Goal: Information Seeking & Learning: Check status

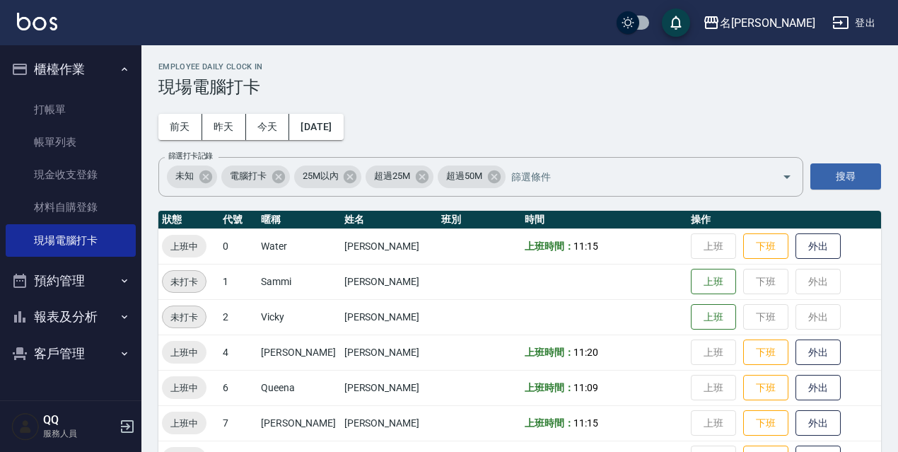
click at [861, 29] on button "登出" at bounding box center [854, 23] width 54 height 26
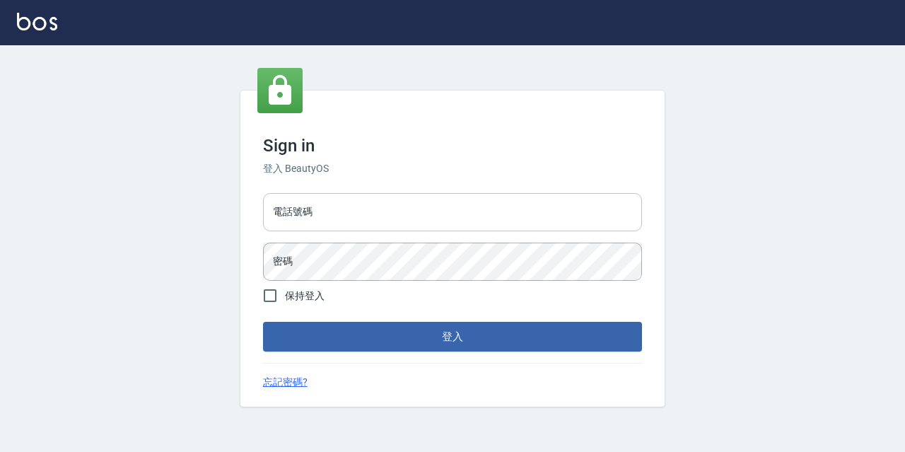
drag, startPoint x: 0, startPoint y: 0, endPoint x: 390, endPoint y: 207, distance: 441.7
click at [390, 207] on input "電話號碼" at bounding box center [452, 212] width 379 height 38
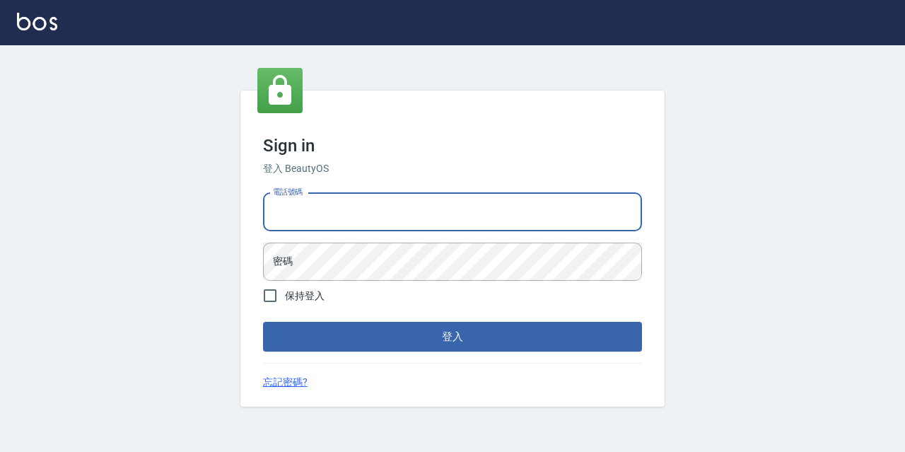
type input "0967388409"
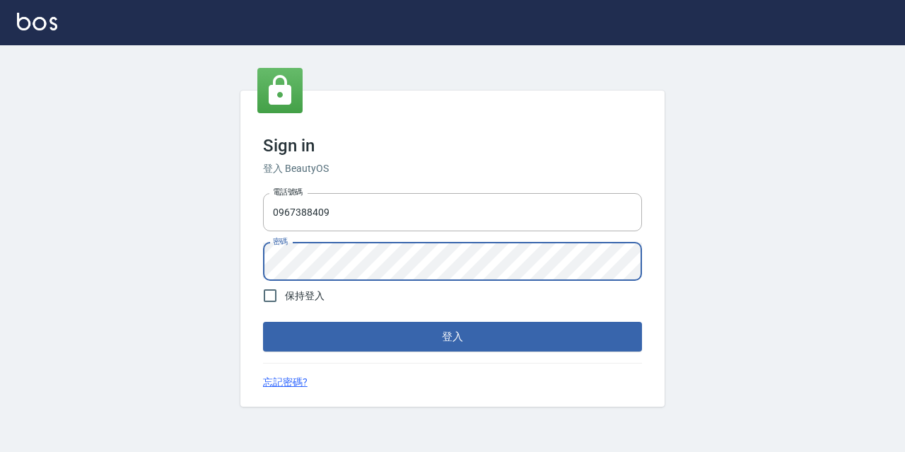
click at [263, 322] on button "登入" at bounding box center [452, 337] width 379 height 30
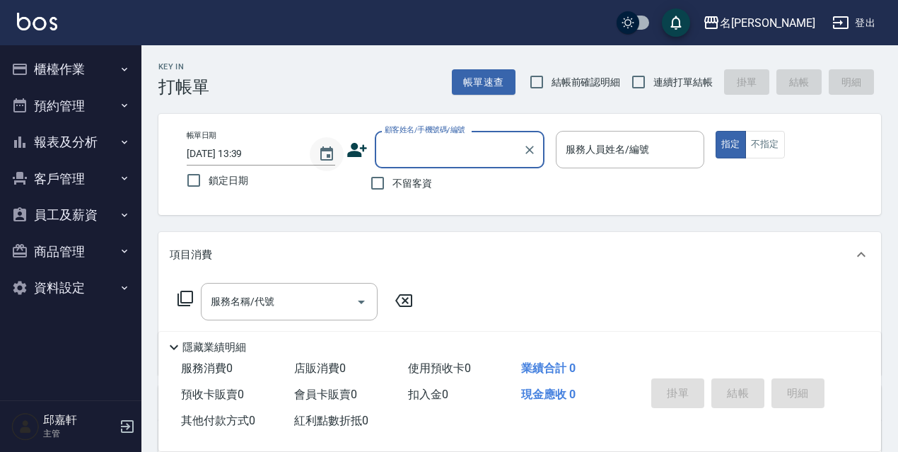
click at [330, 158] on icon "Choose date, selected date is 2025-08-14" at bounding box center [326, 154] width 17 height 17
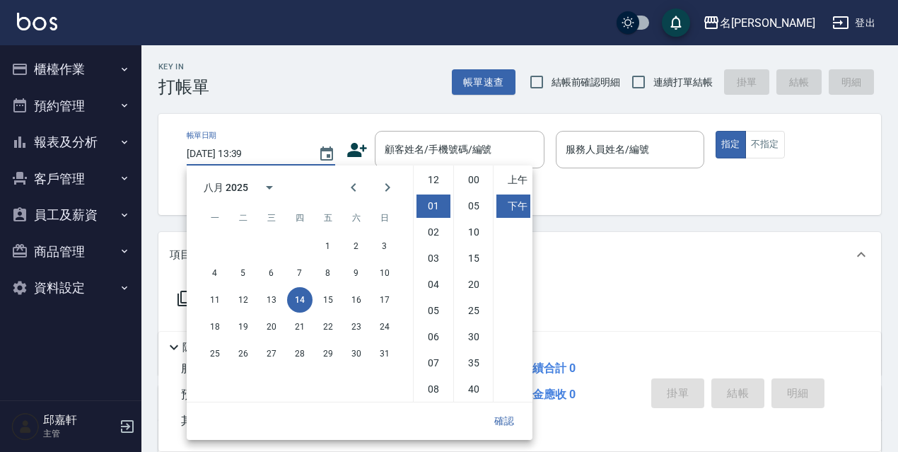
scroll to position [26, 0]
click at [255, 306] on div "11 12 13 14 15 16 17" at bounding box center [300, 299] width 226 height 25
click at [267, 305] on button "13" at bounding box center [271, 299] width 25 height 25
type input "2025/08/13 13:39"
drag, startPoint x: 513, startPoint y: 415, endPoint x: 380, endPoint y: 373, distance: 139.6
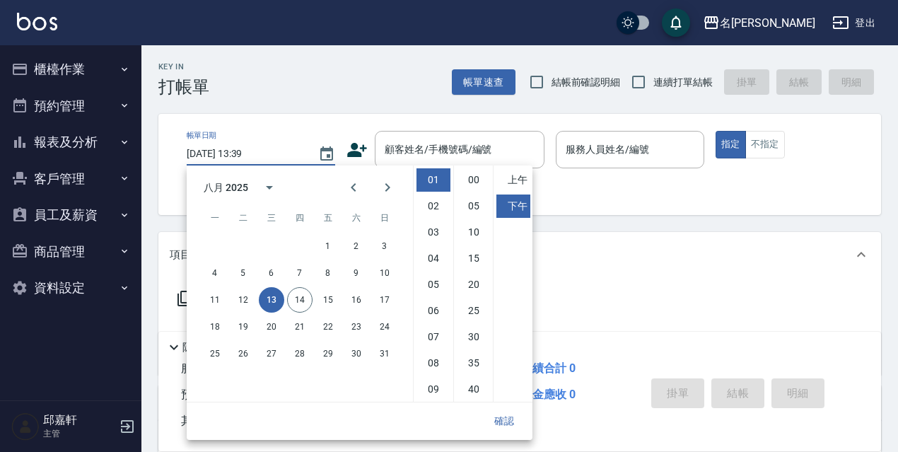
click at [507, 414] on button "確認" at bounding box center [504, 421] width 45 height 26
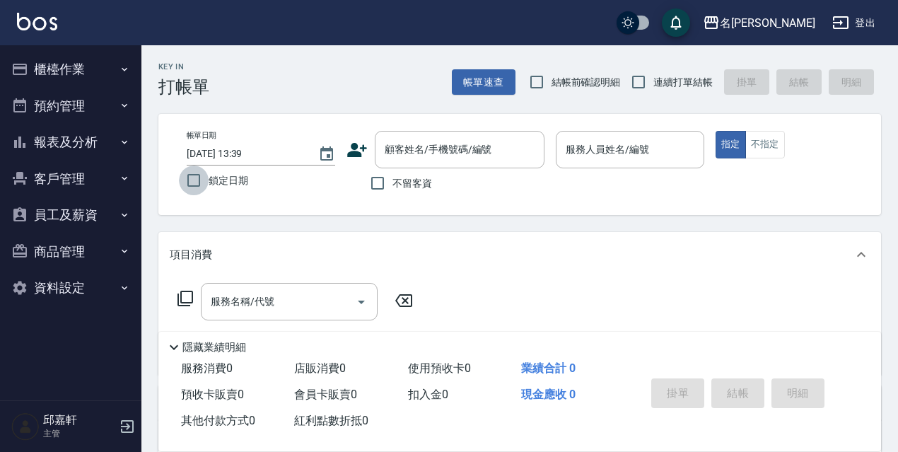
click at [205, 178] on input "鎖定日期" at bounding box center [194, 181] width 30 height 30
checkbox input "true"
click at [415, 180] on span "不留客資" at bounding box center [413, 183] width 40 height 15
click at [393, 180] on input "不留客資" at bounding box center [378, 183] width 30 height 30
checkbox input "true"
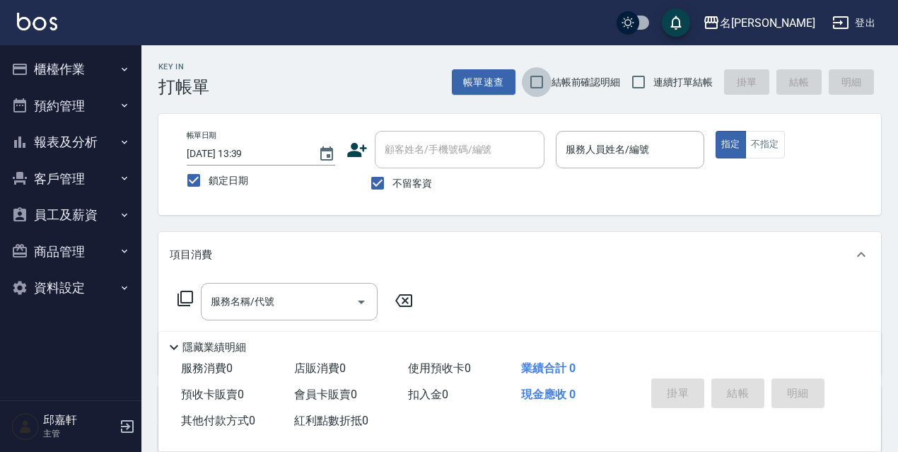
drag, startPoint x: 550, startPoint y: 90, endPoint x: 691, endPoint y: 90, distance: 141.5
click at [551, 90] on input "結帳前確認明細" at bounding box center [537, 82] width 30 height 30
checkbox input "true"
click at [690, 87] on span "連續打單結帳" at bounding box center [683, 82] width 59 height 15
click at [654, 87] on input "連續打單結帳" at bounding box center [639, 82] width 30 height 30
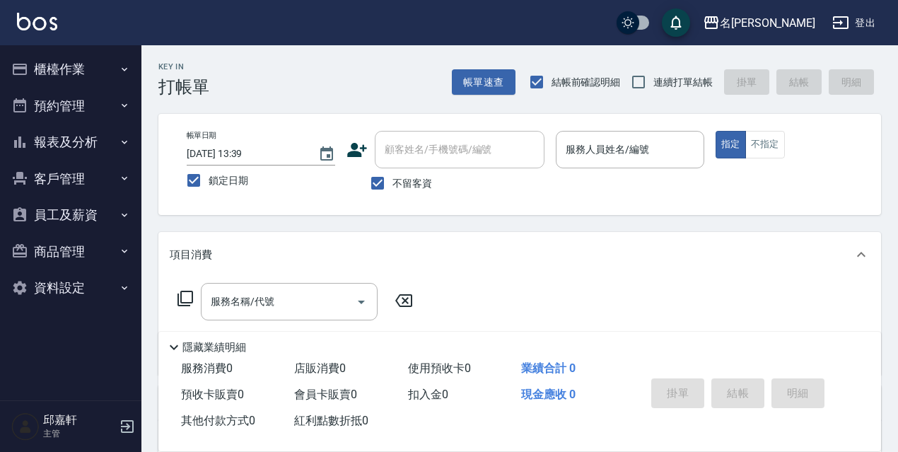
checkbox input "true"
click at [590, 146] on input "服務人員姓名/編號" at bounding box center [630, 149] width 136 height 25
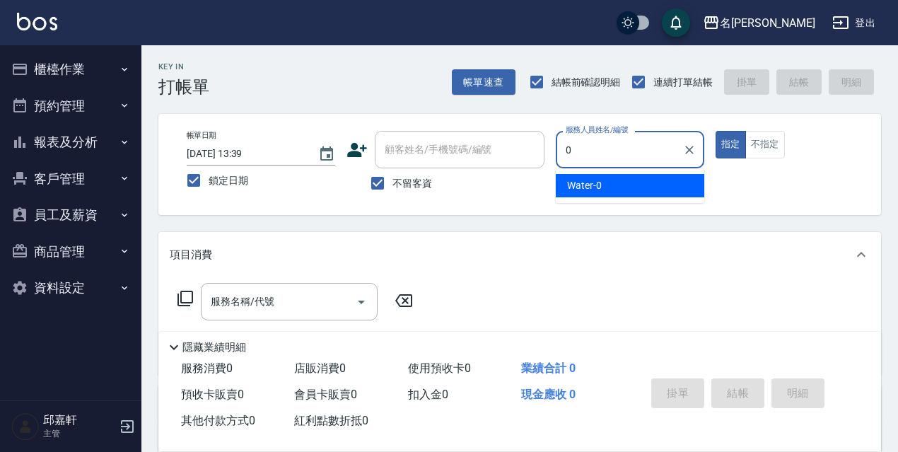
type input "Water-0"
type button "true"
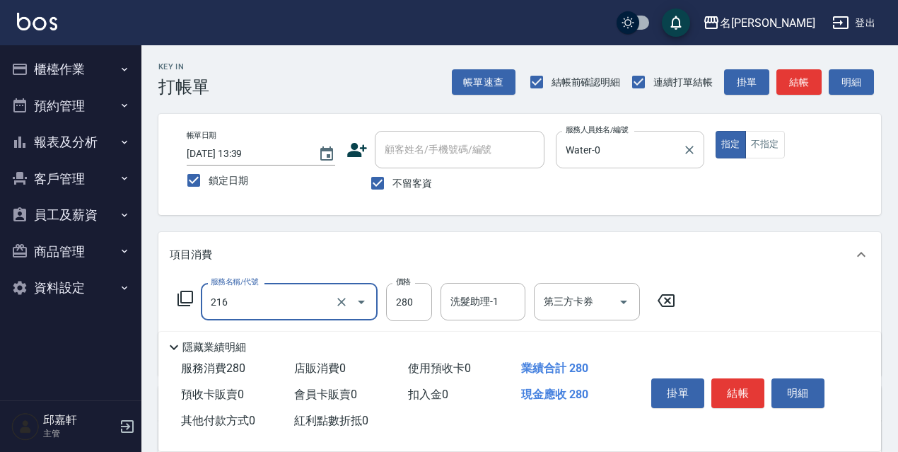
type input "洗髮卷<抵>280(216)"
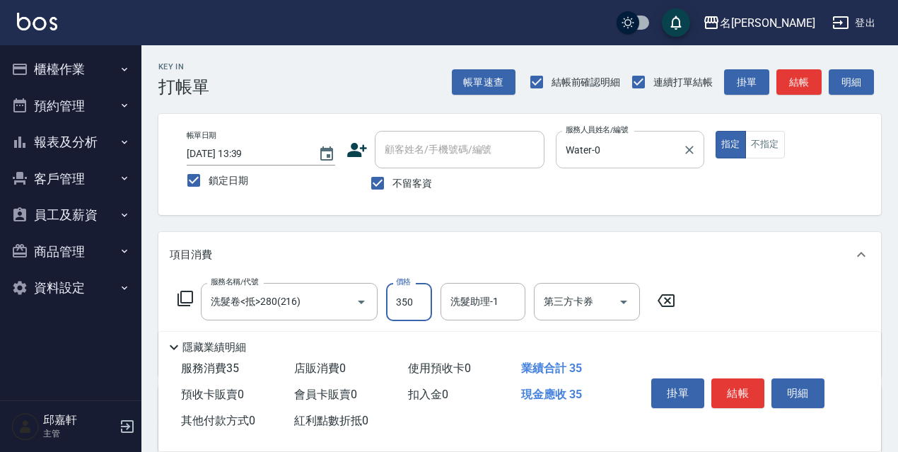
type input "350"
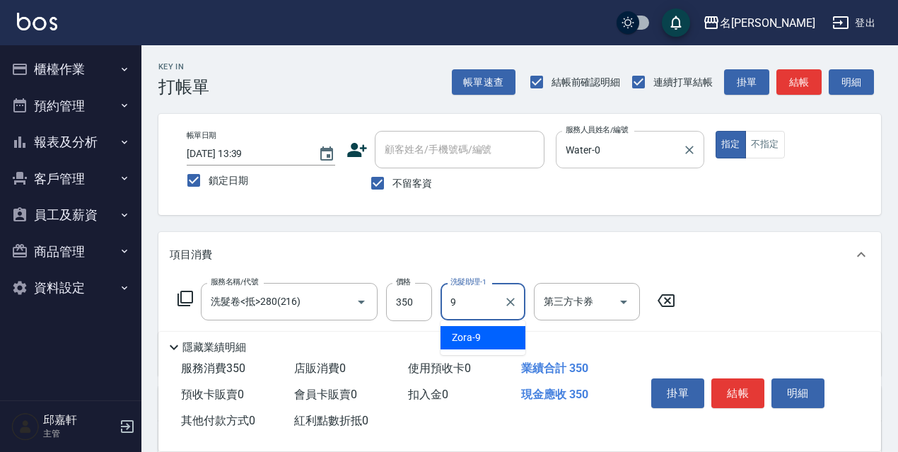
type input "Zora-9"
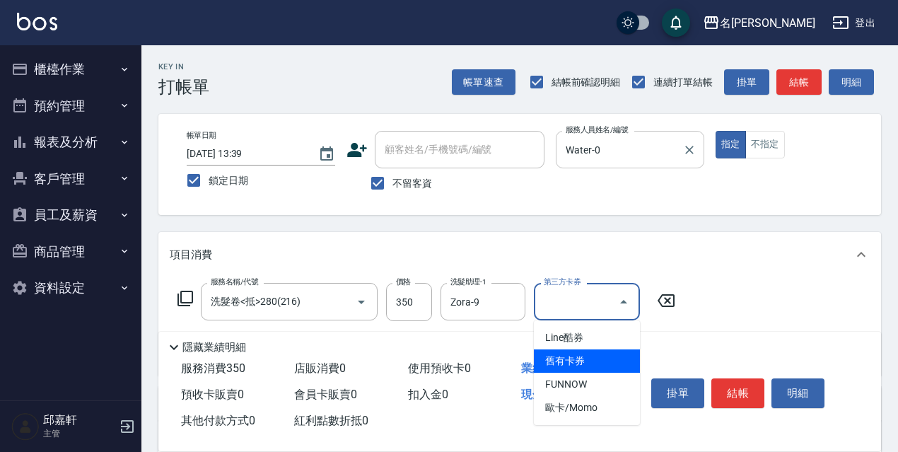
type input "舊有卡券"
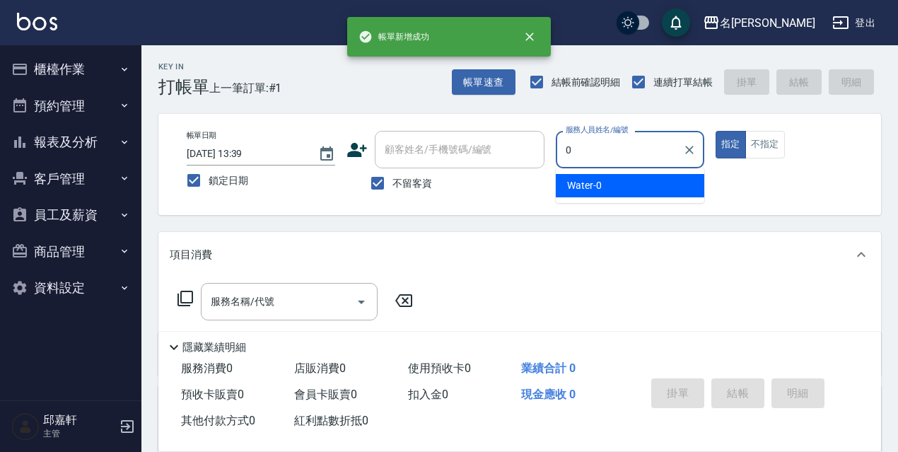
type input "Water-0"
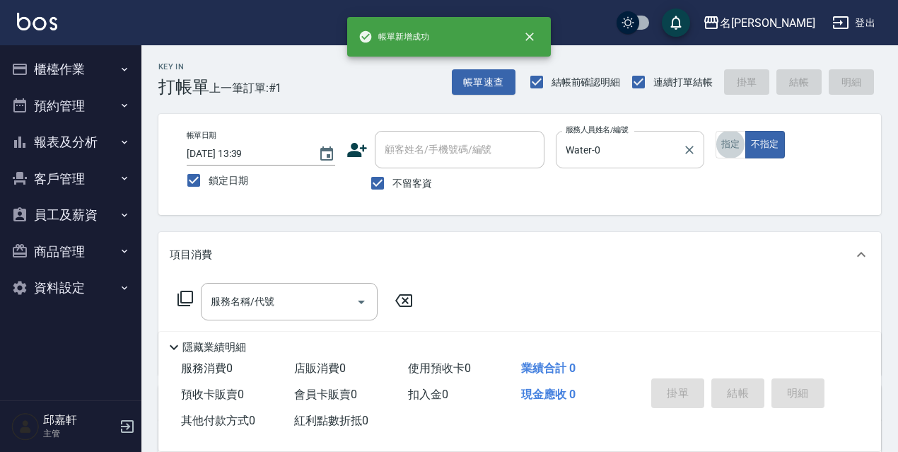
type input "6"
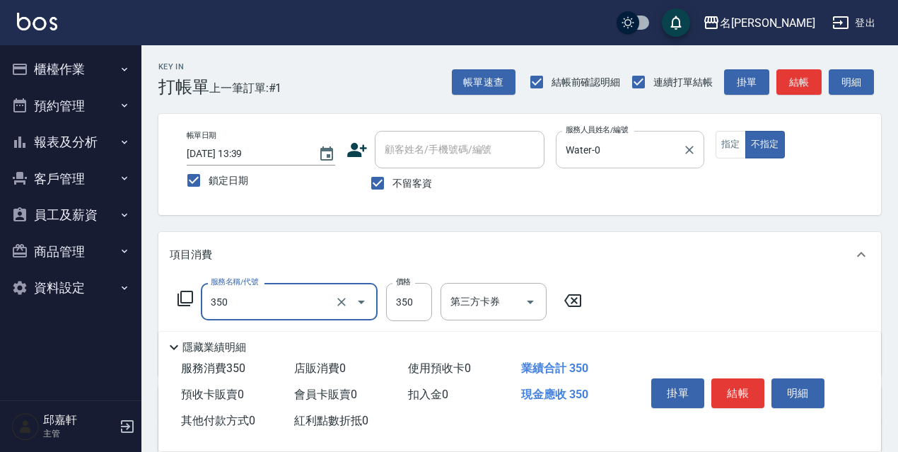
type input "洗髮350(350)"
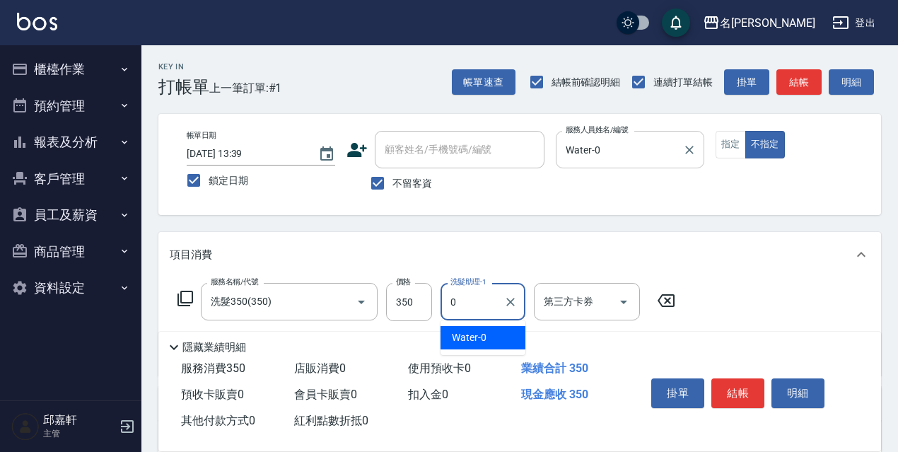
type input "Water-0"
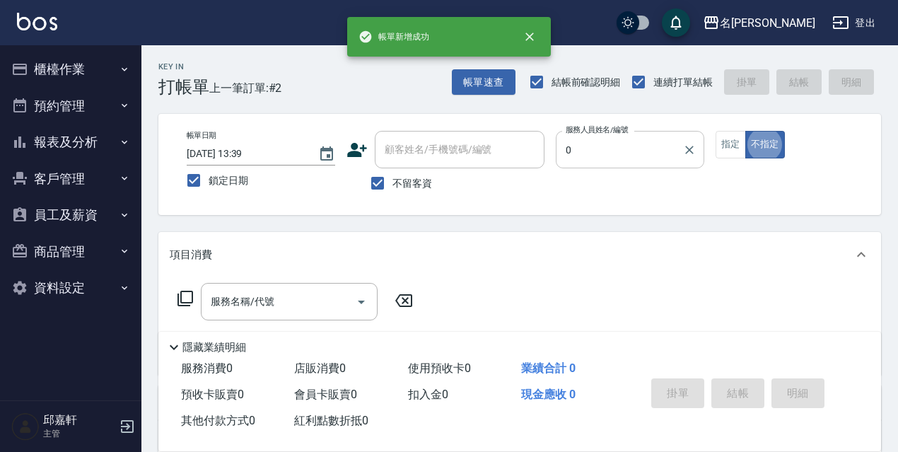
type input "Water-0"
type button "false"
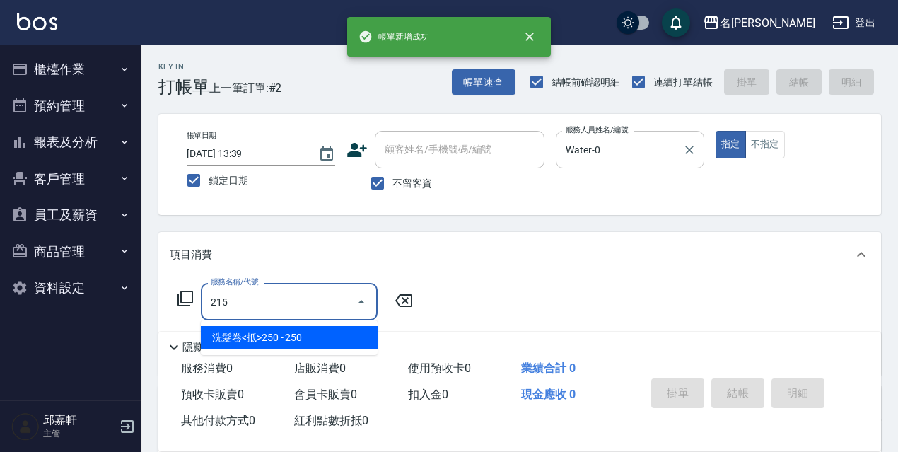
type input "洗髮卷<抵>250(215)"
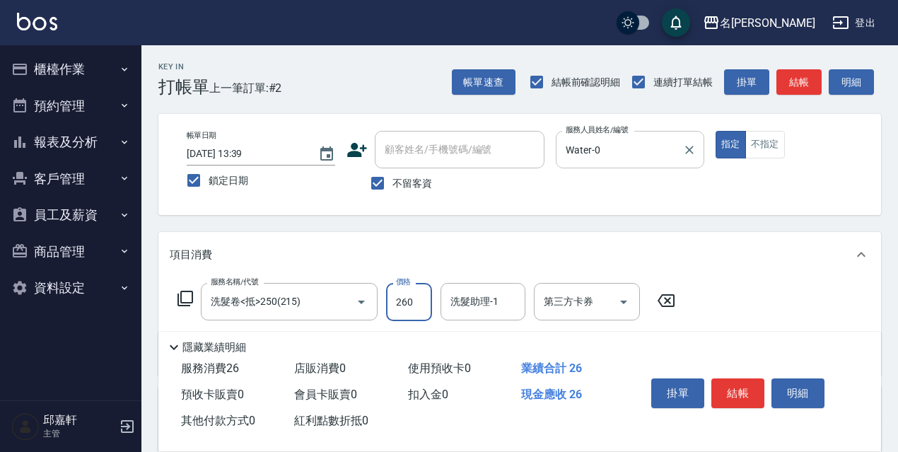
type input "260"
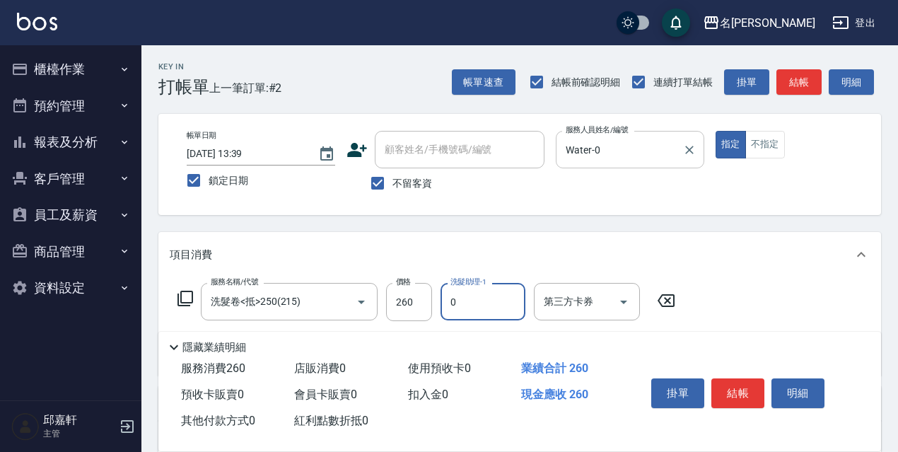
type input "Water-0"
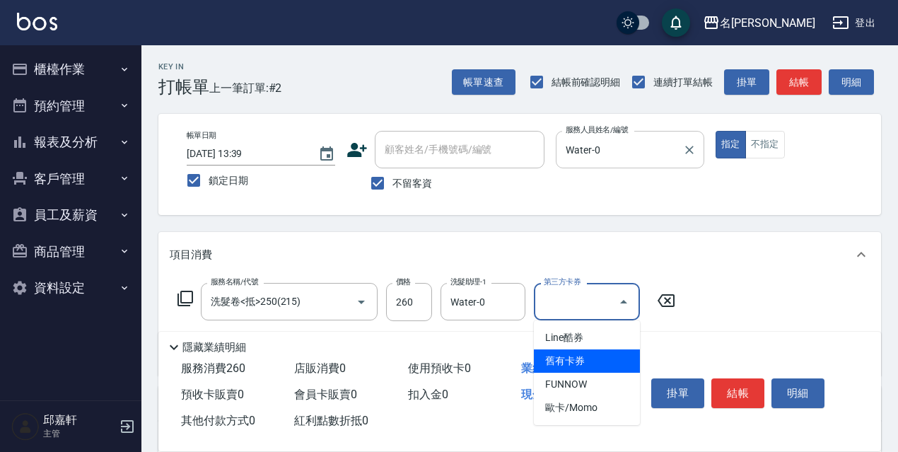
type input "舊有卡券"
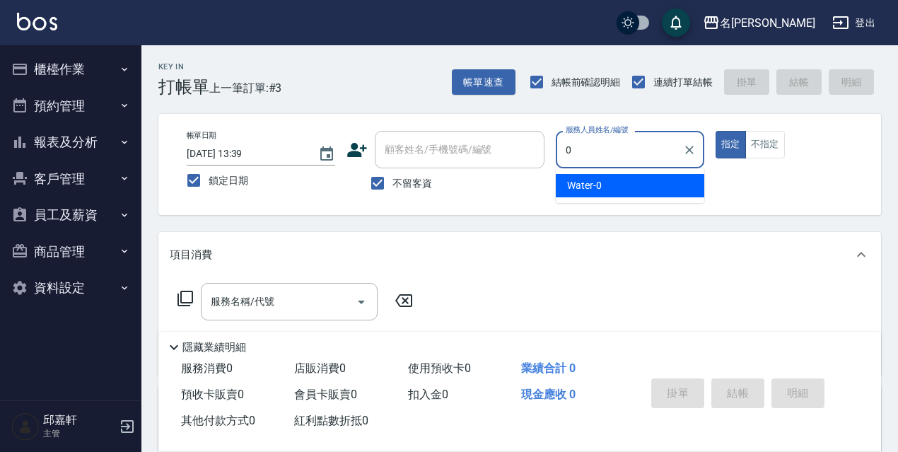
type input "Water-0"
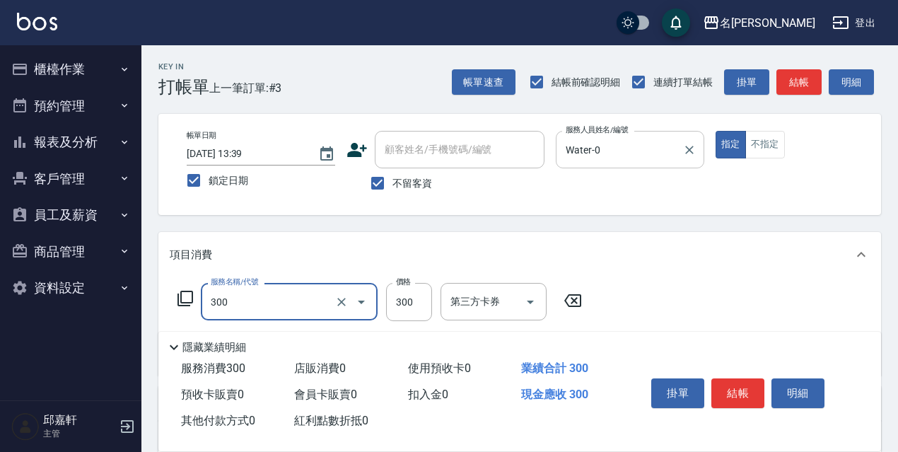
type input "洗髮300(300)"
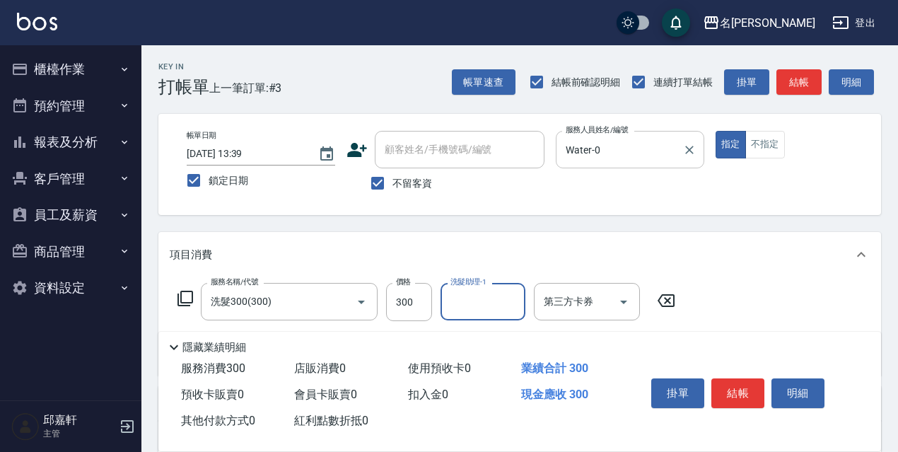
type input "5"
type input "CoCo-15"
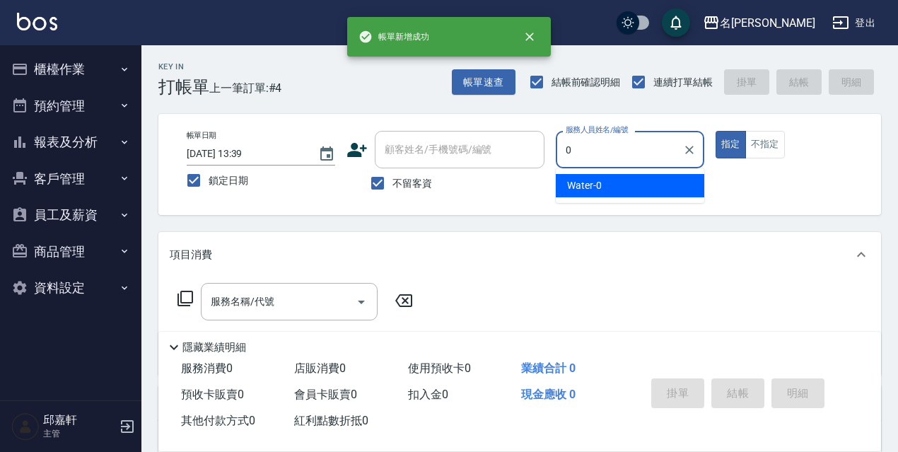
type input "Water-0"
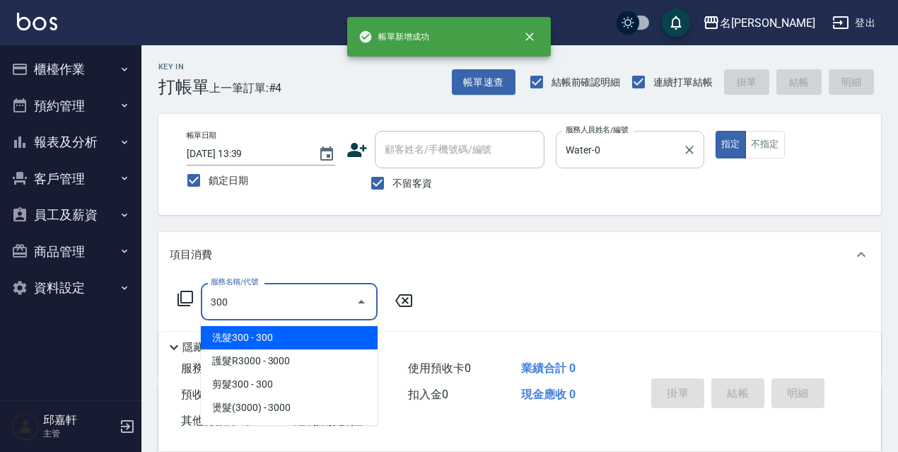
type input "洗髮300(300)"
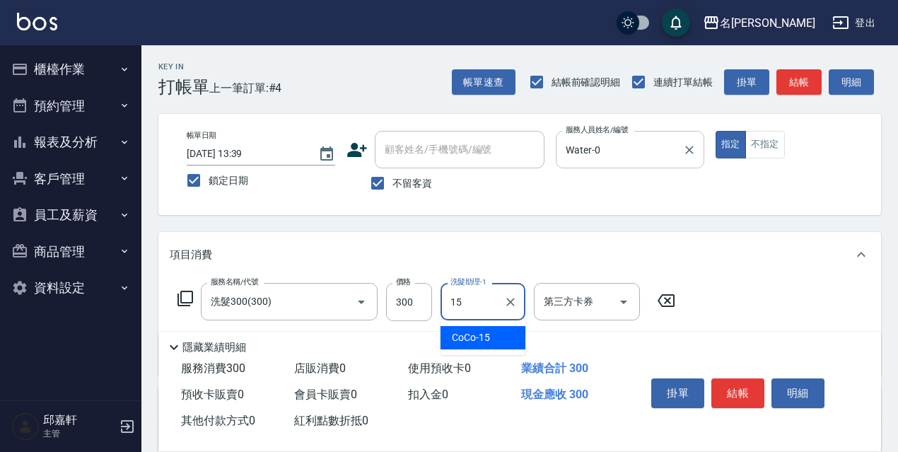
type input "CoCo-15"
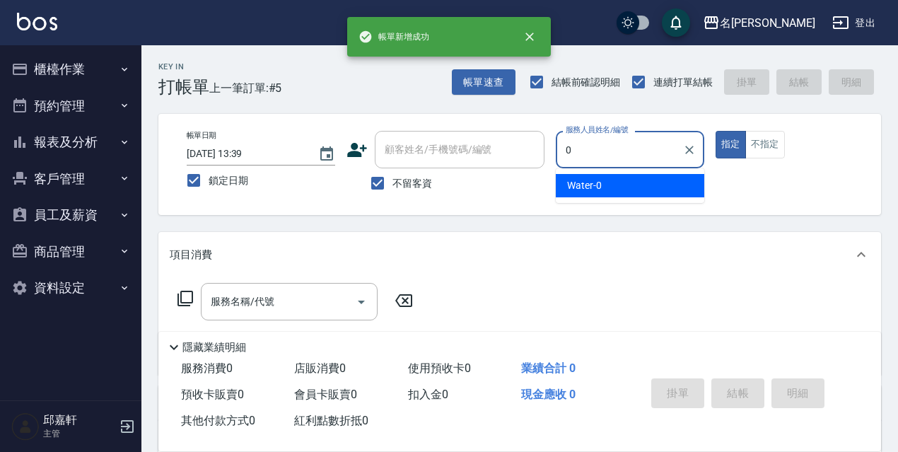
type input "Water-0"
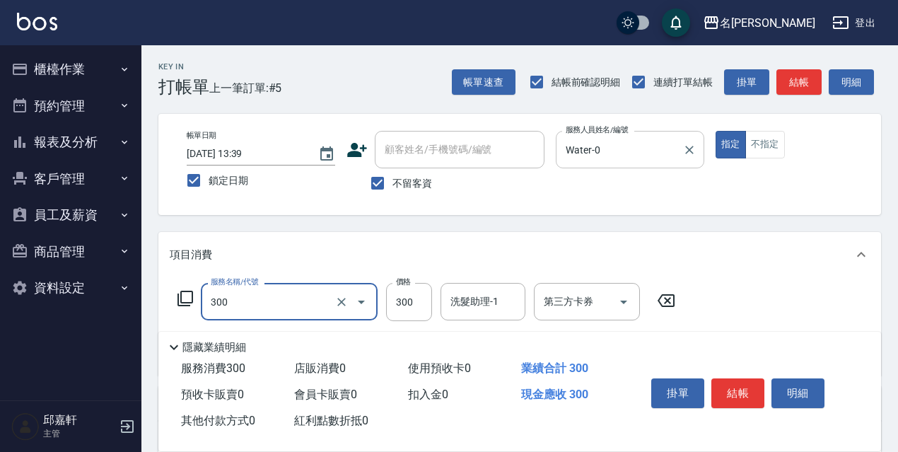
type input "洗髮300(300)"
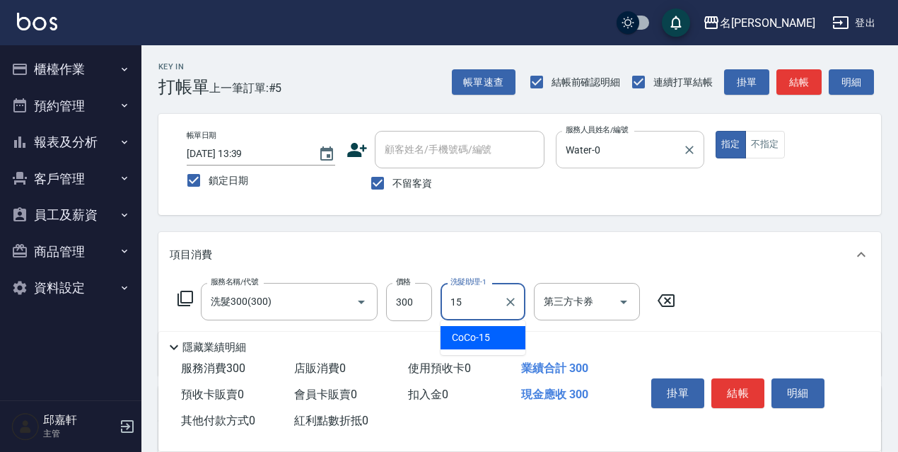
type input "CoCo-15"
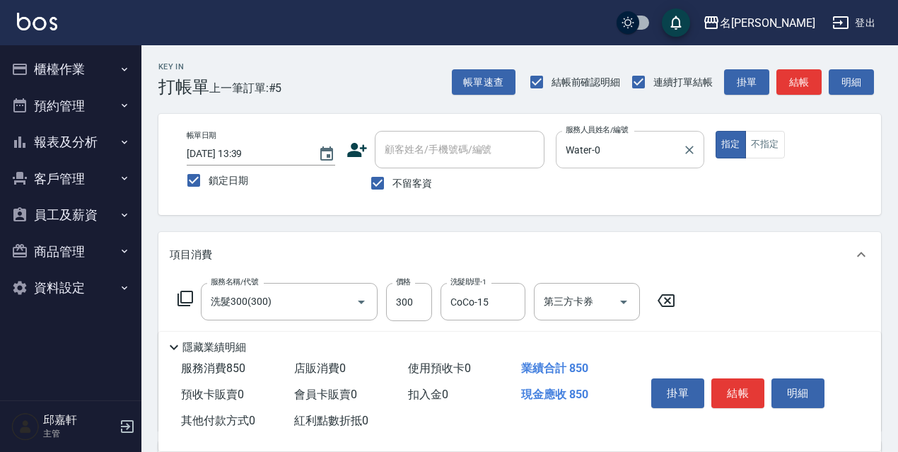
type input "剪髮550(308)"
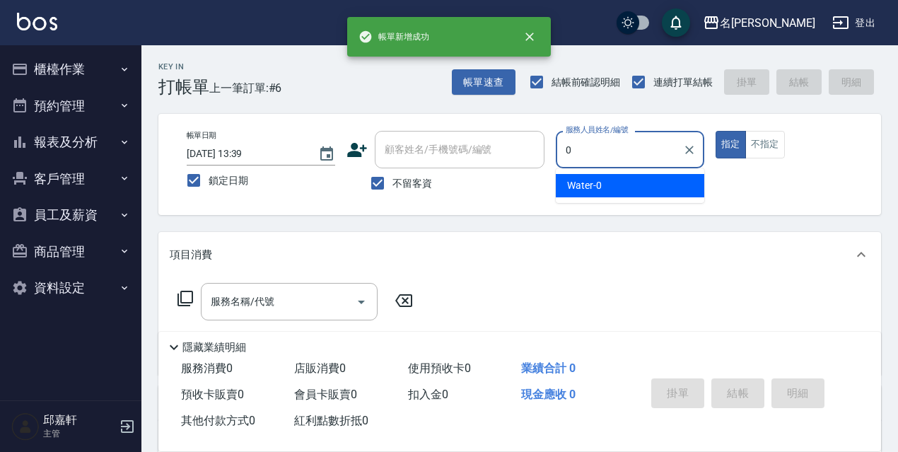
type input "Water-0"
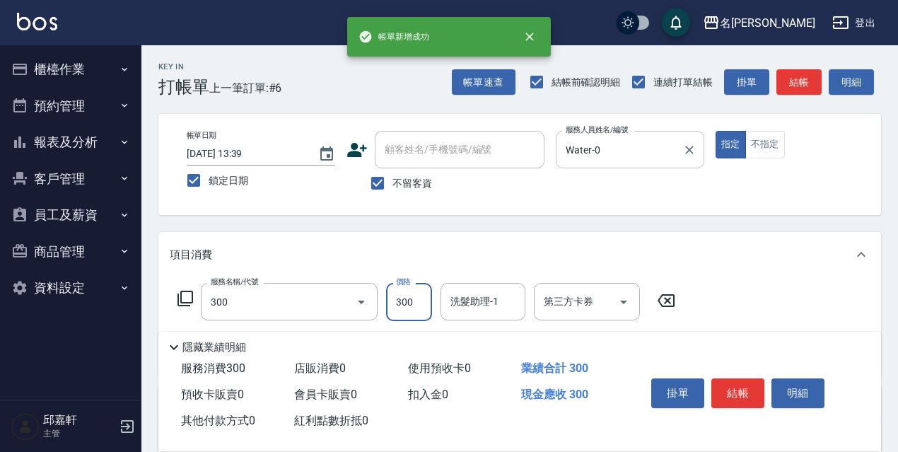
type input "洗髮300(300)"
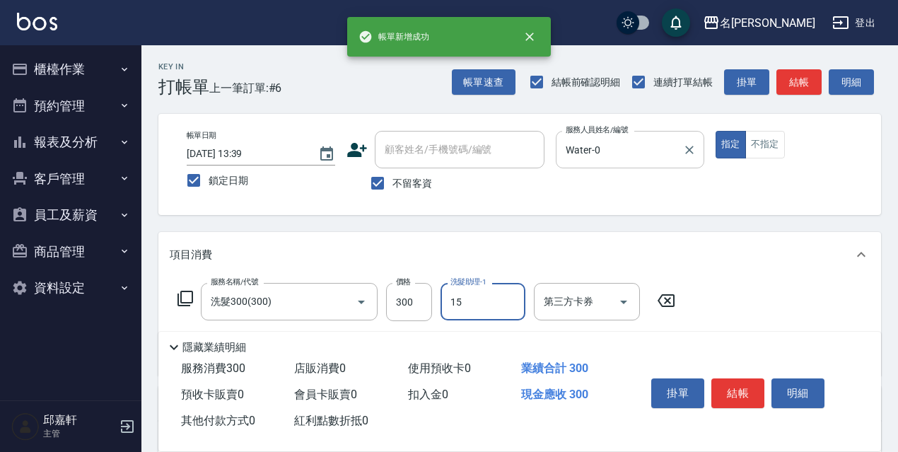
type input "CoCo-15"
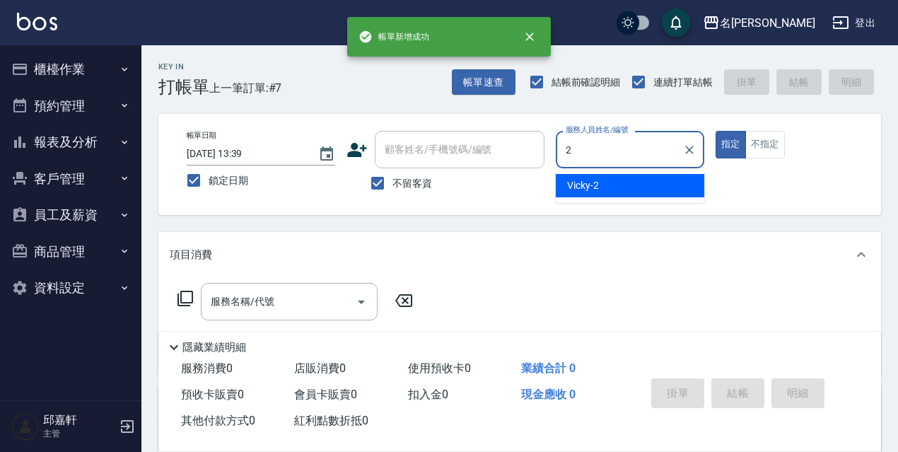
type input "Vicky-2"
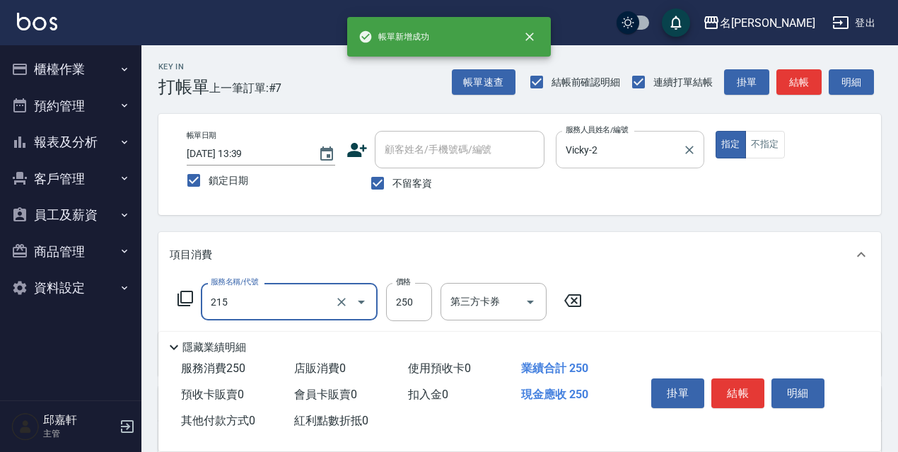
type input "洗髮卷<抵>250(215)"
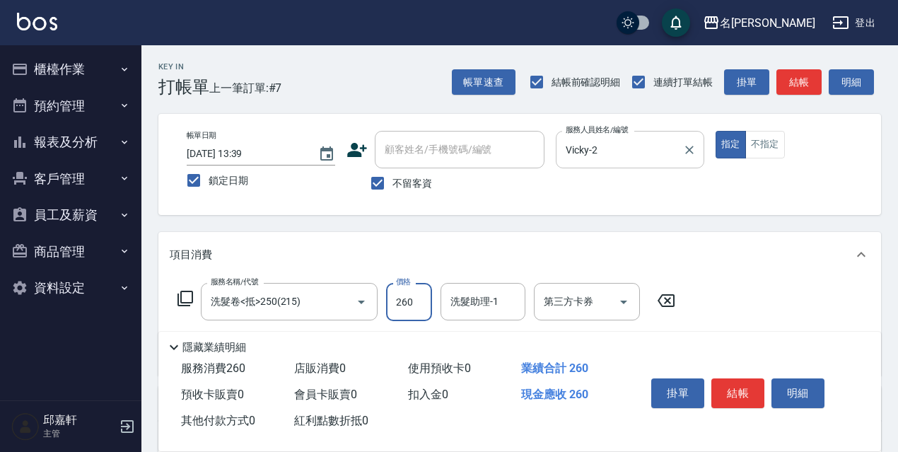
type input "260"
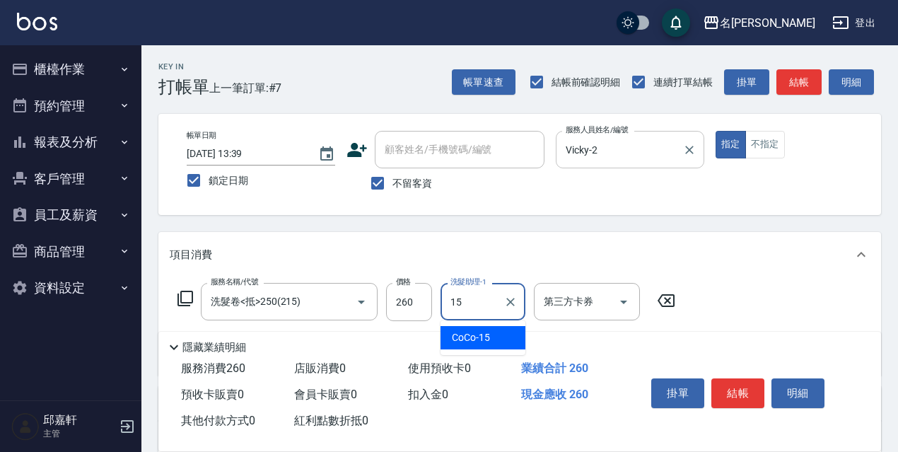
type input "CoCo-15"
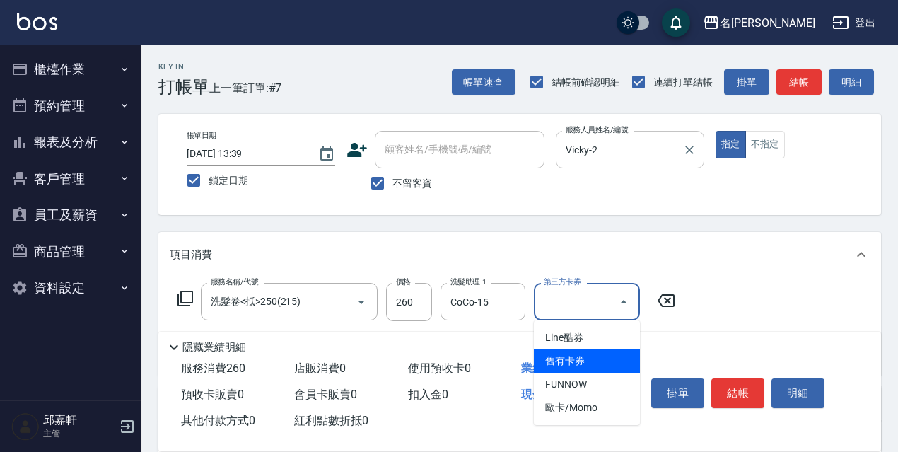
type input "舊有卡券"
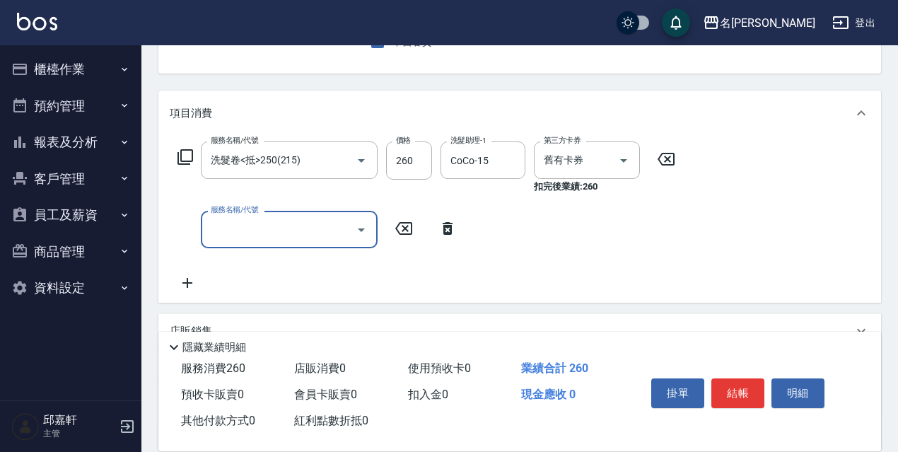
scroll to position [275, 0]
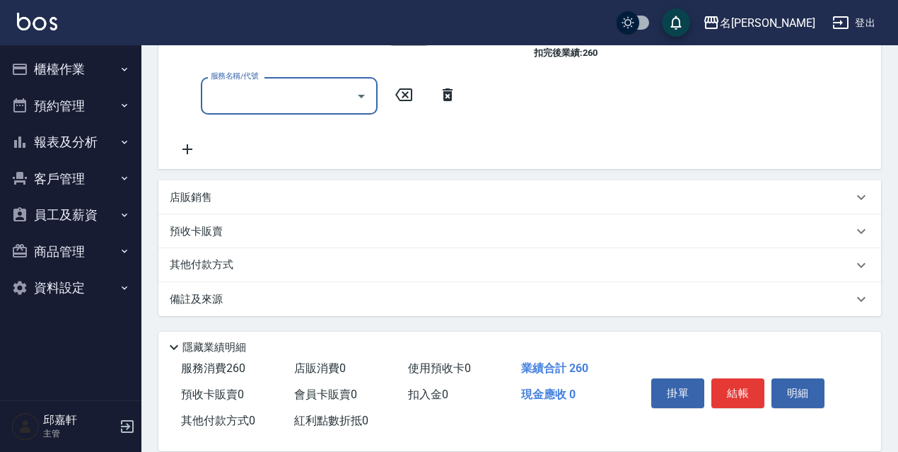
drag, startPoint x: 289, startPoint y: 192, endPoint x: 406, endPoint y: 318, distance: 172.1
click at [289, 192] on div "店販銷售" at bounding box center [511, 197] width 683 height 15
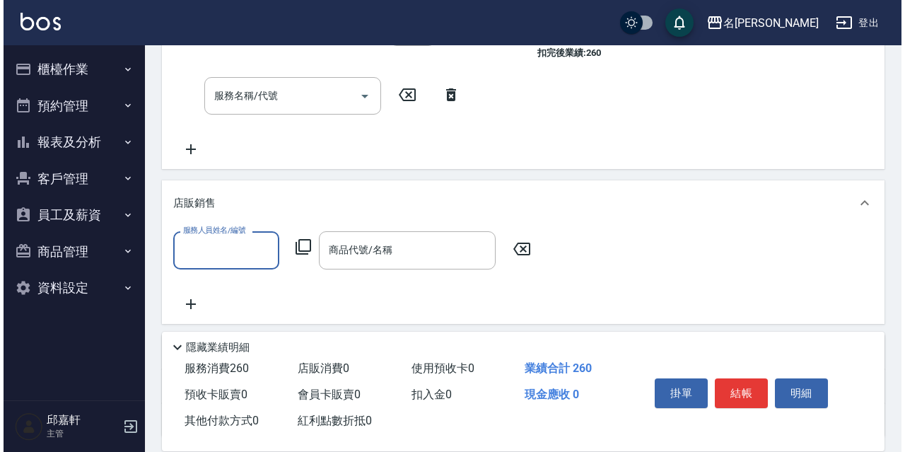
scroll to position [0, 0]
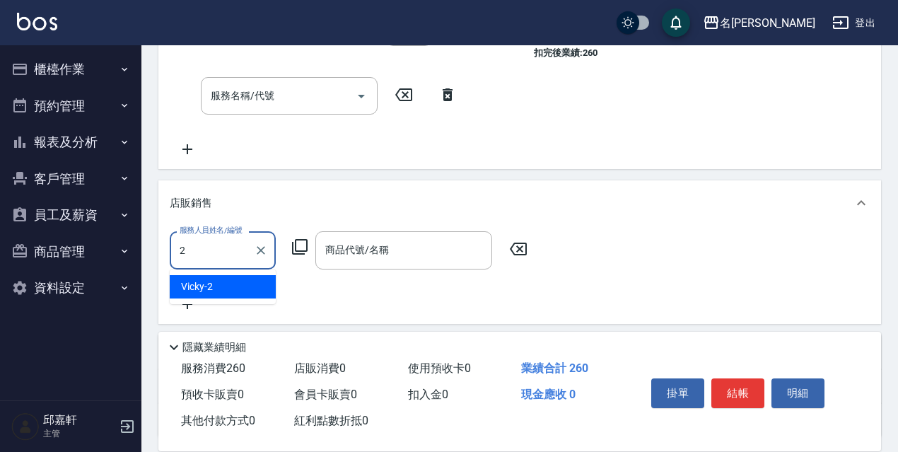
type input "Vicky-2"
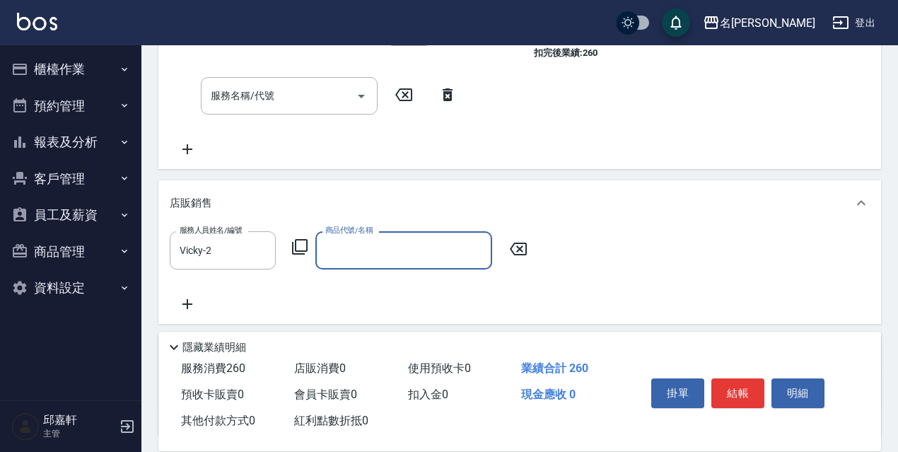
click at [299, 241] on icon at bounding box center [299, 246] width 17 height 17
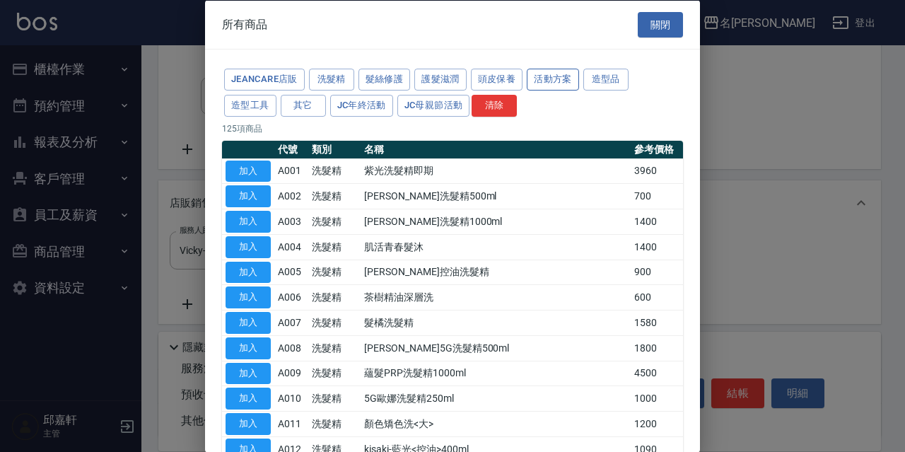
click at [531, 76] on button "活動方案" at bounding box center [553, 80] width 52 height 22
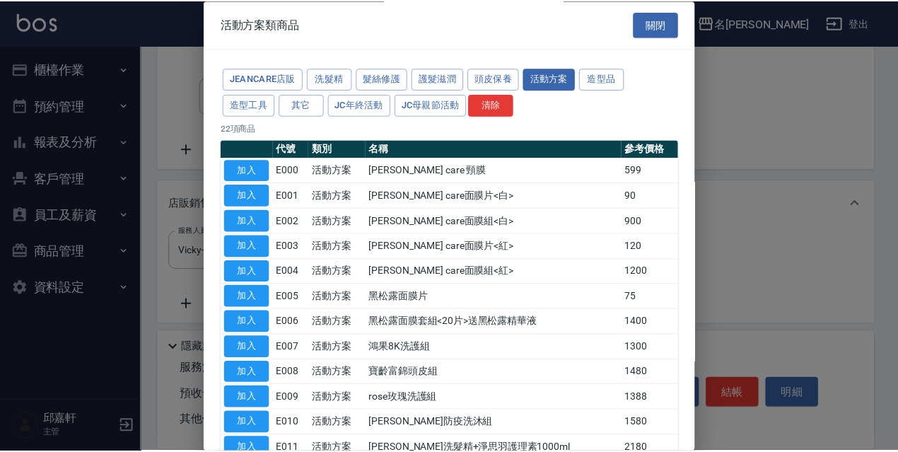
scroll to position [340, 0]
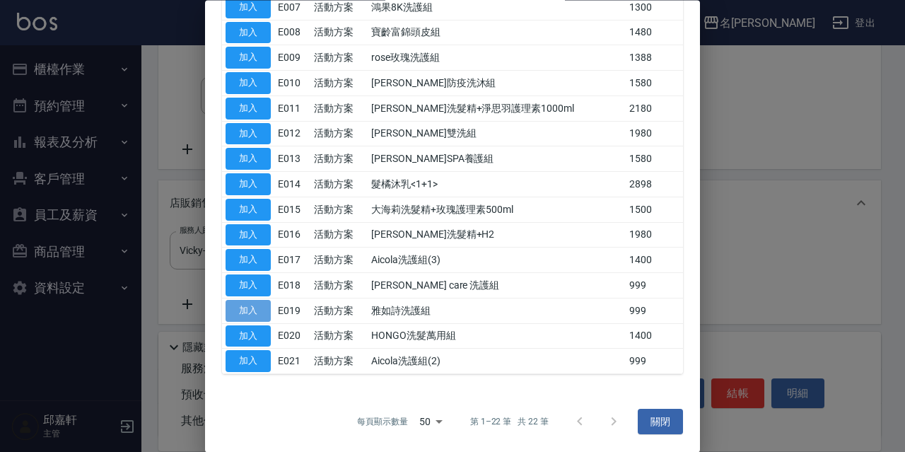
click at [230, 308] on button "加入" at bounding box center [248, 311] width 45 height 22
type input "雅如詩洗護組"
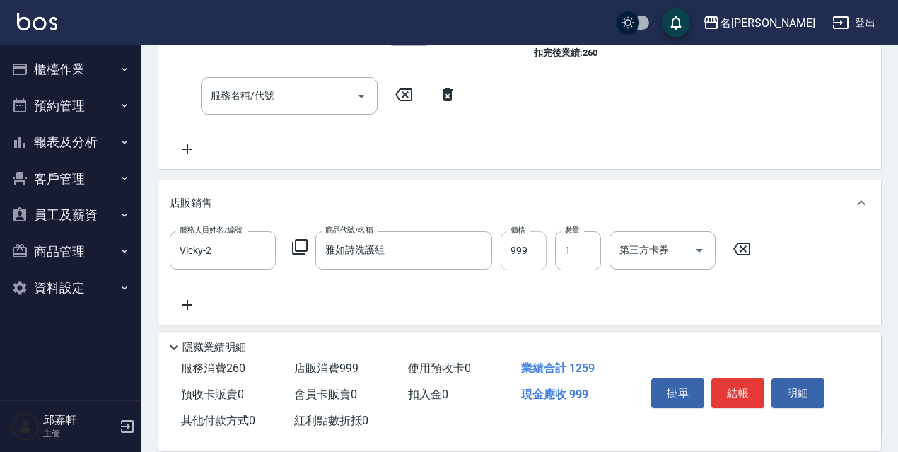
click at [542, 248] on input "999" at bounding box center [524, 250] width 46 height 38
type input "900"
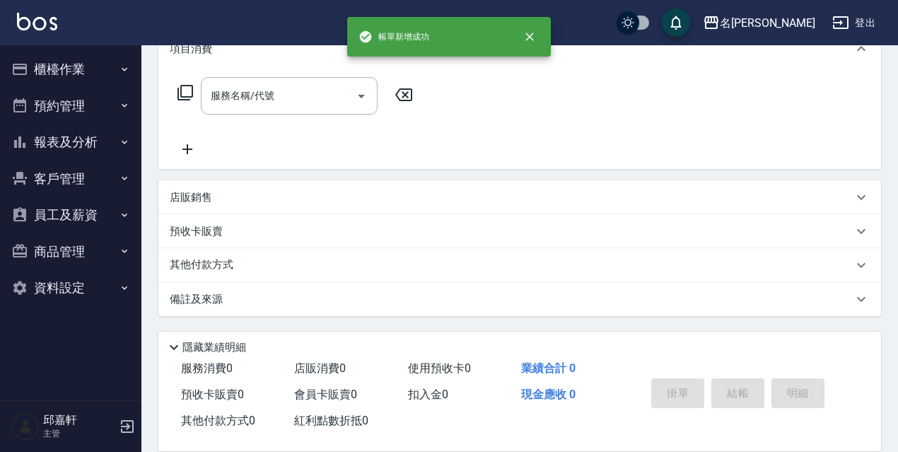
scroll to position [0, 0]
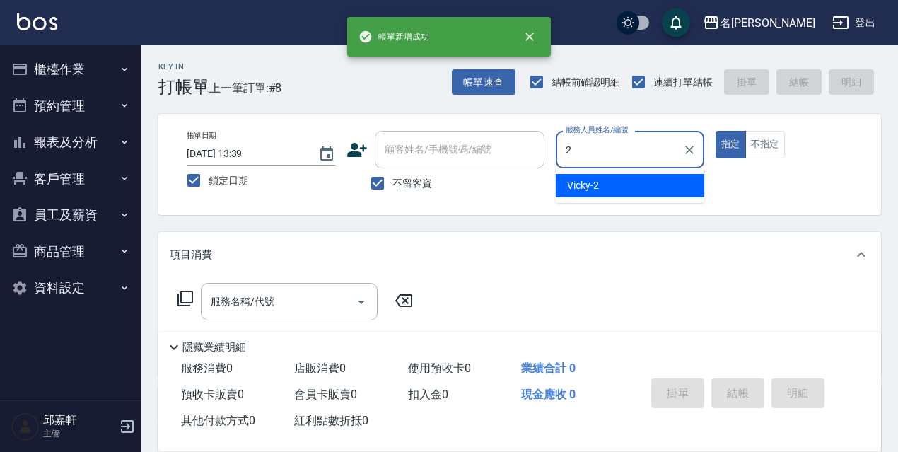
type input "Vicky-2"
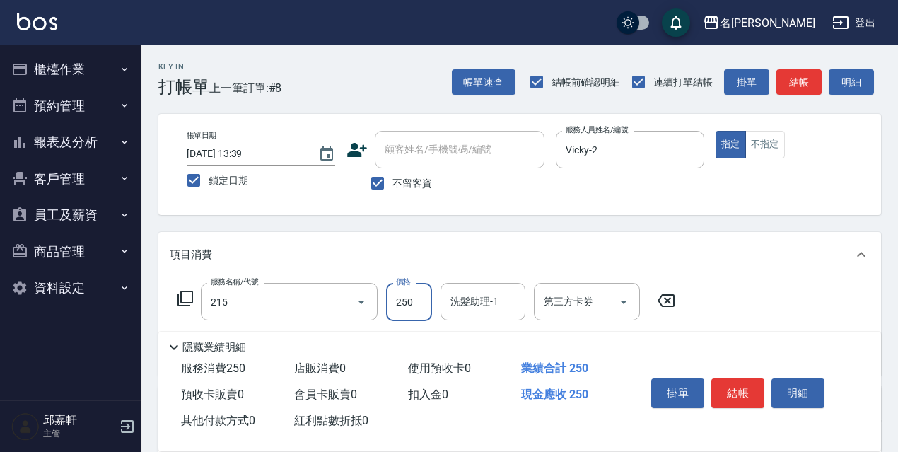
type input "洗髮卷<抵>250(215)"
type input "260"
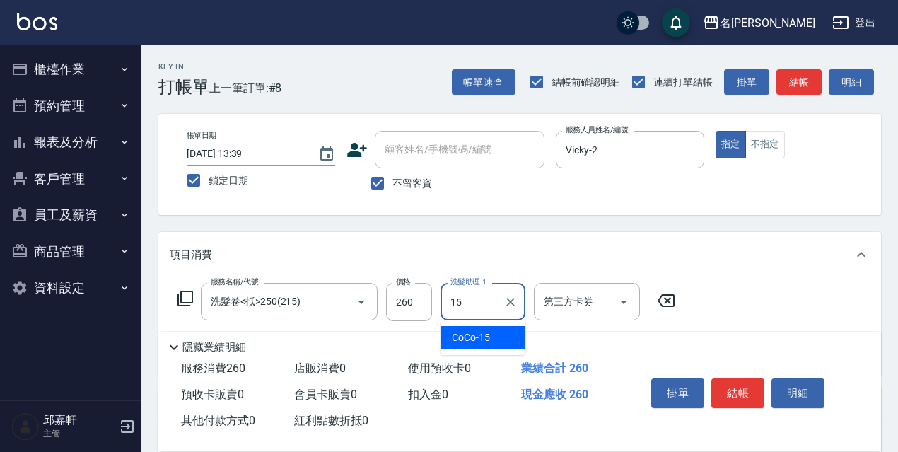
type input "CoCo-15"
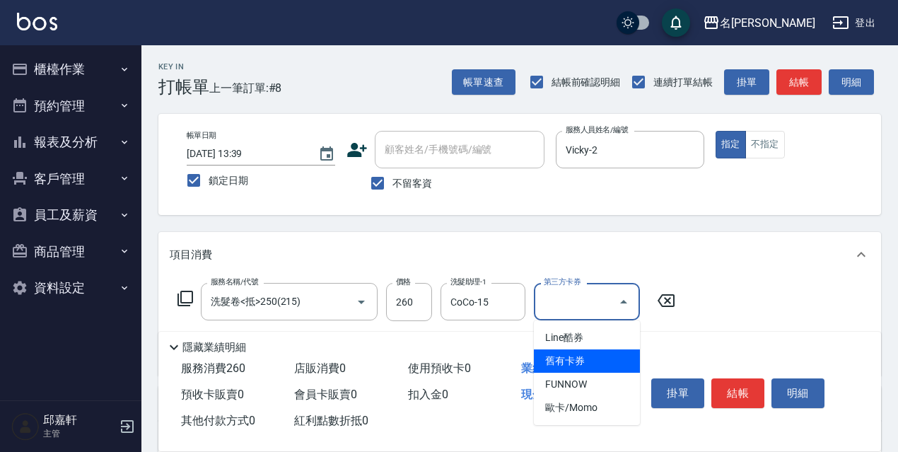
type input "舊有卡券"
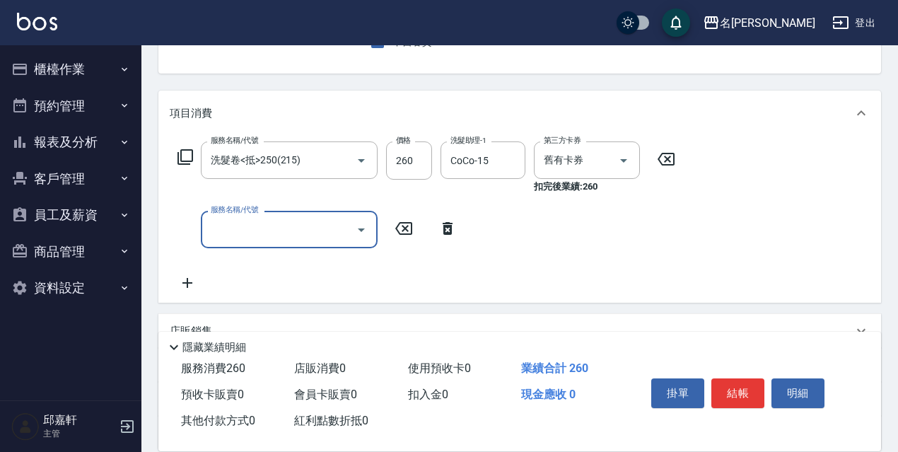
scroll to position [275, 0]
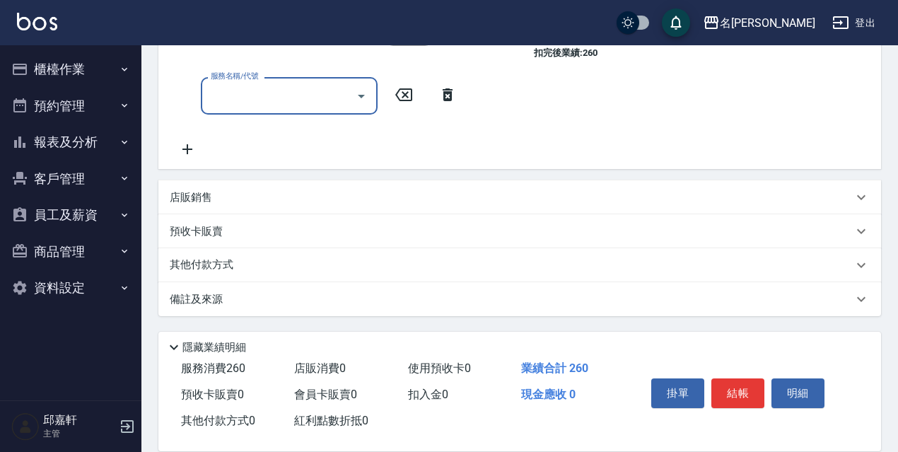
drag, startPoint x: 197, startPoint y: 237, endPoint x: 207, endPoint y: 239, distance: 9.4
click at [197, 236] on p "預收卡販賣" at bounding box center [196, 231] width 53 height 15
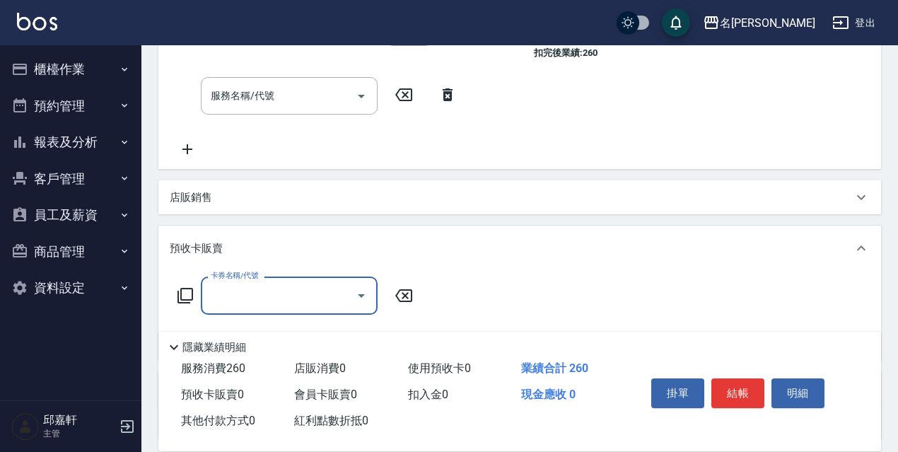
scroll to position [0, 0]
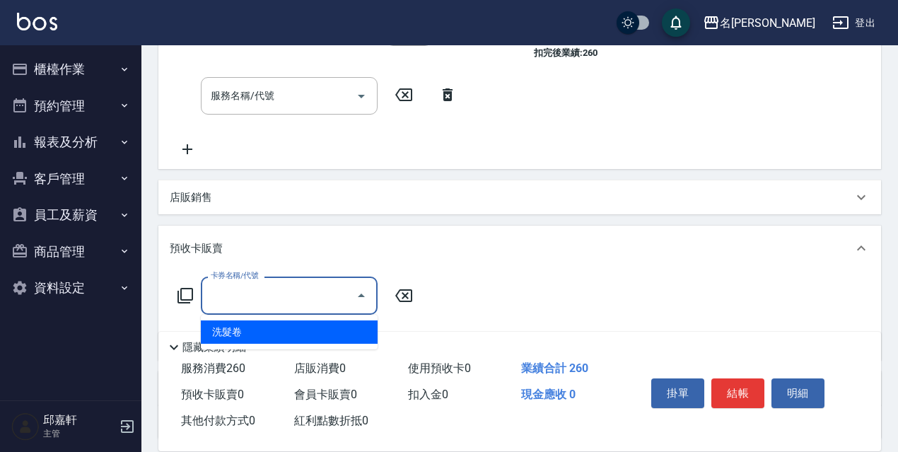
type input "洗髮卷(991)"
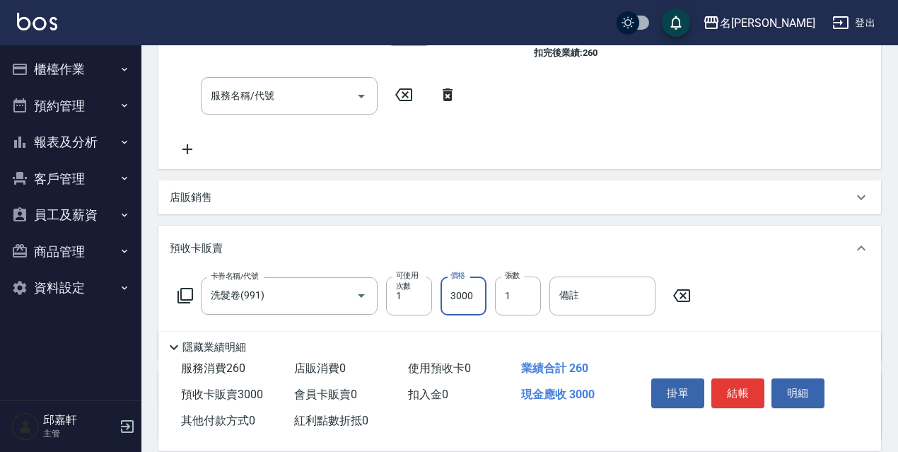
type input "3000"
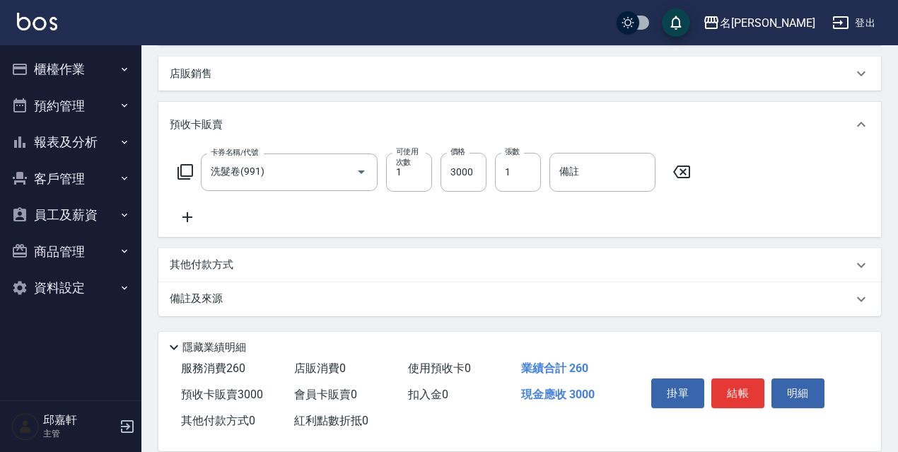
click at [223, 257] on p "其他付款方式" at bounding box center [205, 265] width 71 height 16
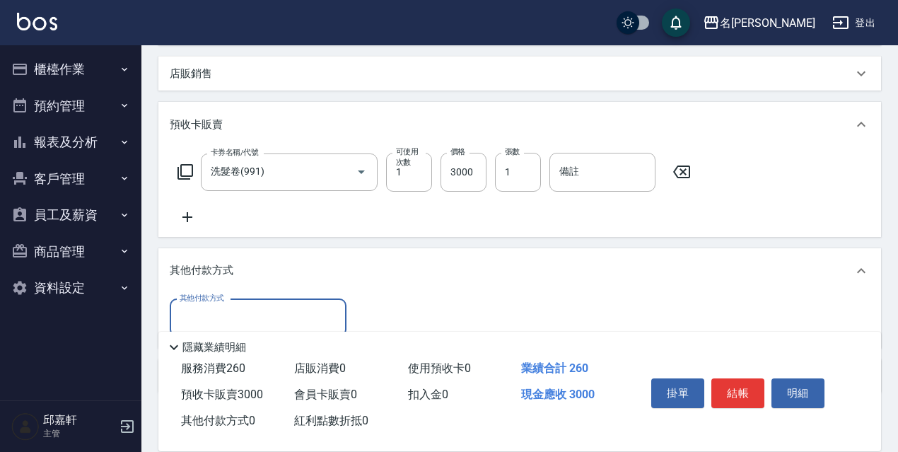
scroll to position [0, 0]
click at [223, 86] on div "店販銷售" at bounding box center [519, 74] width 723 height 34
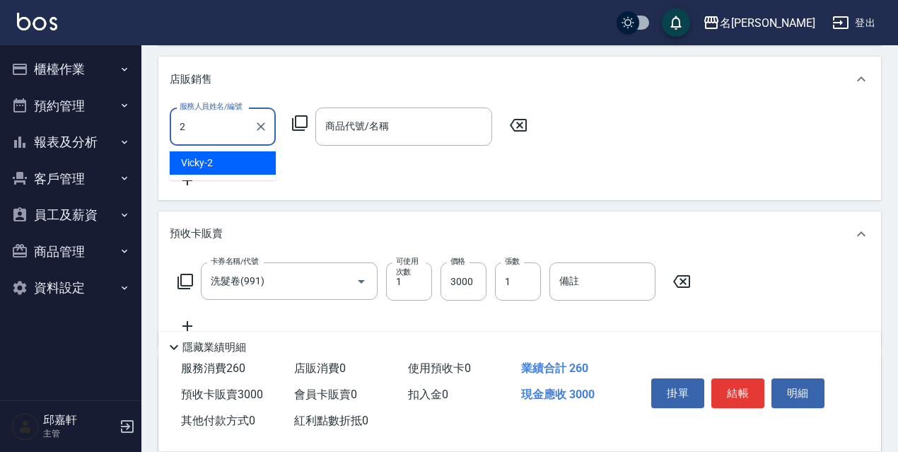
type input "Vicky-2"
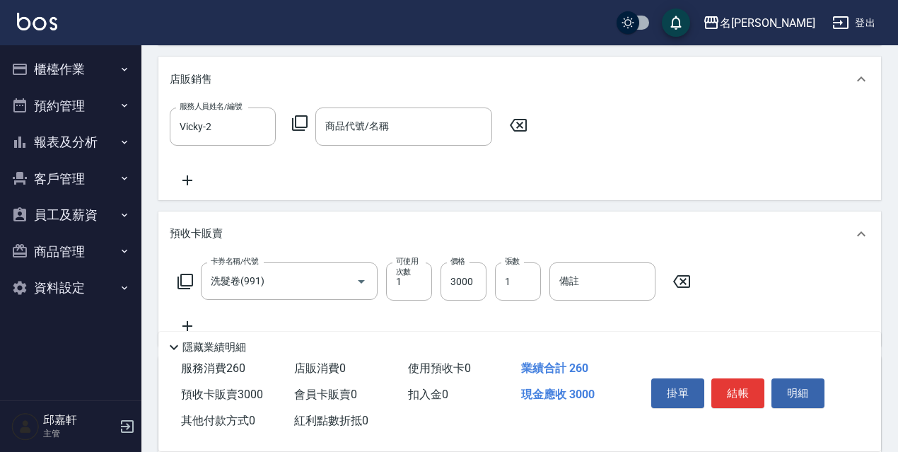
click at [296, 124] on icon at bounding box center [300, 123] width 16 height 16
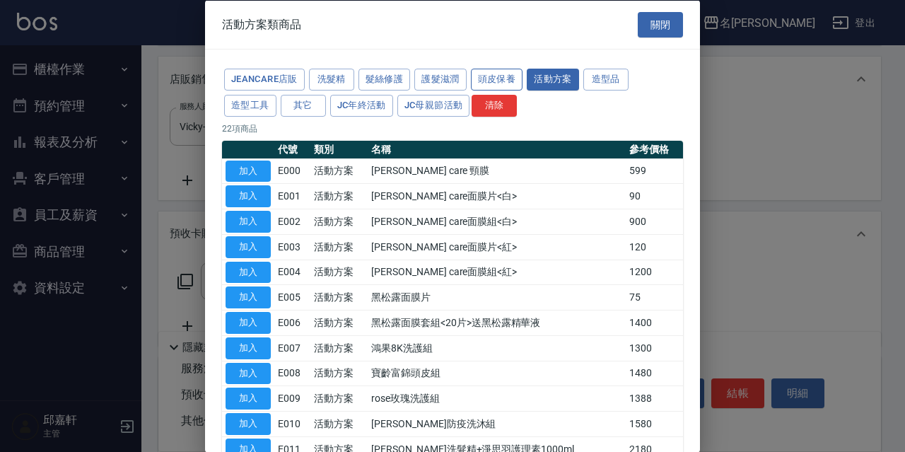
click at [490, 76] on button "頭皮保養" at bounding box center [497, 80] width 52 height 22
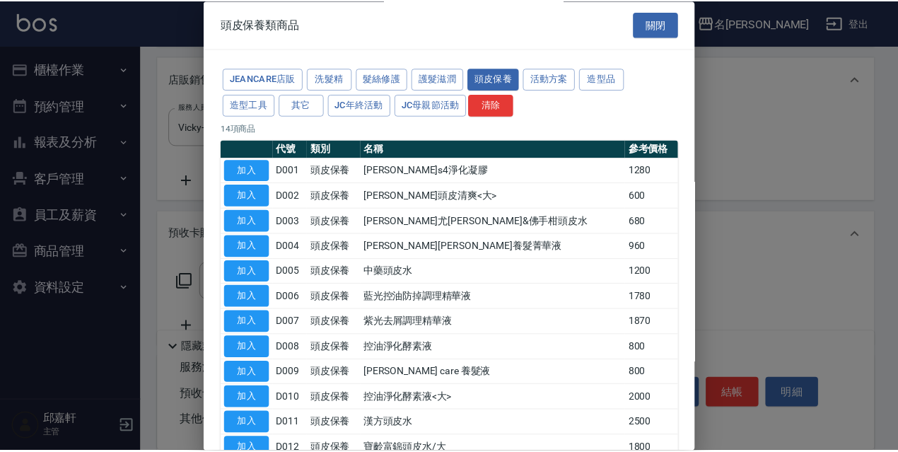
scroll to position [138, 0]
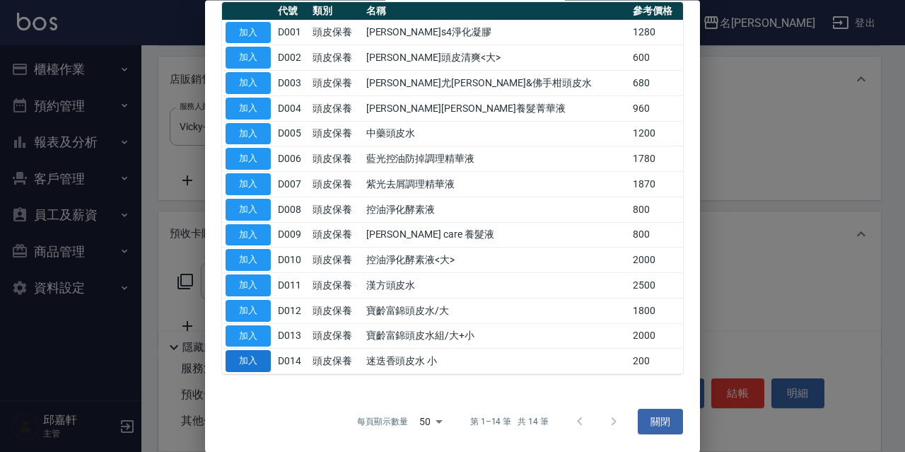
click at [261, 367] on button "加入" at bounding box center [248, 362] width 45 height 22
type input "迷迭香頭皮水 小"
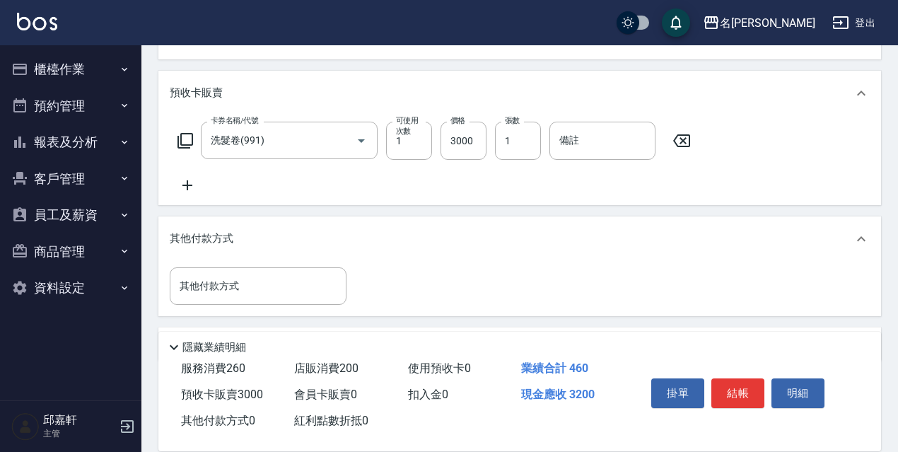
scroll to position [257, 0]
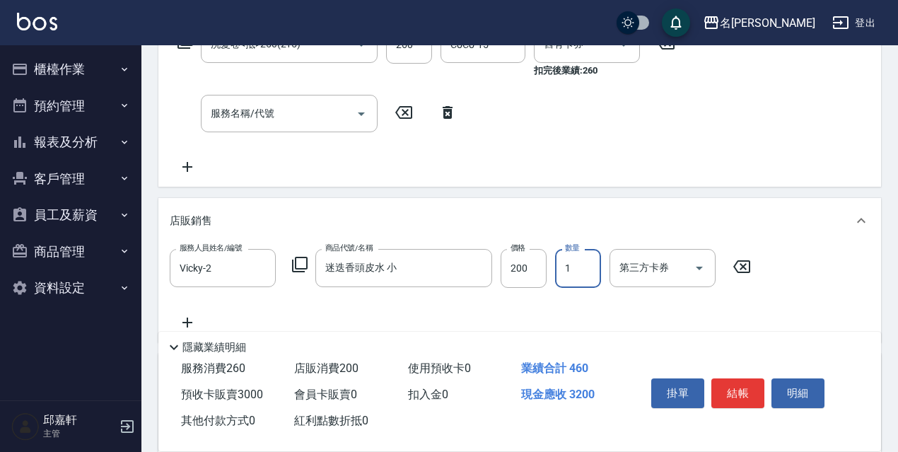
drag, startPoint x: 580, startPoint y: 269, endPoint x: 589, endPoint y: 266, distance: 9.9
click at [581, 268] on input "1" at bounding box center [578, 268] width 46 height 38
type input "2"
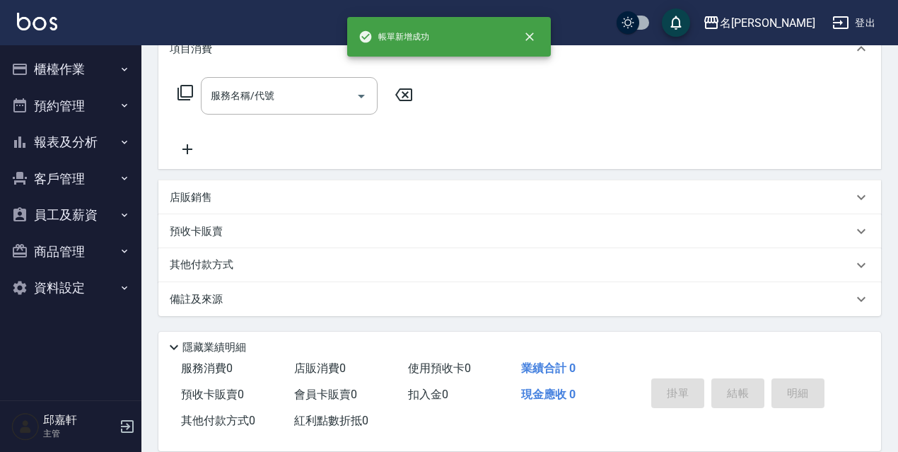
scroll to position [0, 0]
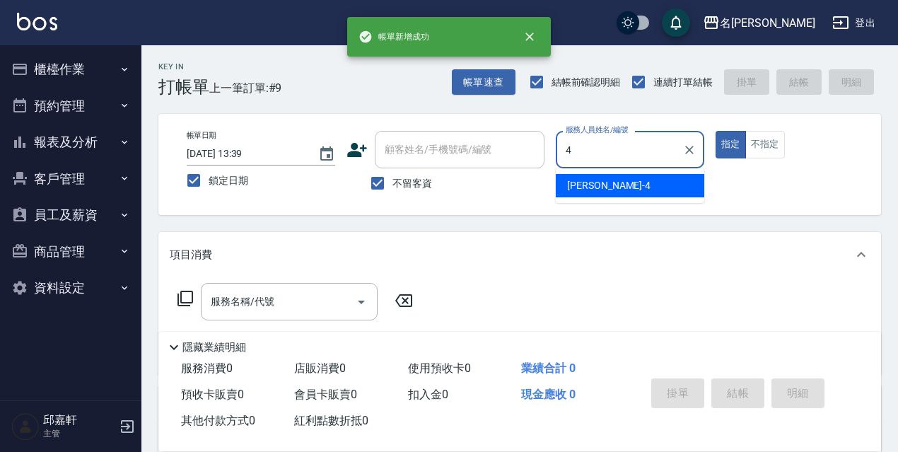
type input "小禎-4"
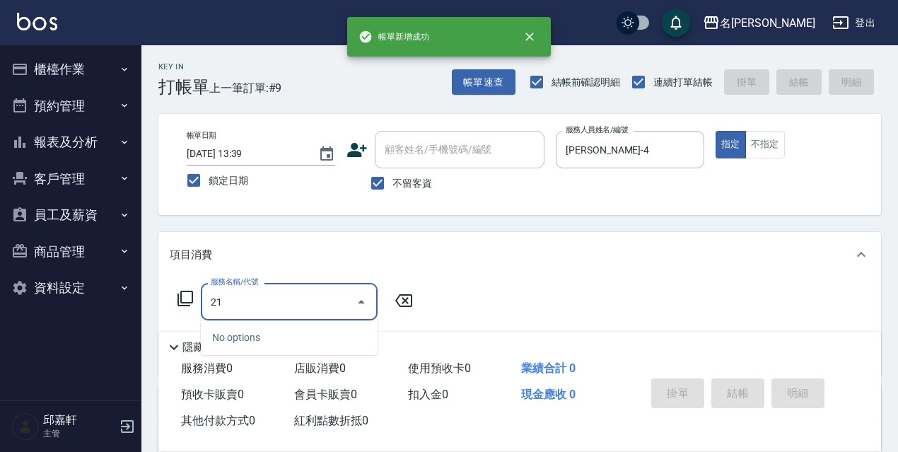
type input "216"
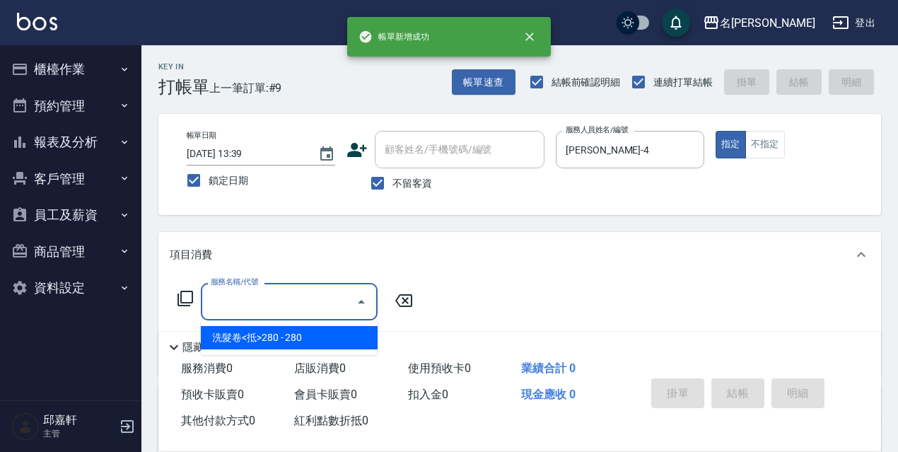
type input "Line酷卷/洗髮(001)"
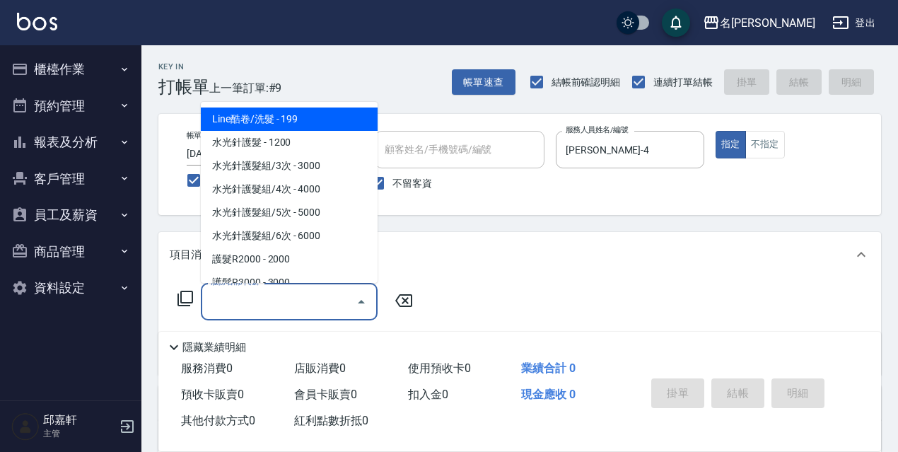
type input "0"
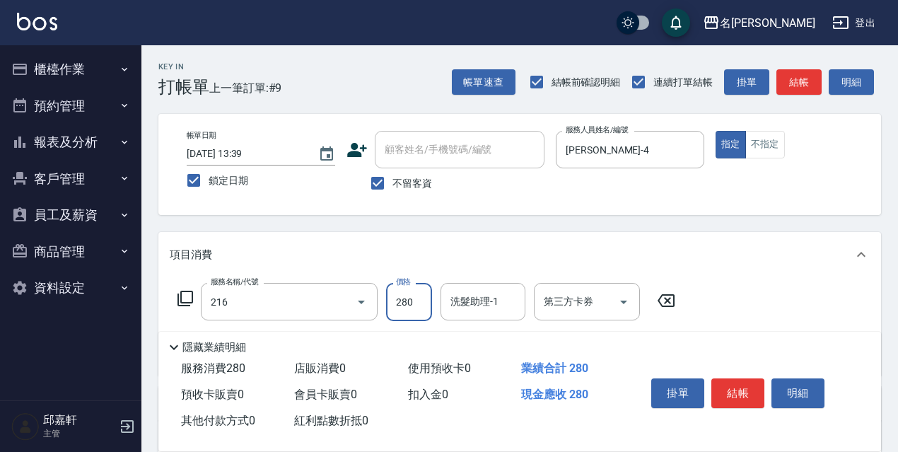
type input "洗髮卷<抵>280(216)"
type input "300"
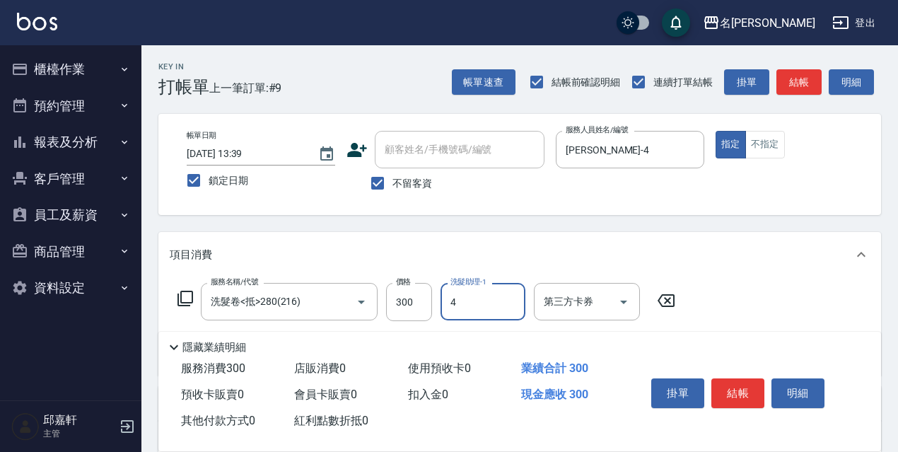
type input "小禎-4"
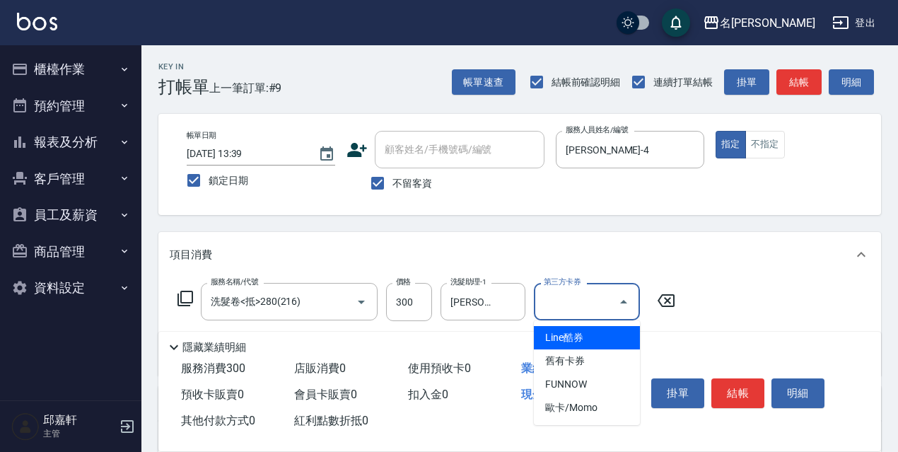
type input "舊有卡券"
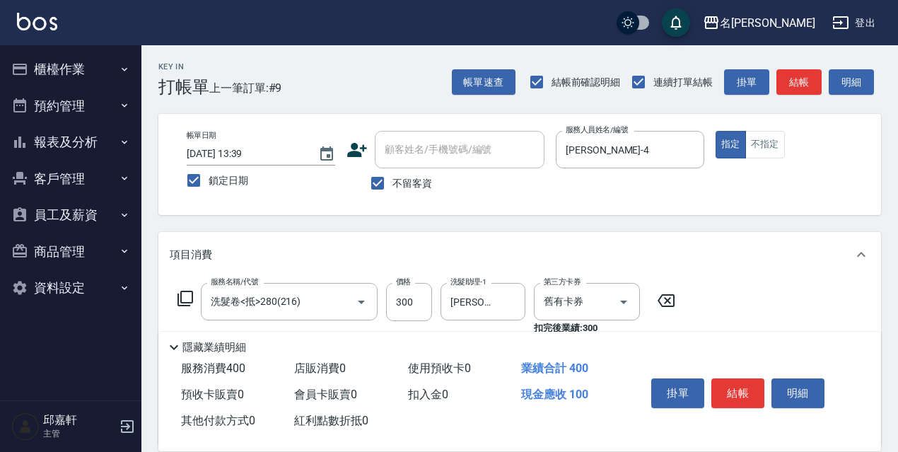
type input "電棒/夾直(803)"
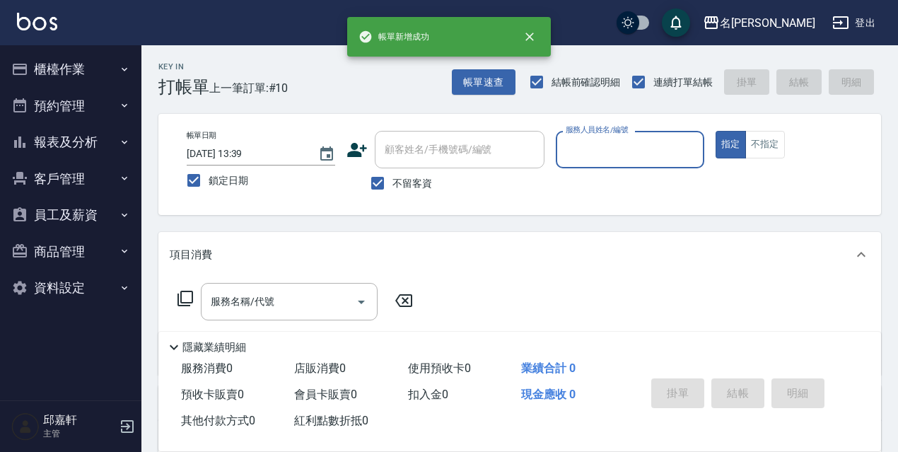
type input "0"
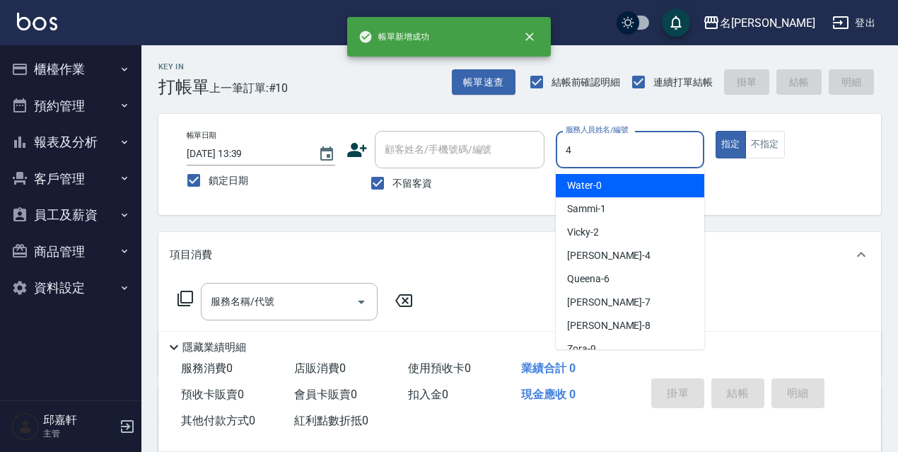
type input "小禎-4"
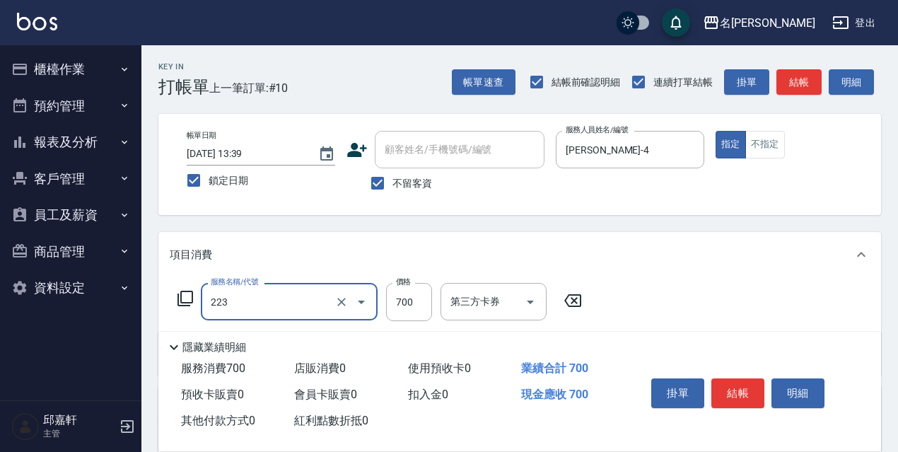
type input "養護洗髮(223)"
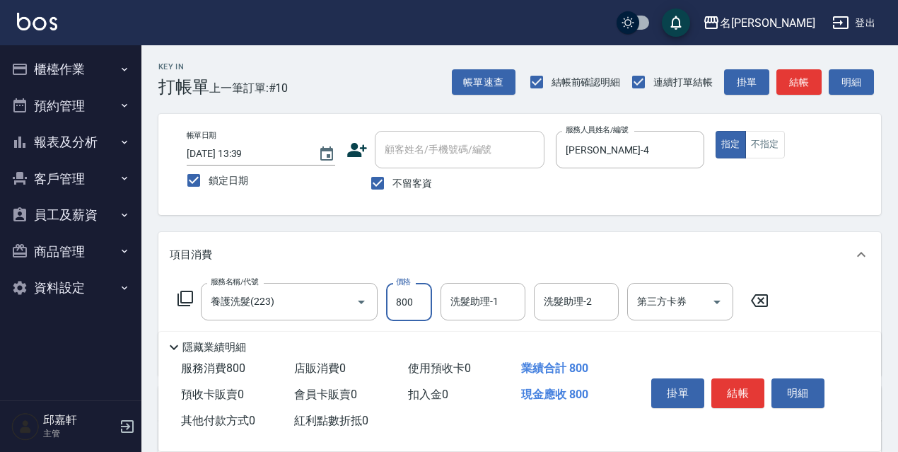
type input "800"
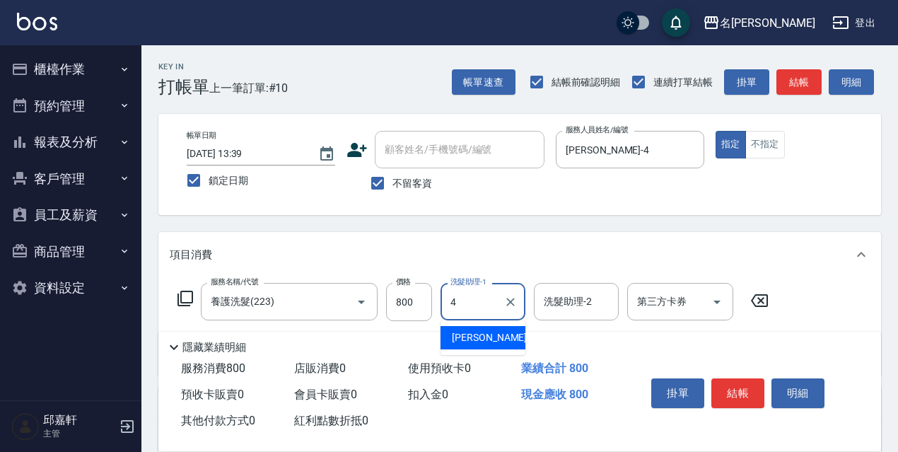
type input "小禎-4"
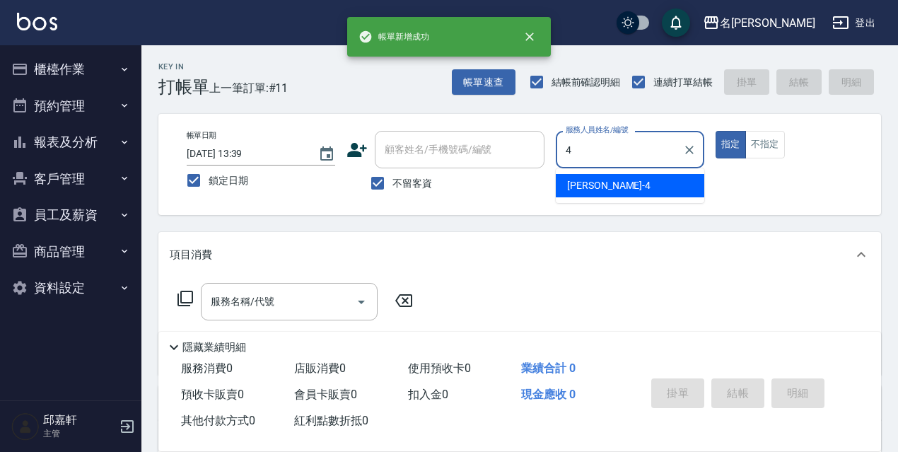
type input "小禎-4"
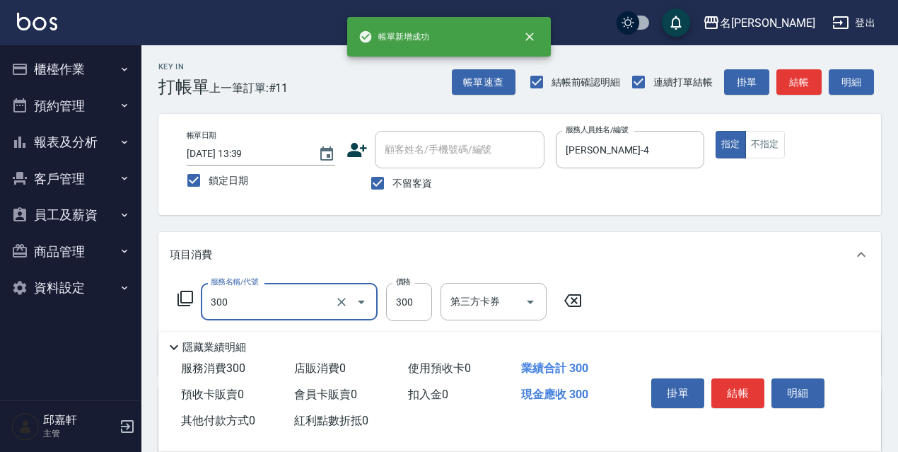
type input "洗髮300(300)"
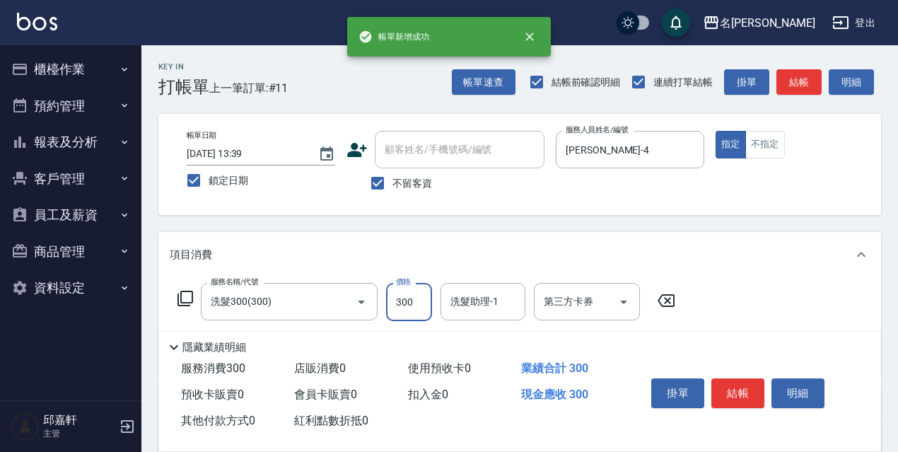
type input "4"
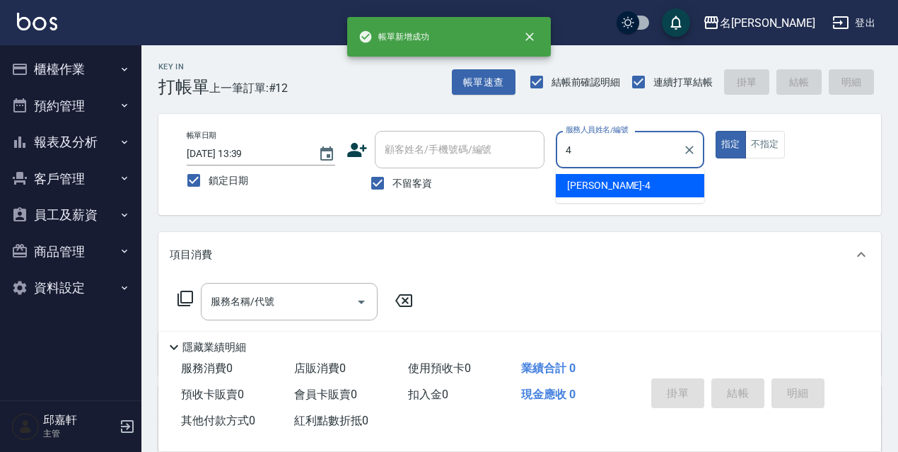
type input "小禎-4"
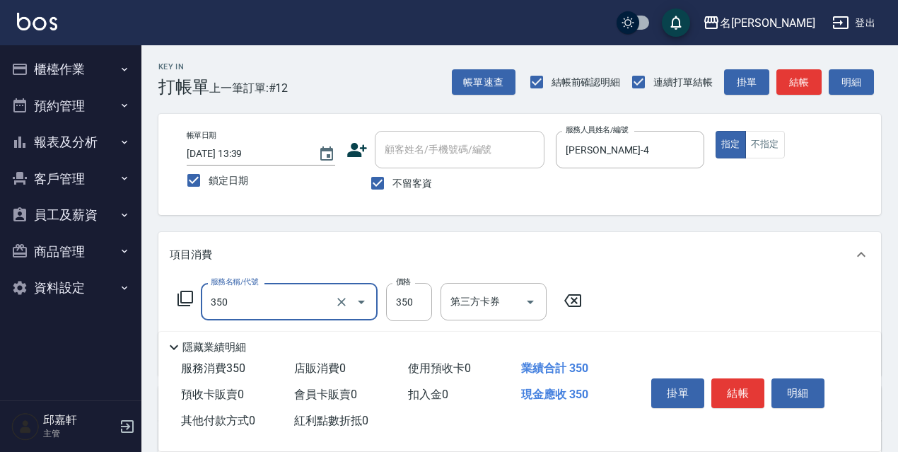
type input "洗髮350(350)"
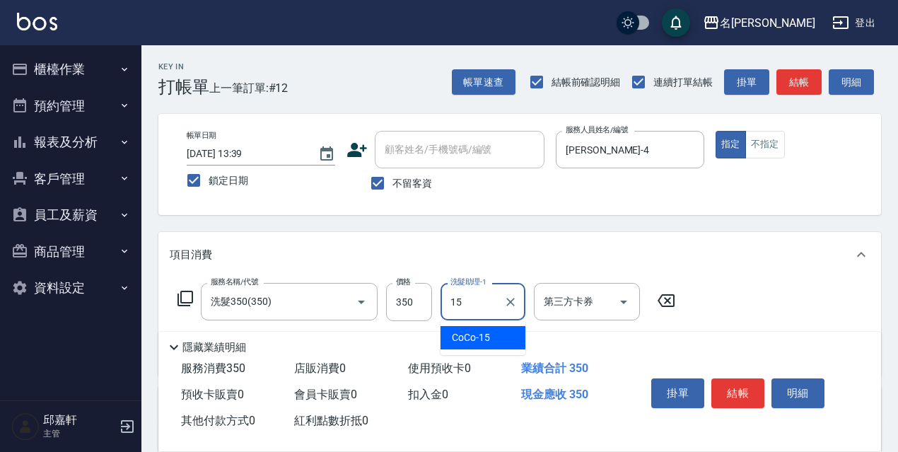
type input "CoCo-15"
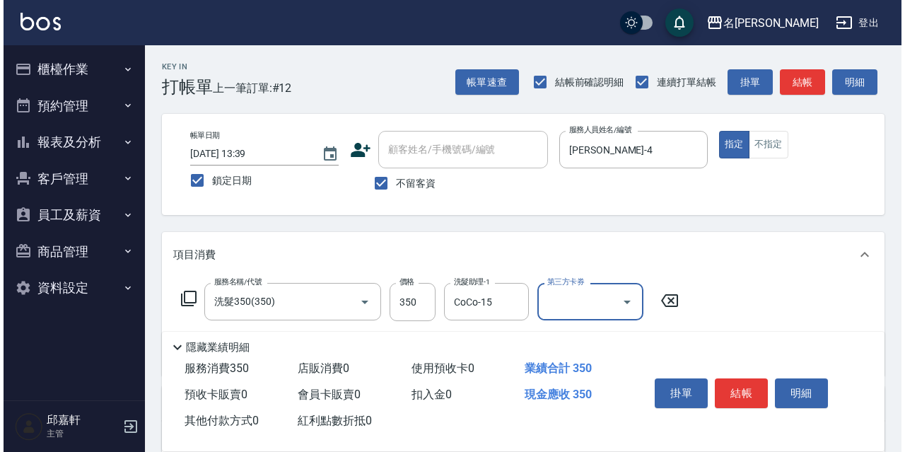
scroll to position [71, 0]
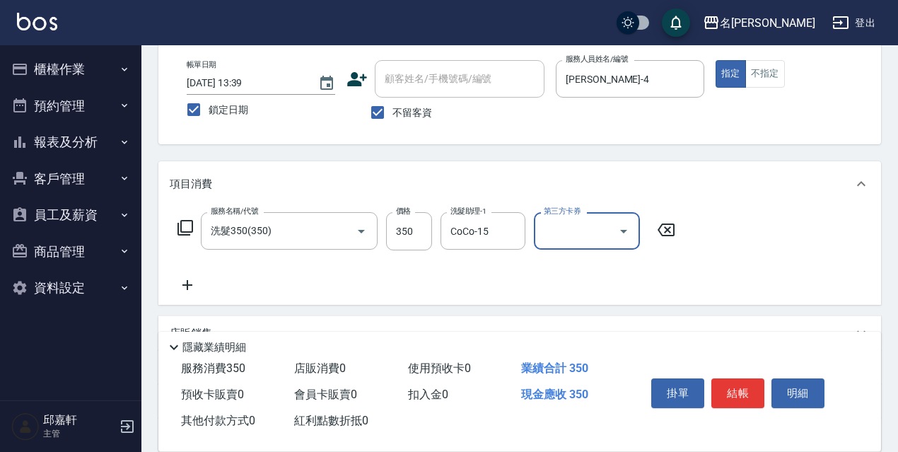
click at [182, 230] on icon at bounding box center [186, 228] width 16 height 16
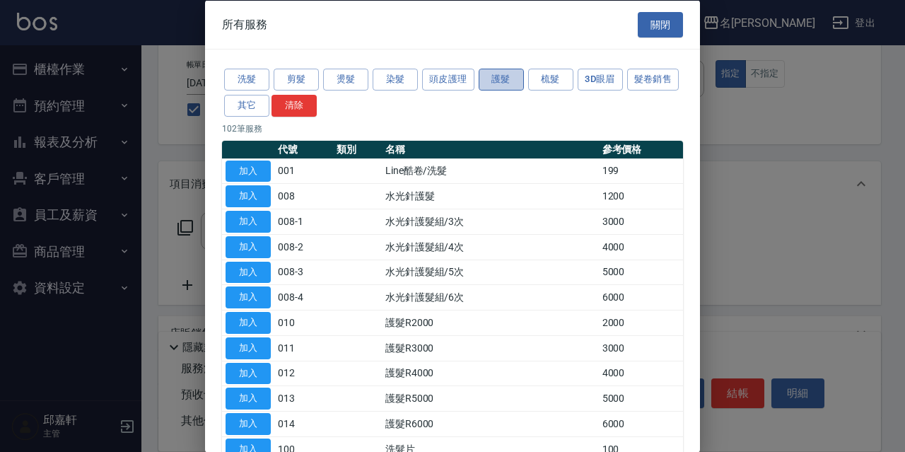
click at [500, 80] on button "護髮" at bounding box center [501, 80] width 45 height 22
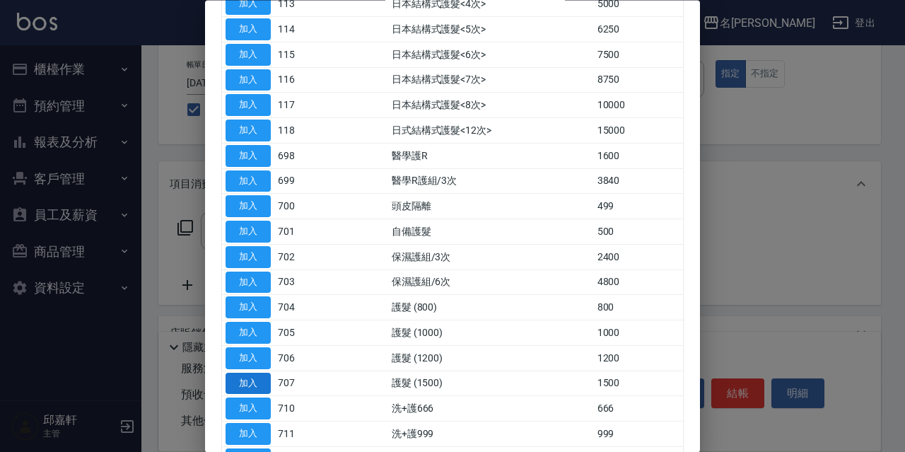
scroll to position [644, 0]
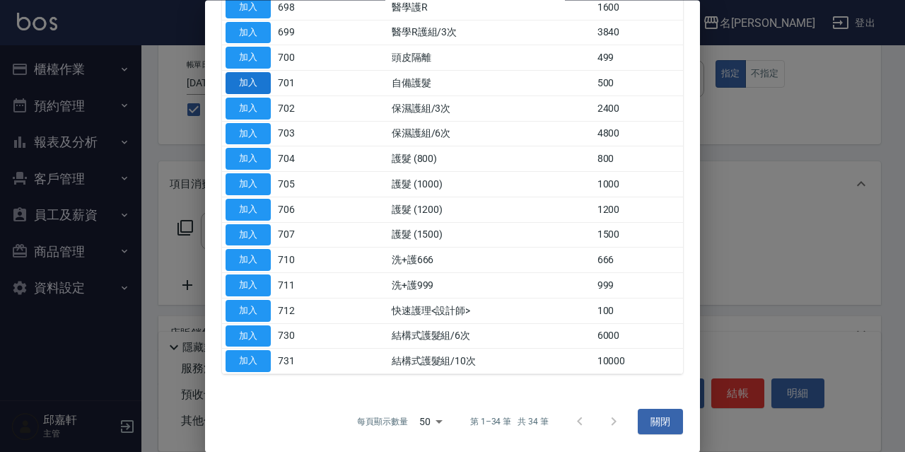
click at [255, 85] on button "加入" at bounding box center [248, 84] width 45 height 22
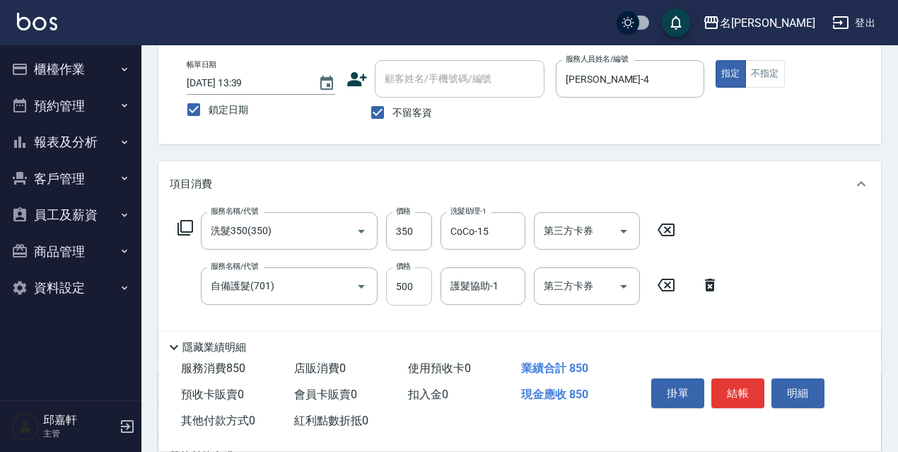
click at [411, 288] on input "500" at bounding box center [409, 286] width 46 height 38
type input "699"
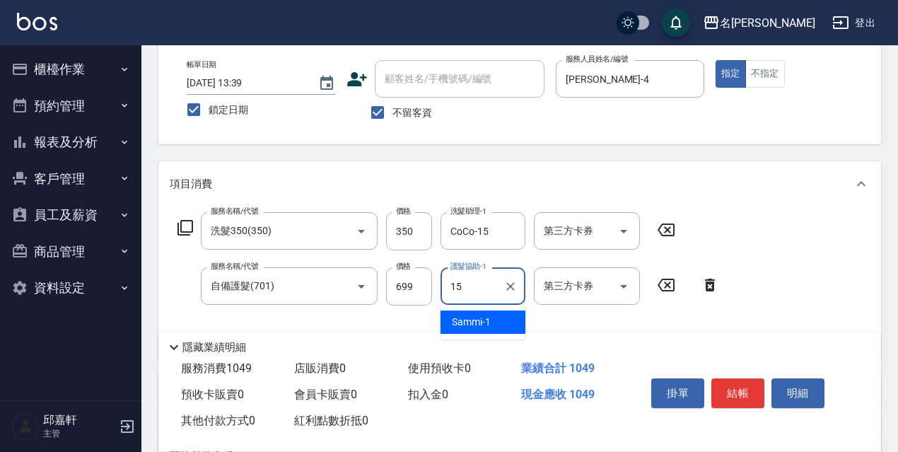
type input "CoCo-15"
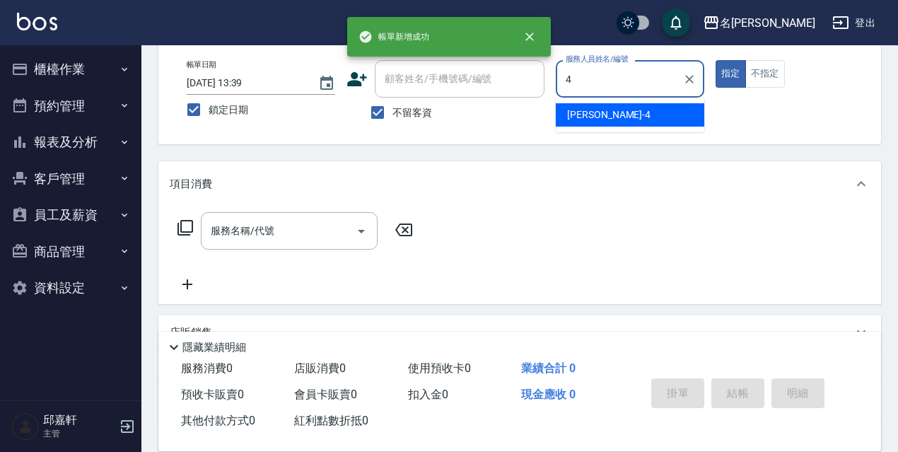
type input "小禎-4"
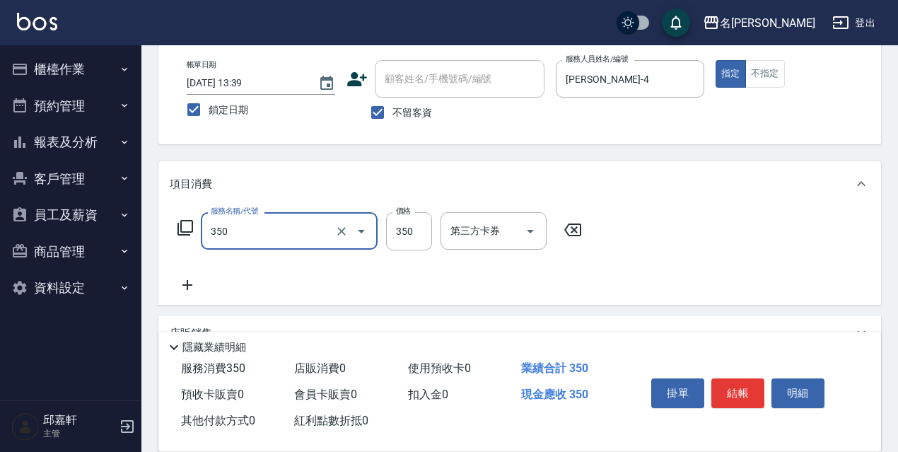
type input "洗髮350(350)"
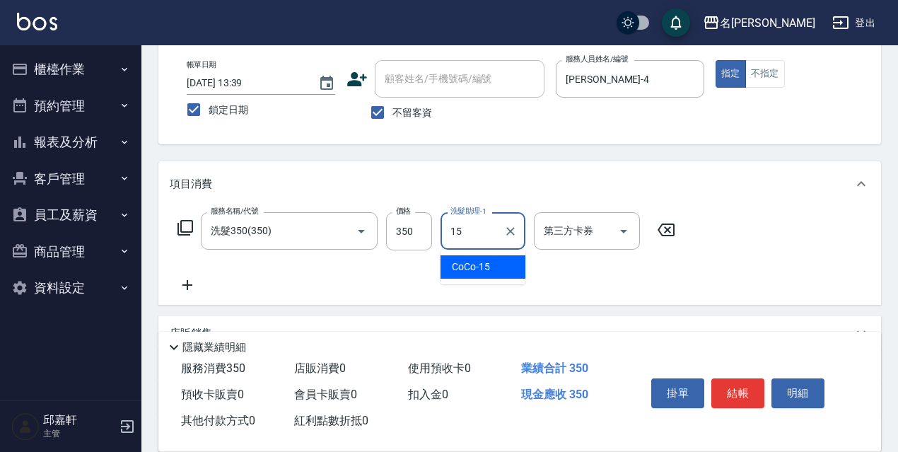
type input "CoCo-15"
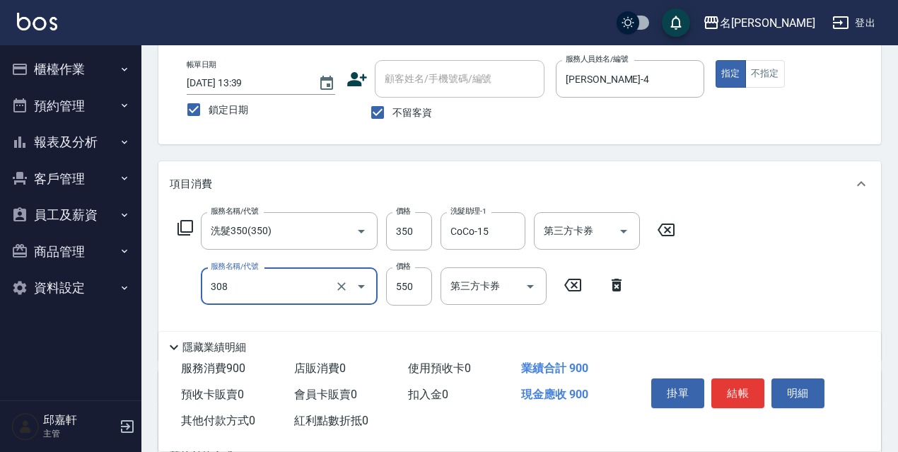
type input "剪髮550(308)"
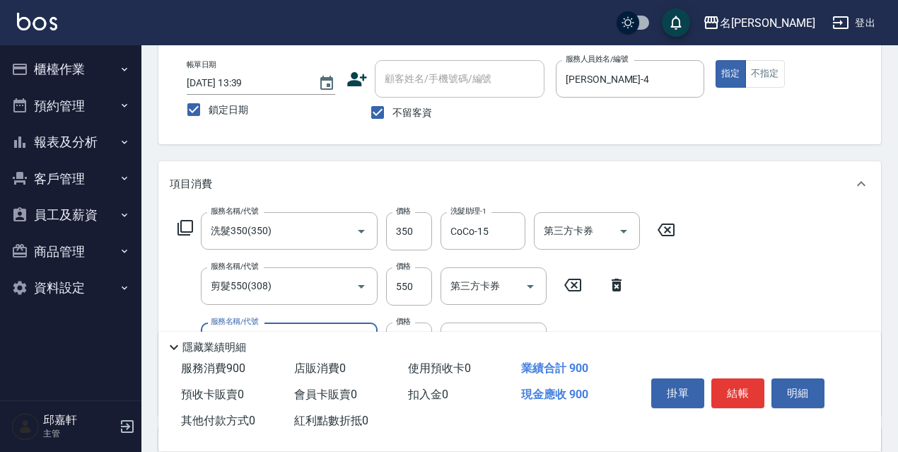
type input "保濕護髮(809)"
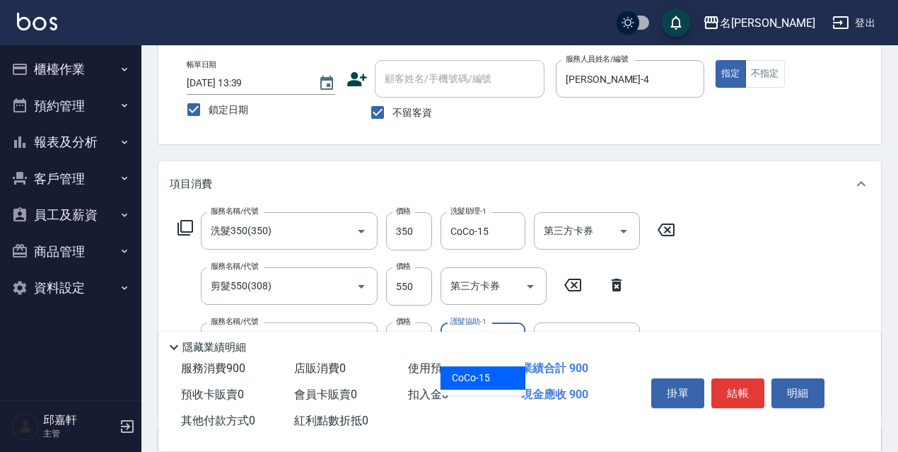
type input "CoCo-15"
click at [174, 233] on div "服務名稱/代號 洗髮350(350) 服務名稱/代號 價格 350 價格 洗髮助理-1 CoCo-15 洗髮助理-1 第三方卡券 第三方卡券" at bounding box center [427, 231] width 514 height 38
click at [178, 230] on icon at bounding box center [186, 228] width 16 height 16
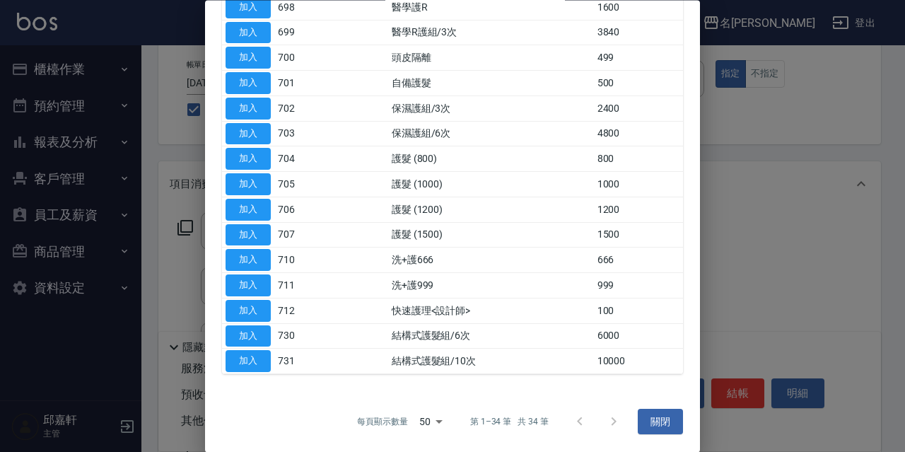
scroll to position [361, 0]
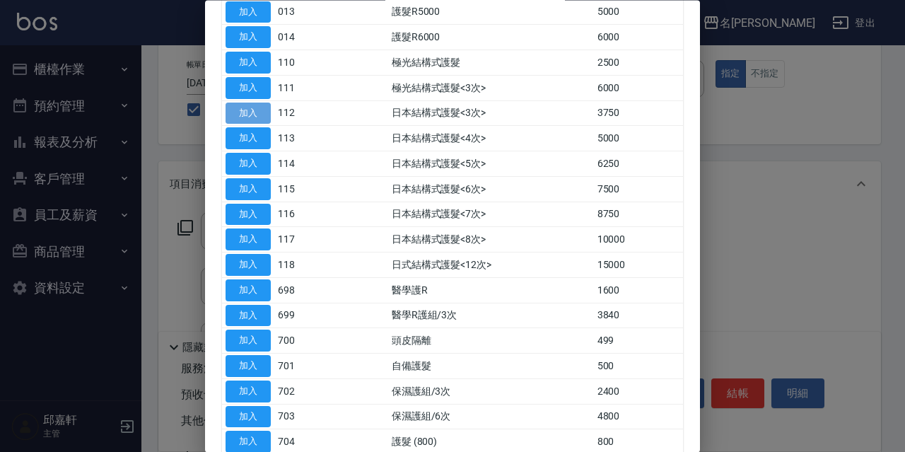
click at [262, 111] on button "加入" at bounding box center [248, 114] width 45 height 22
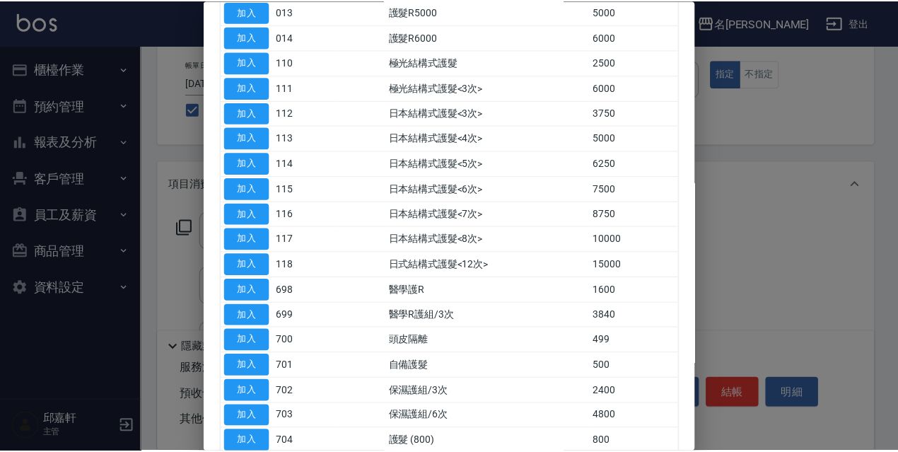
scroll to position [83, 0]
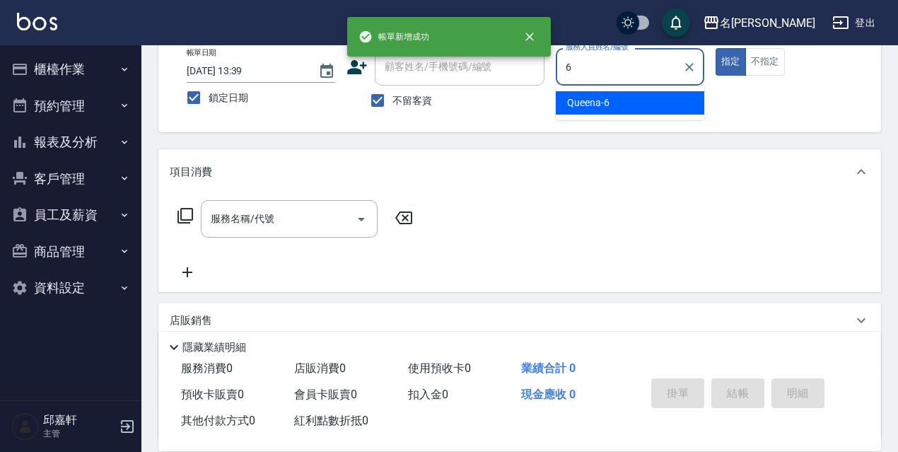
type input "Queena-6"
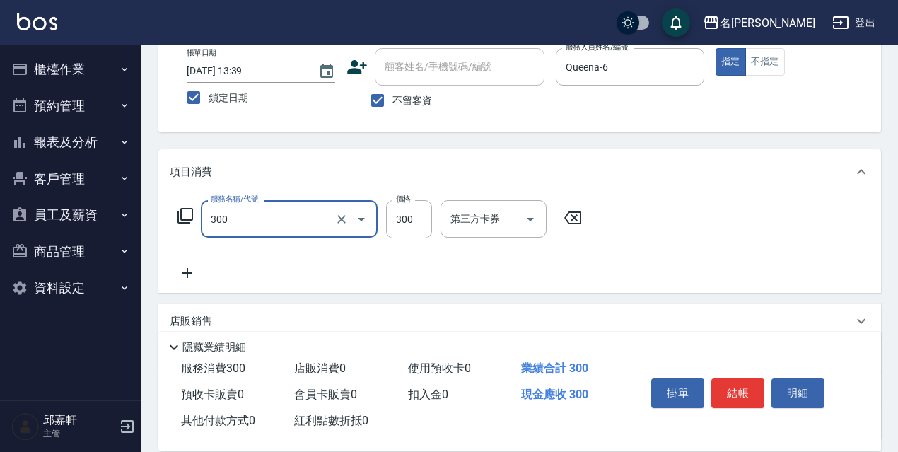
type input "洗髮300(300)"
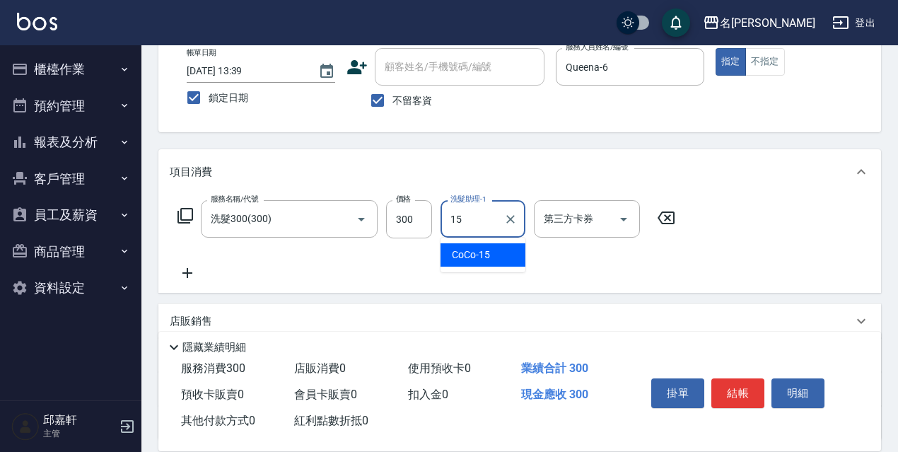
type input "CoCo-15"
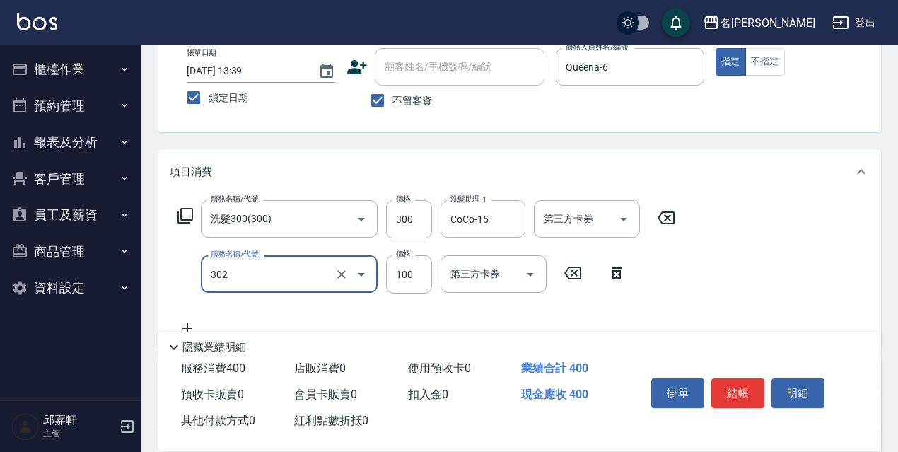
type input "剪髮<瀏海>(302)"
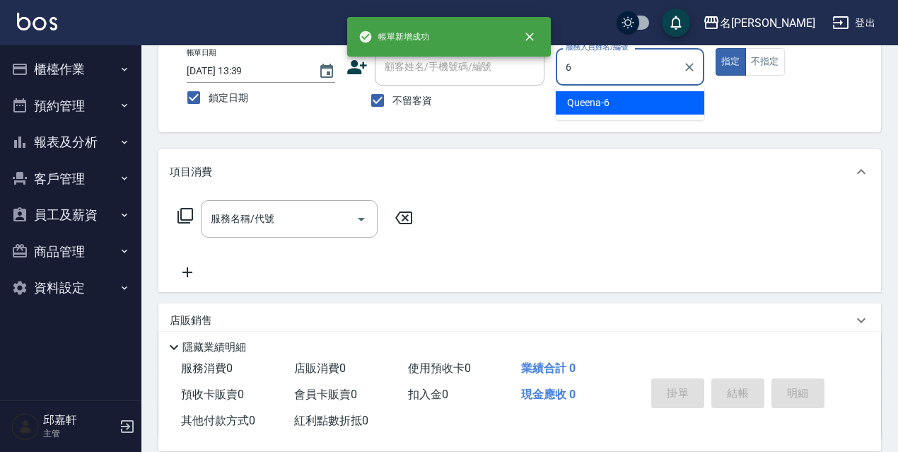
type input "Queena-6"
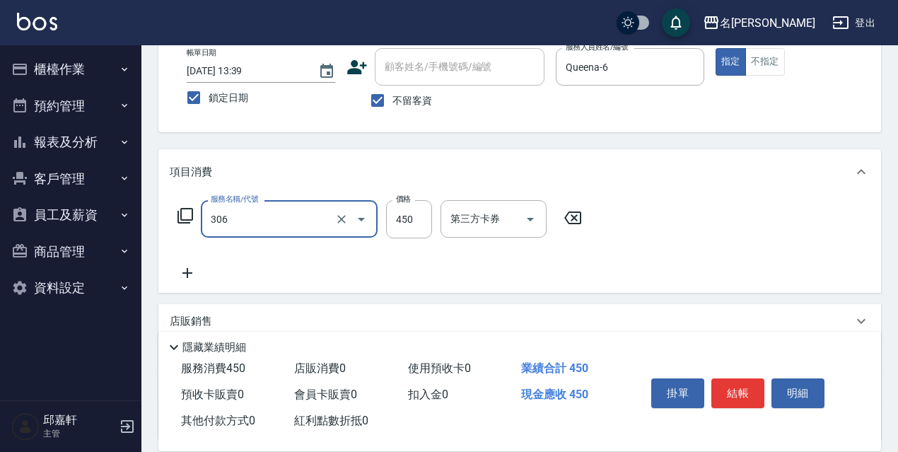
type input "剪髮450(306)"
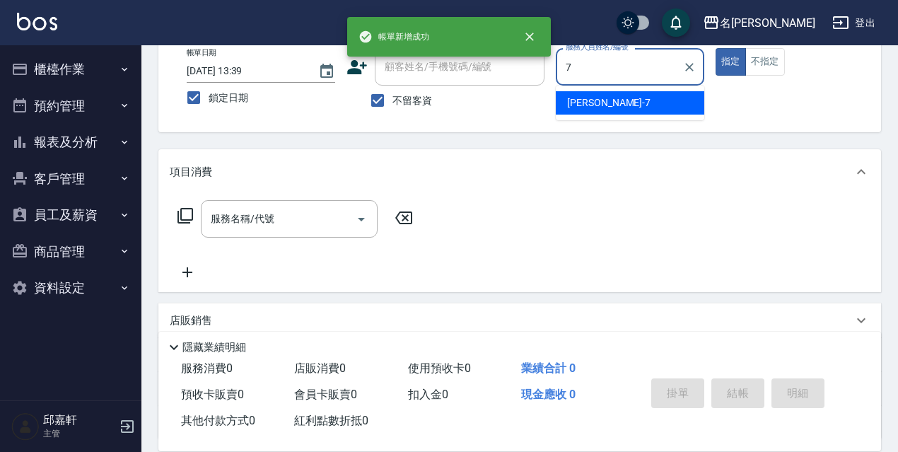
type input "Fanny-7"
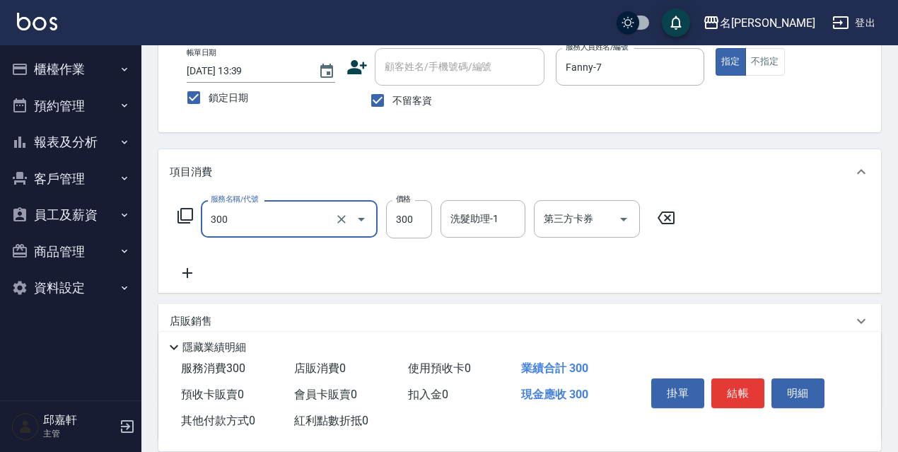
type input "洗髮300(300)"
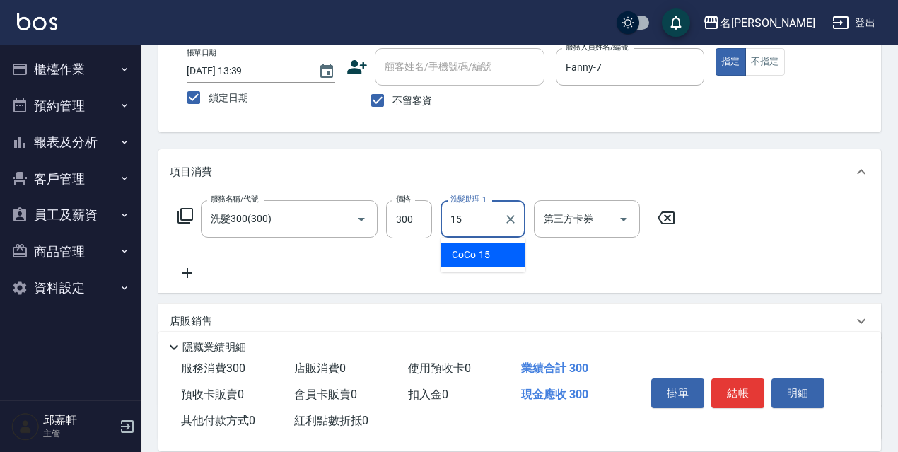
type input "CoCo-15"
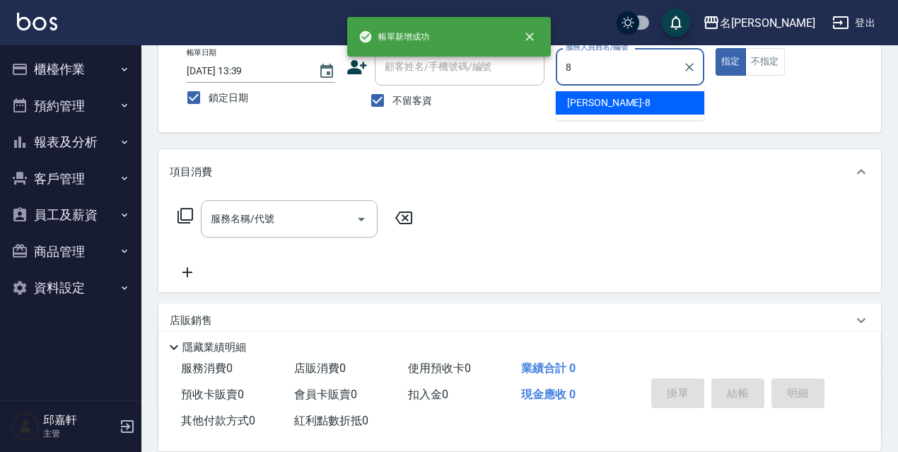
type input "Cindy-8"
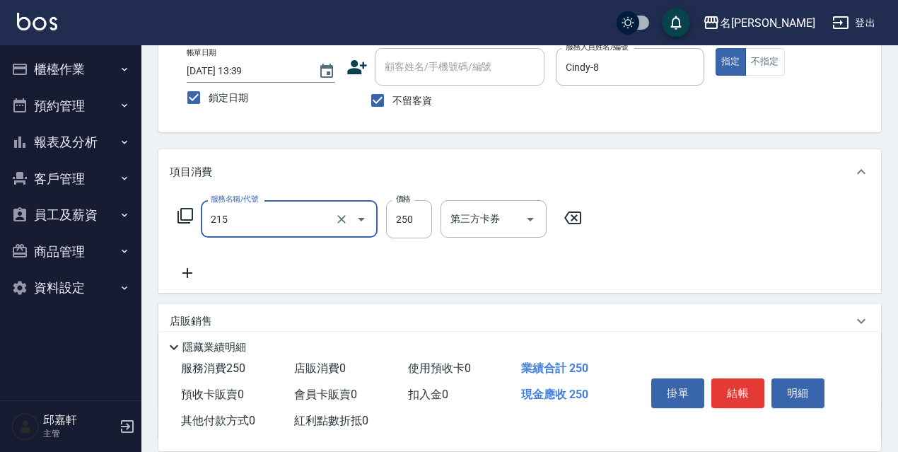
type input "215"
type input "2"
type input "洗髮卷<抵>250(215)"
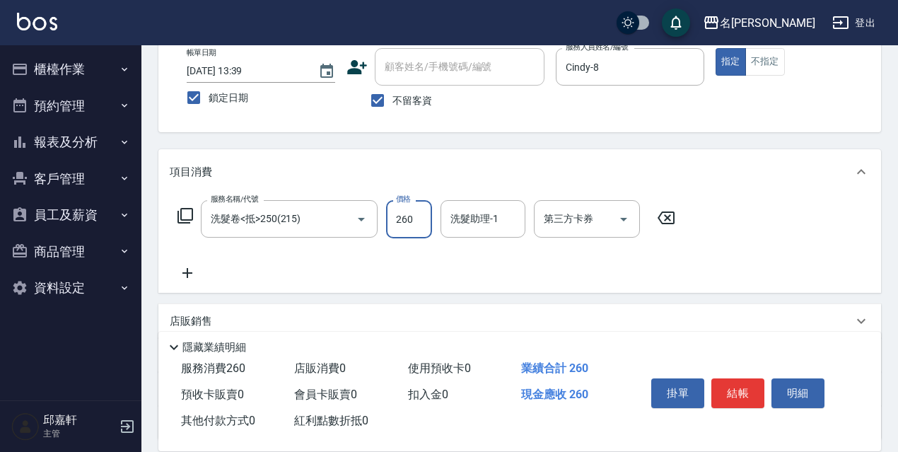
type input "260"
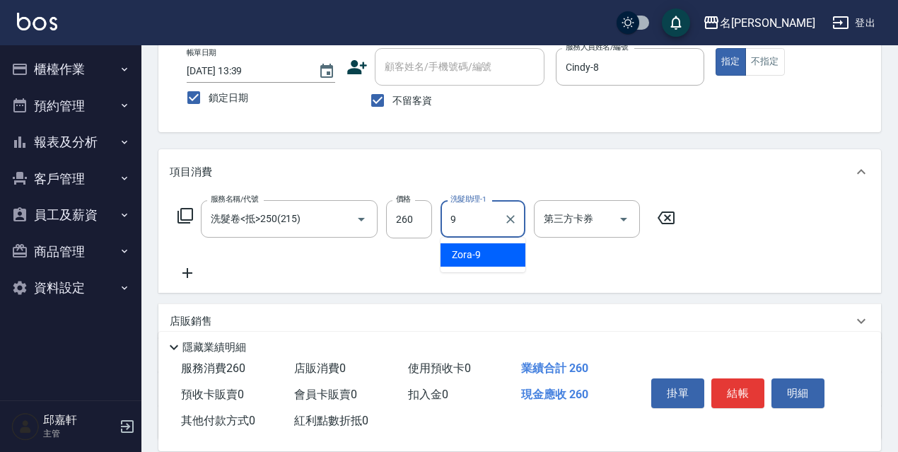
type input "Zora-9"
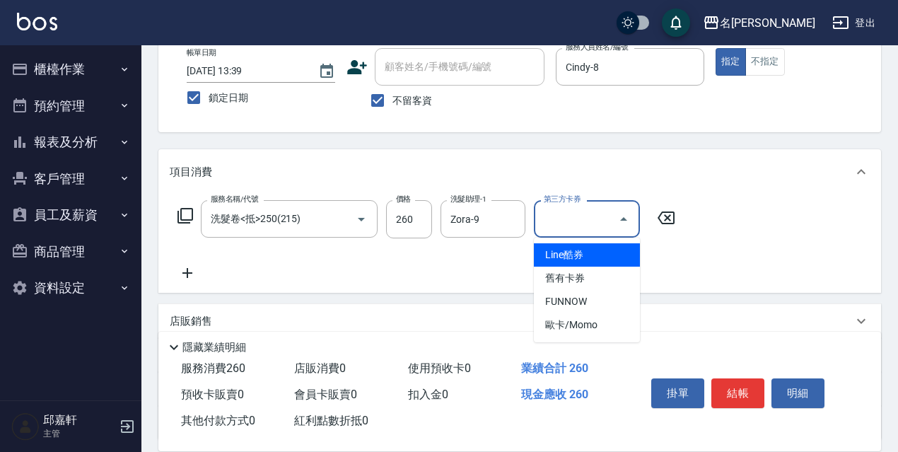
type input "舊有卡券"
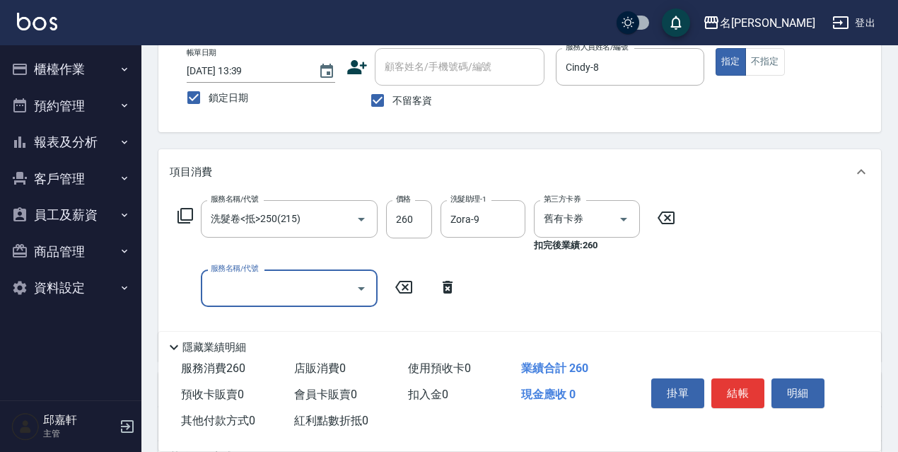
scroll to position [275, 0]
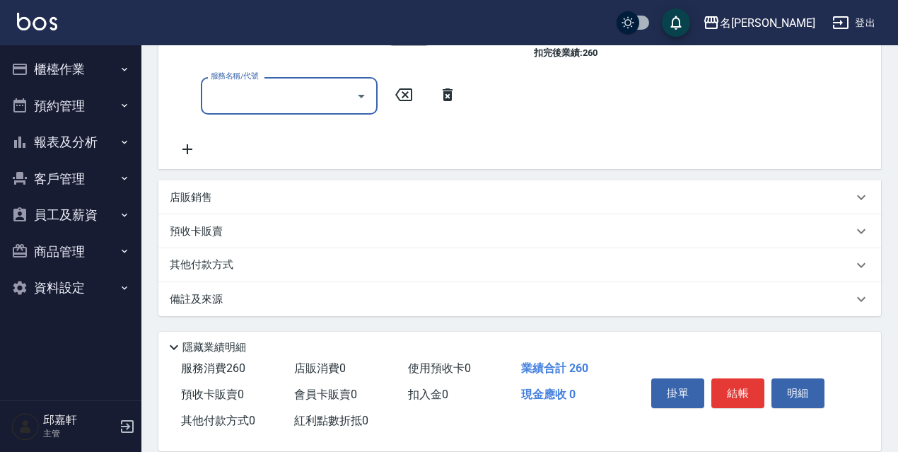
click at [198, 204] on p "店販銷售" at bounding box center [191, 197] width 42 height 15
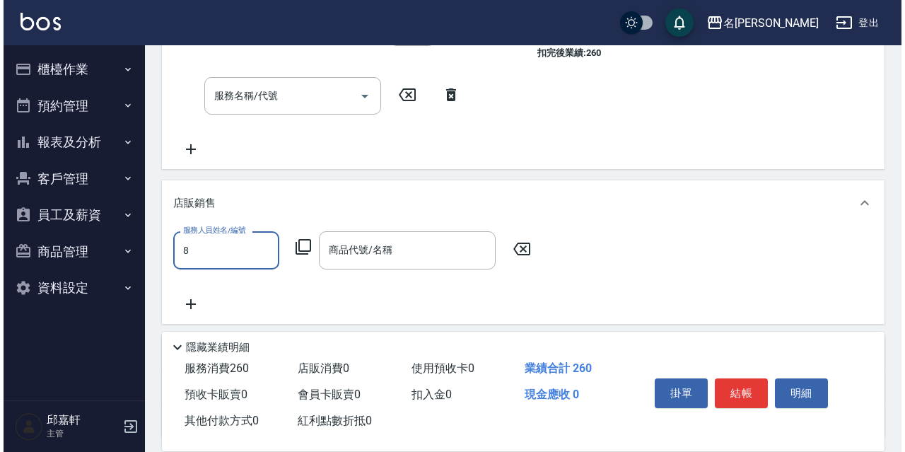
scroll to position [0, 0]
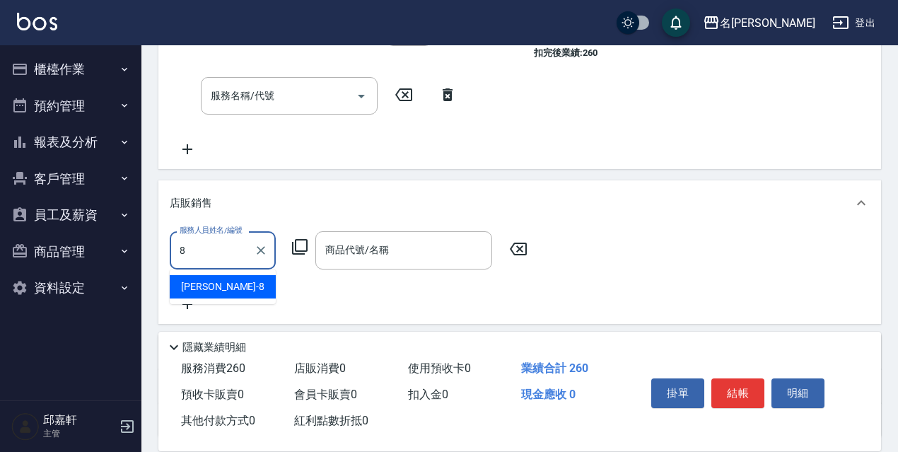
type input "Cindy-8"
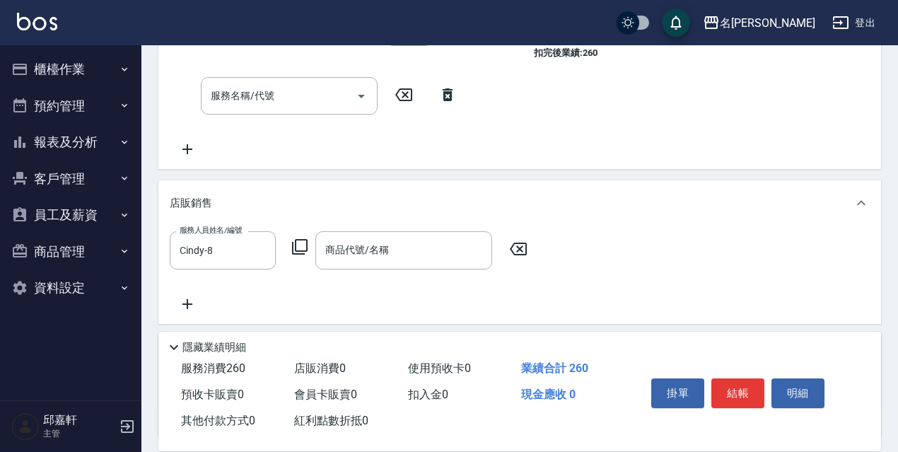
click at [295, 240] on icon at bounding box center [299, 246] width 17 height 17
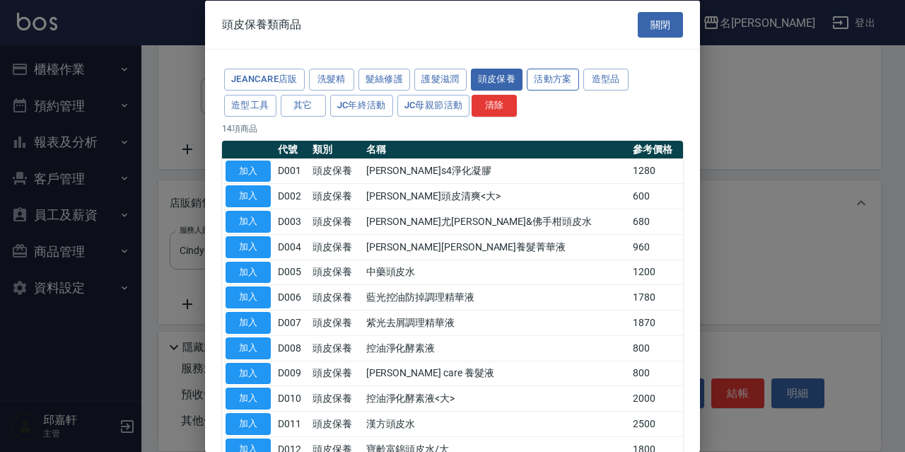
click at [553, 82] on button "活動方案" at bounding box center [553, 80] width 52 height 22
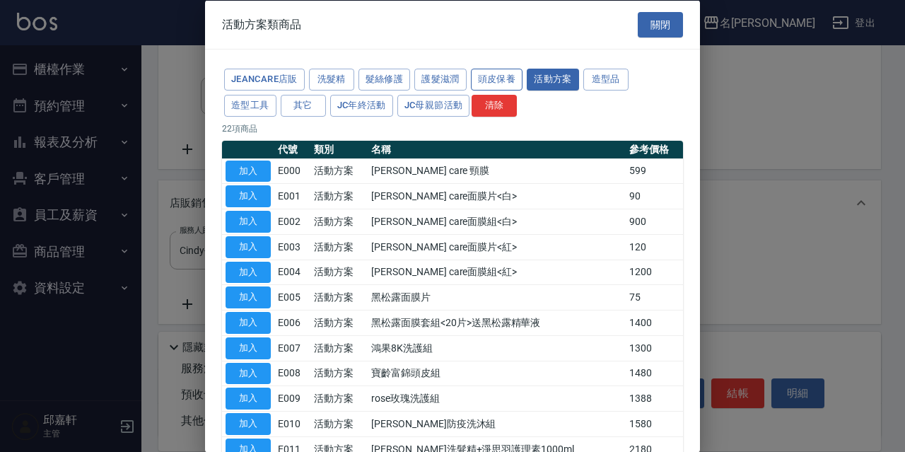
click at [484, 78] on button "頭皮保養" at bounding box center [497, 80] width 52 height 22
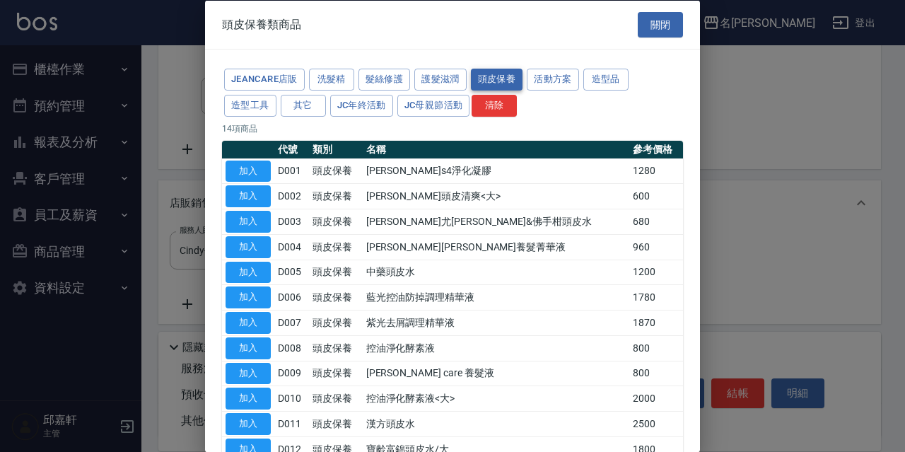
click at [471, 78] on button "頭皮保養" at bounding box center [497, 80] width 52 height 22
click at [467, 78] on div "JeanCare店販 洗髮精 髮絲修護 護髮滋潤 頭皮保養 活動方案 造型品 造型工具 其它 JC年終活動 JC母親節活動 清除" at bounding box center [452, 92] width 461 height 52
click at [463, 76] on button "護髮滋潤" at bounding box center [440, 80] width 52 height 22
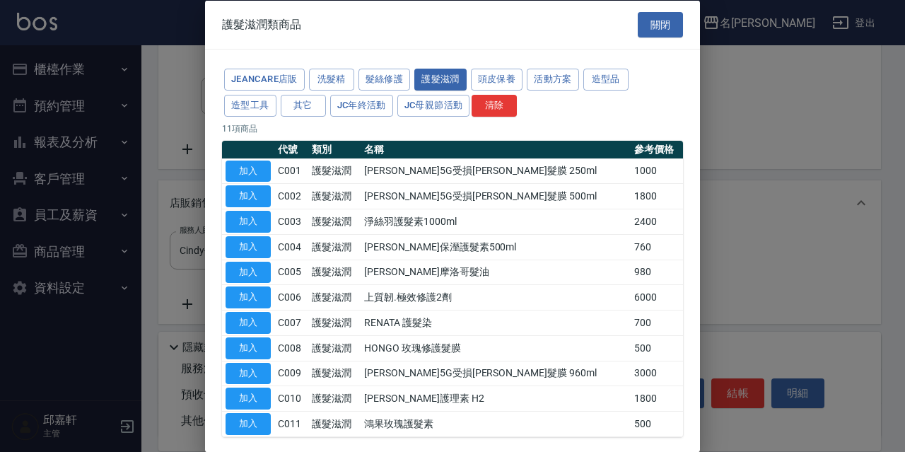
click at [558, 91] on div "JeanCare店販 洗髮精 髮絲修護 護髮滋潤 頭皮保養 活動方案 造型品 造型工具 其它 JC年終活動 JC母親節活動 清除" at bounding box center [452, 92] width 461 height 52
click at [540, 82] on button "活動方案" at bounding box center [553, 80] width 52 height 22
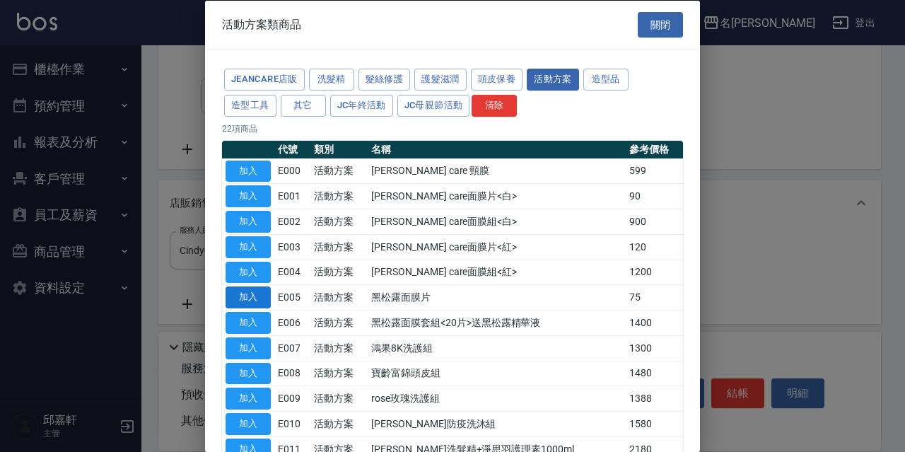
click at [251, 294] on button "加入" at bounding box center [248, 297] width 45 height 22
type input "黑松露面膜片"
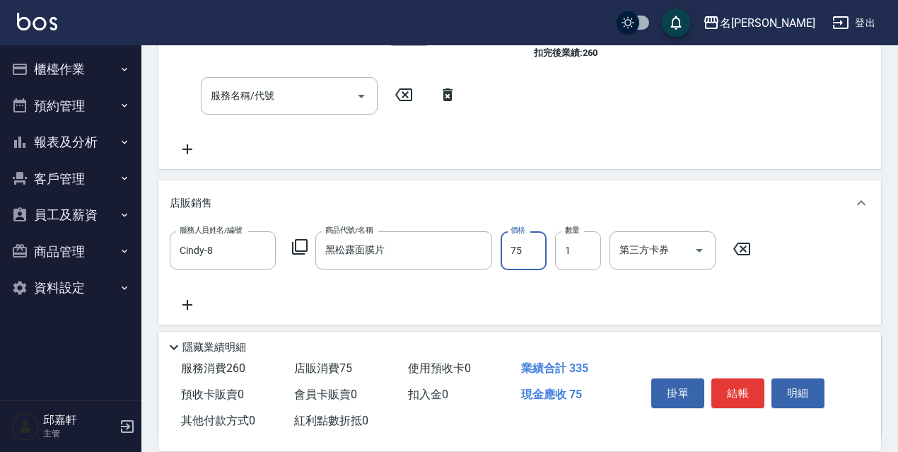
click at [526, 250] on input "75" at bounding box center [524, 250] width 46 height 38
click at [297, 250] on icon at bounding box center [299, 246] width 17 height 17
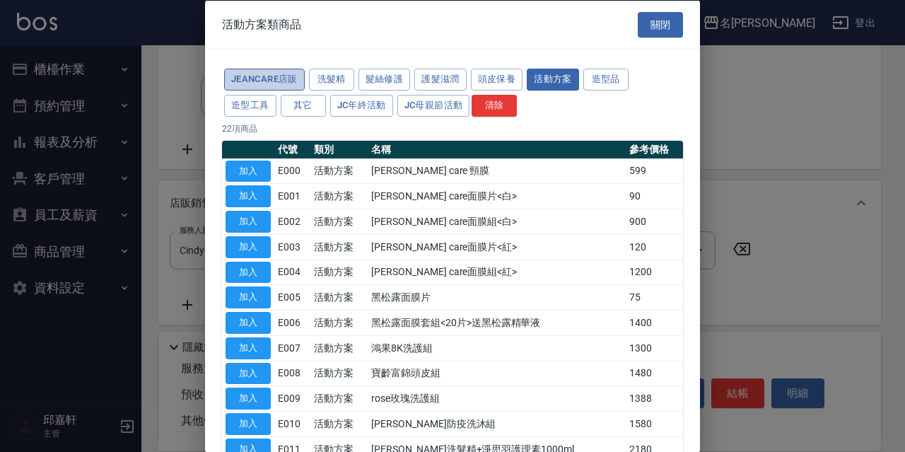
click at [270, 83] on button "JeanCare店販" at bounding box center [264, 80] width 81 height 22
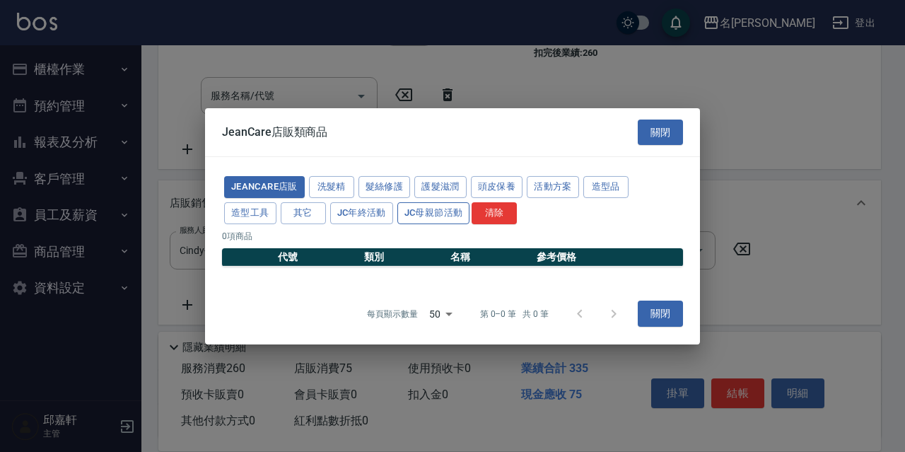
click at [445, 211] on button "JC母親節活動" at bounding box center [433, 213] width 73 height 22
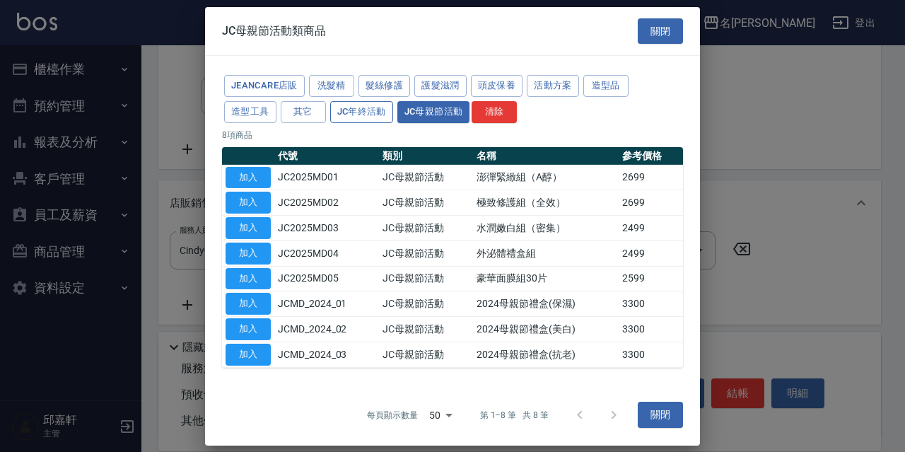
click at [381, 115] on button "JC年終活動" at bounding box center [361, 112] width 63 height 22
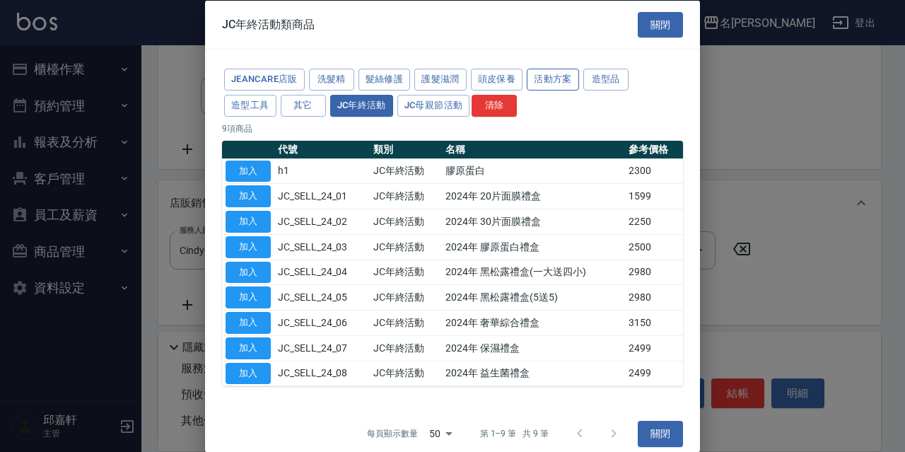
click at [534, 79] on button "活動方案" at bounding box center [553, 80] width 52 height 22
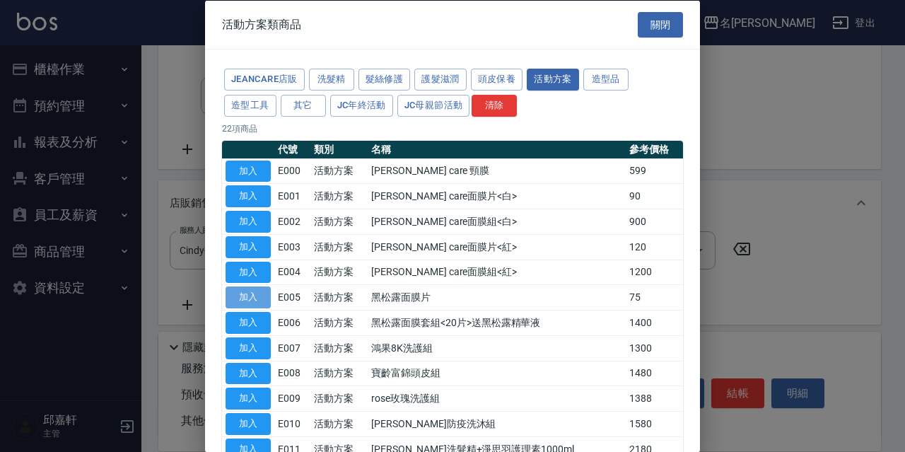
click at [244, 288] on button "加入" at bounding box center [248, 297] width 45 height 22
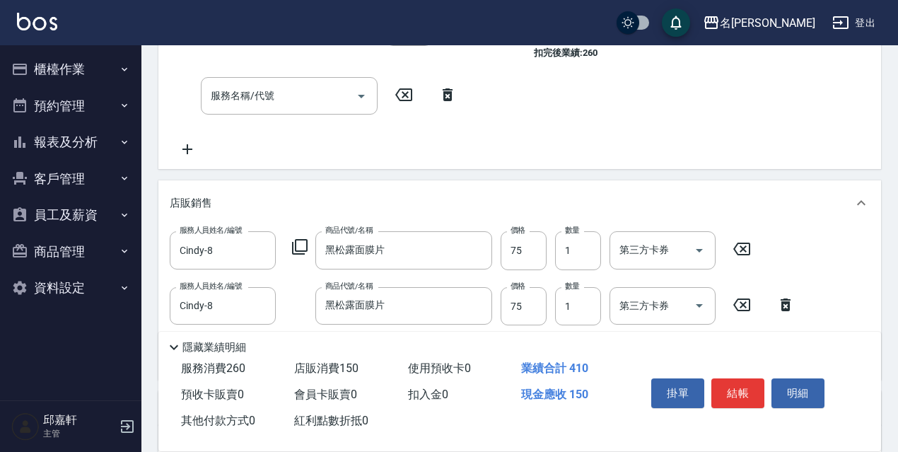
click at [783, 303] on icon at bounding box center [786, 304] width 10 height 13
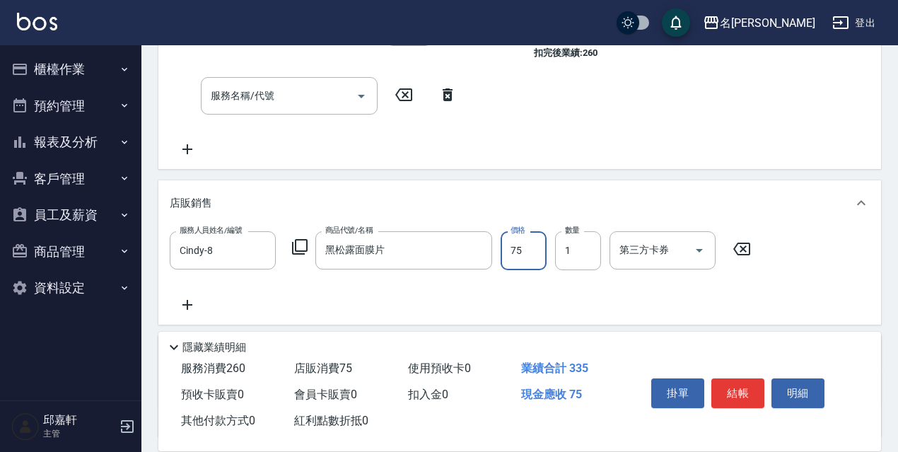
click at [539, 252] on input "75" at bounding box center [524, 250] width 46 height 38
type input "85"
click at [581, 253] on input "1" at bounding box center [578, 250] width 46 height 38
type input "40"
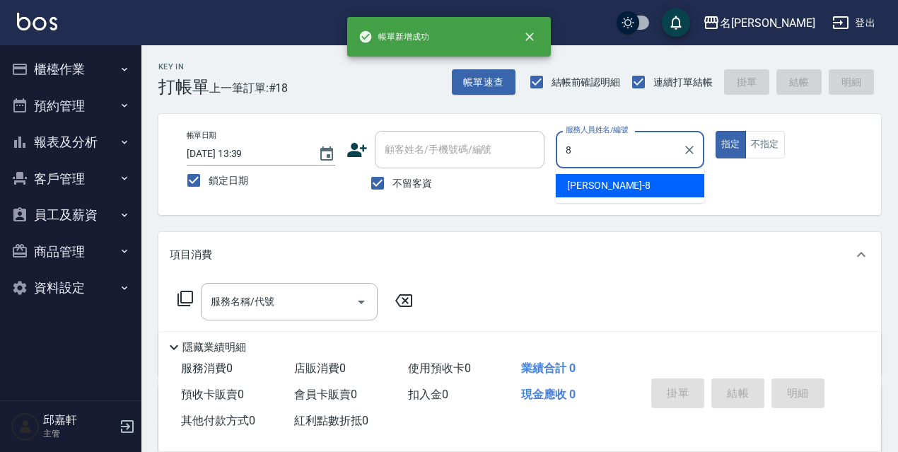
type input "Cindy-8"
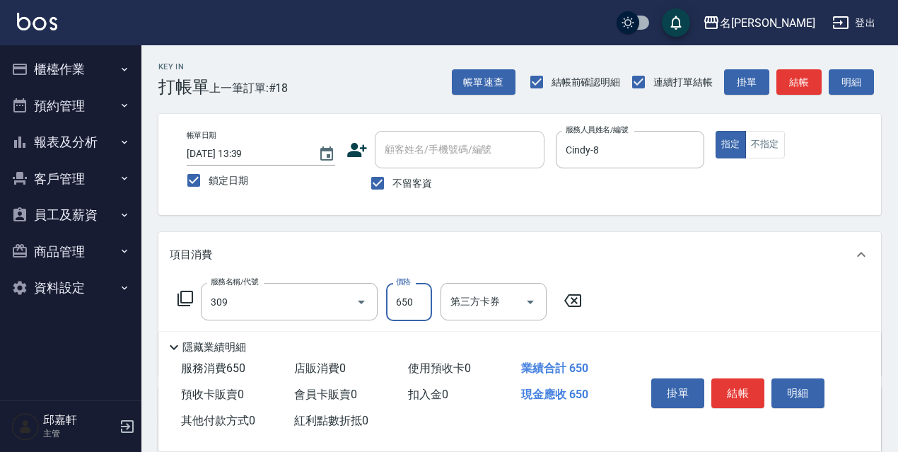
type input "剪髮650(309)"
type input "600"
type input "結構式護髮/技術輔助(810)"
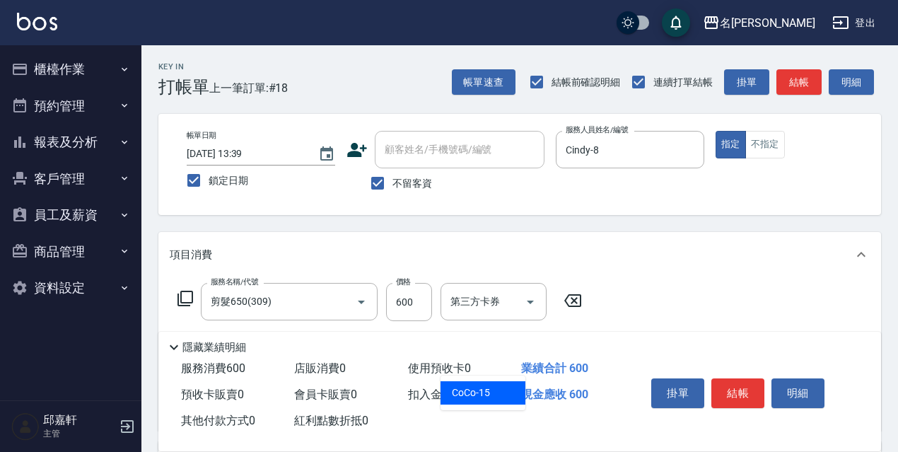
type input "CoCo-15"
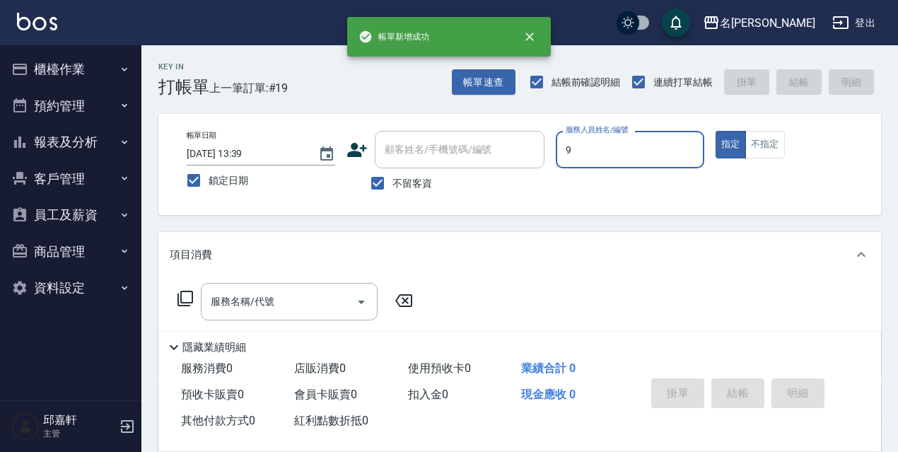
type input "Zora-9"
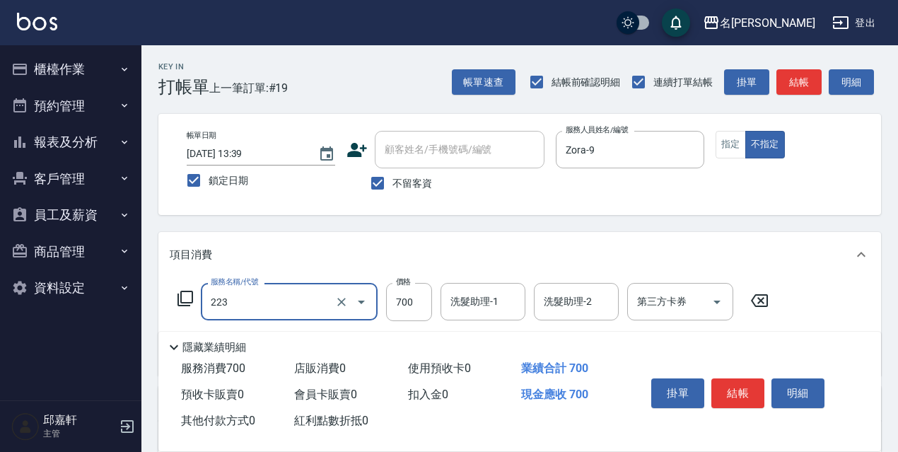
type input "養護洗髮(223)"
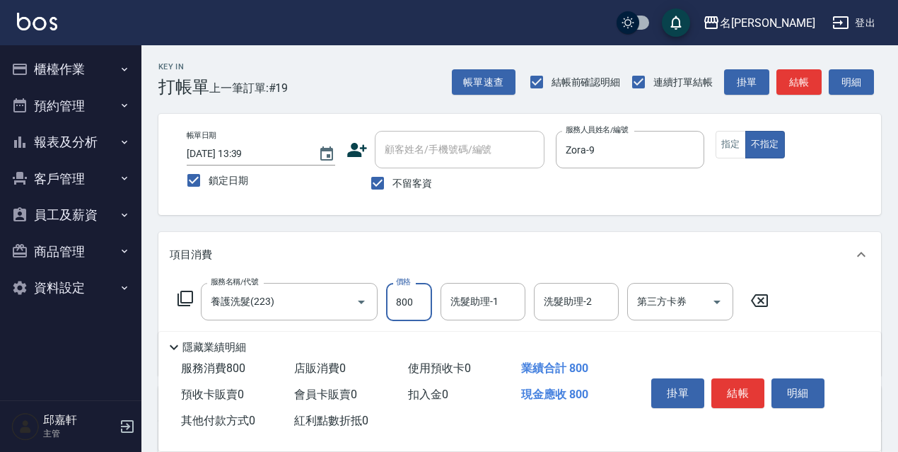
type input "800"
type input "Zora-9"
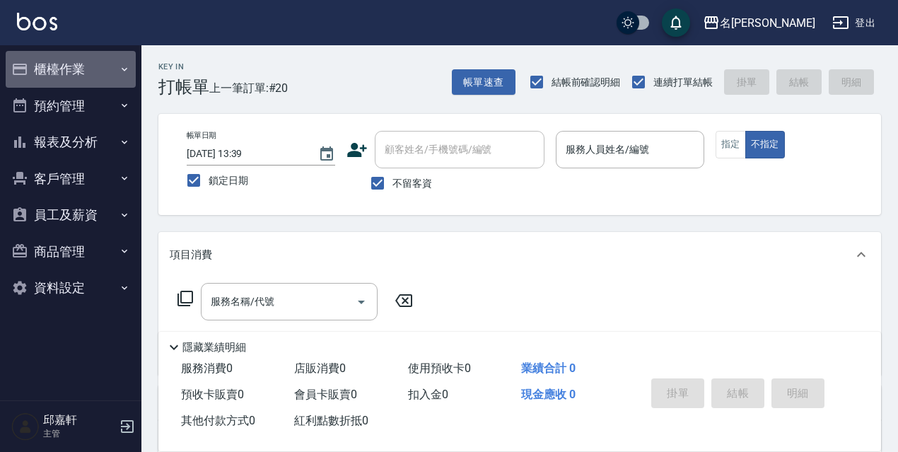
click at [46, 78] on button "櫃檯作業" at bounding box center [71, 69] width 130 height 37
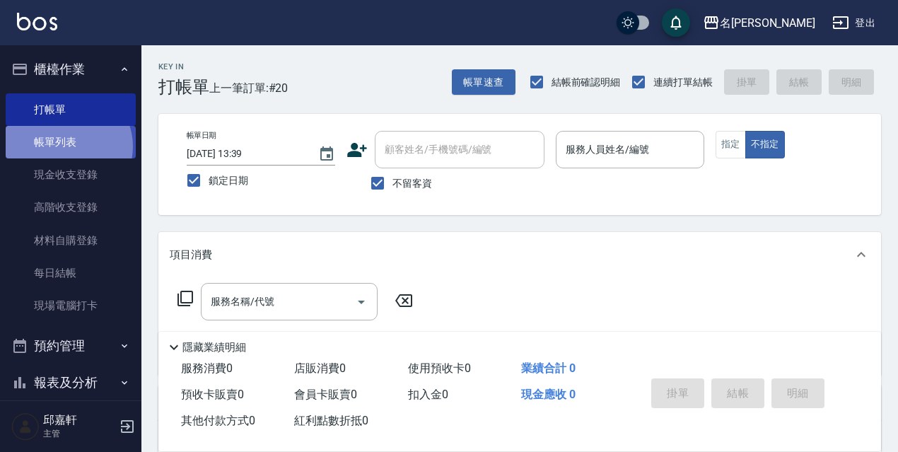
click at [66, 149] on link "帳單列表" at bounding box center [71, 142] width 130 height 33
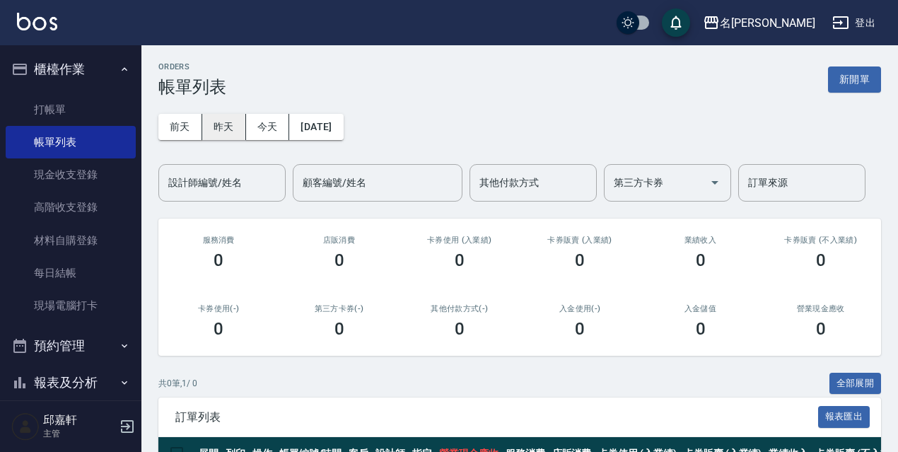
click at [226, 124] on button "昨天" at bounding box center [224, 127] width 44 height 26
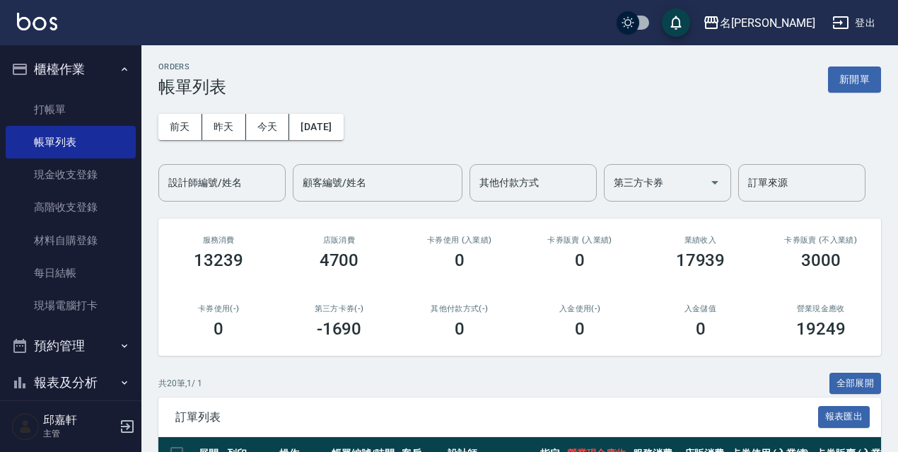
scroll to position [212, 0]
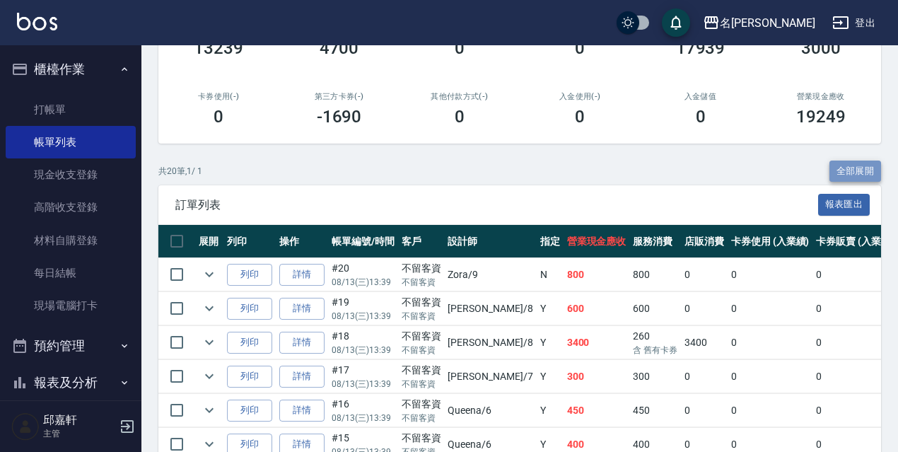
click at [852, 172] on button "全部展開" at bounding box center [856, 172] width 52 height 22
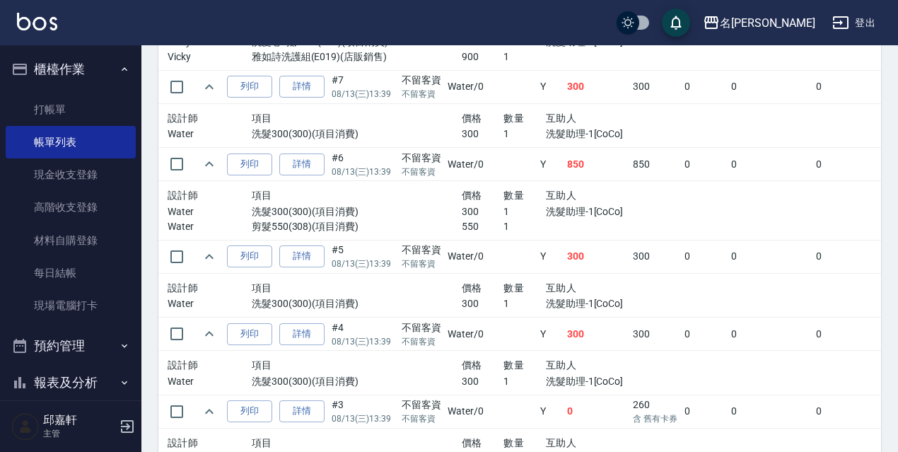
scroll to position [1811, 0]
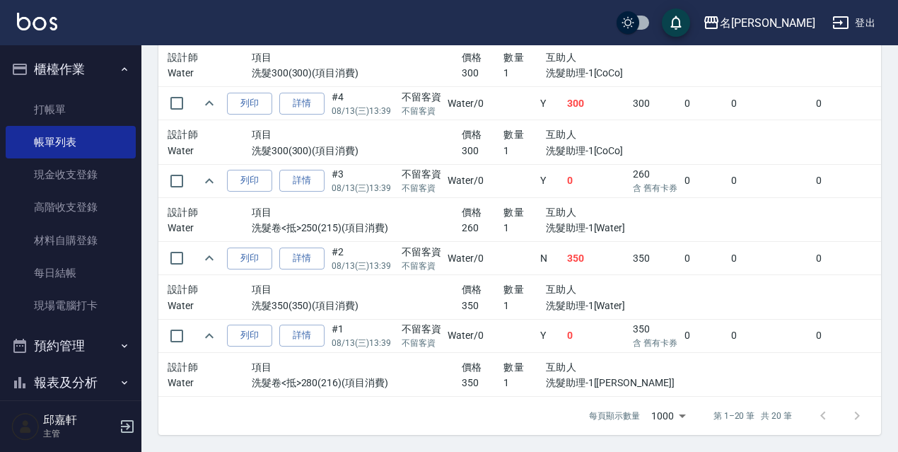
click at [734, 332] on td "0" at bounding box center [771, 335] width 86 height 33
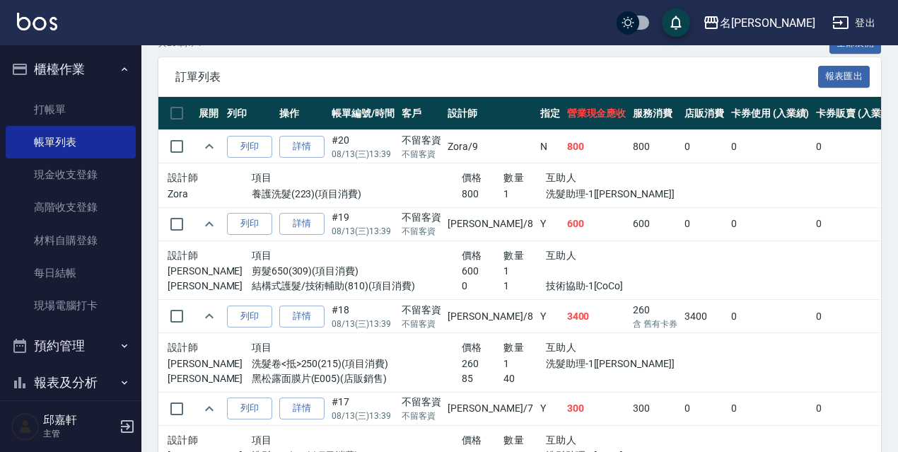
scroll to position [199, 0]
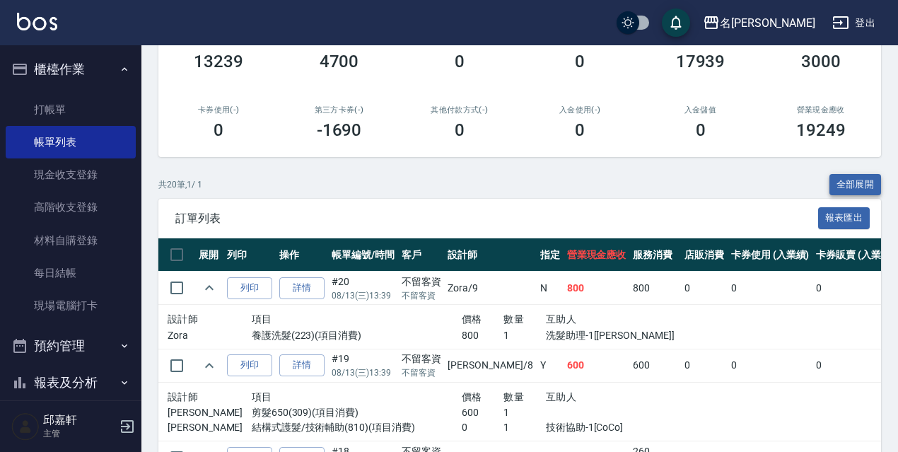
click at [847, 187] on button "全部展開" at bounding box center [856, 185] width 52 height 22
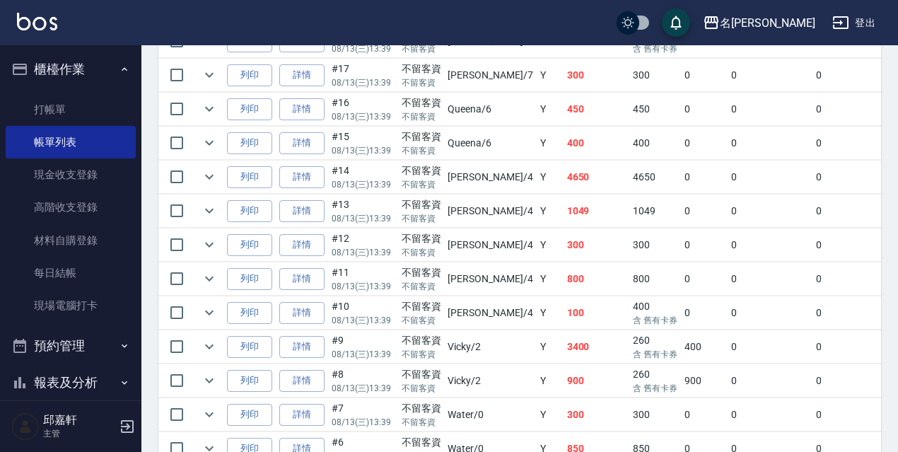
scroll to position [763, 0]
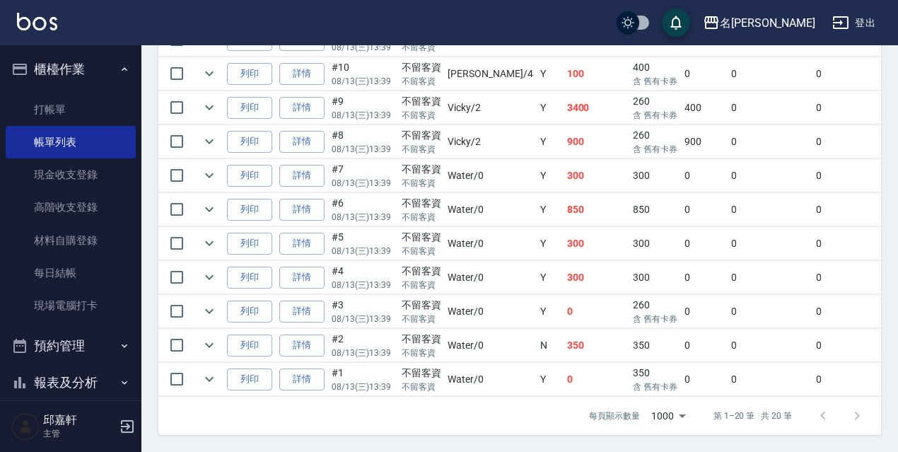
drag, startPoint x: 596, startPoint y: 219, endPoint x: 617, endPoint y: 259, distance: 45.6
click at [629, 227] on td "300" at bounding box center [655, 243] width 52 height 33
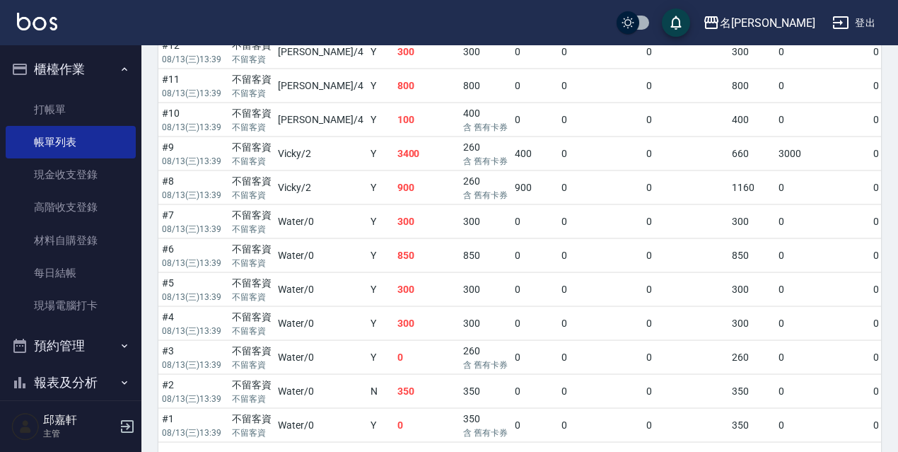
scroll to position [282, 0]
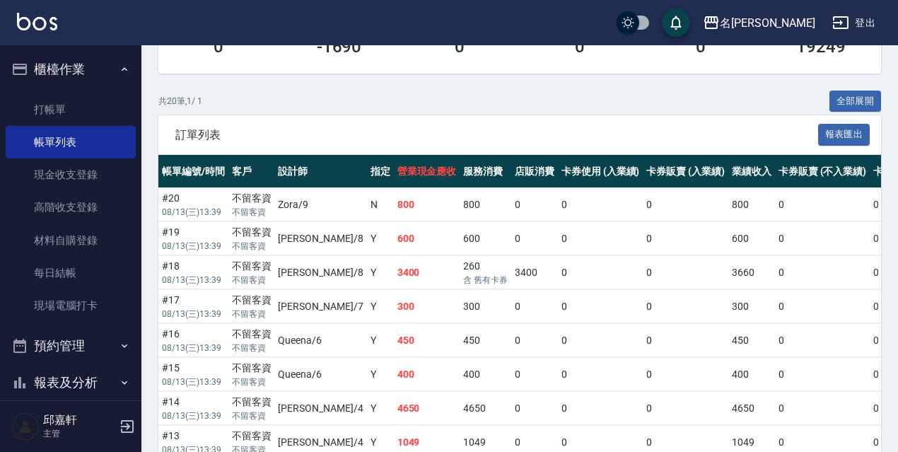
click at [57, 381] on button "報表及分析" at bounding box center [71, 382] width 130 height 37
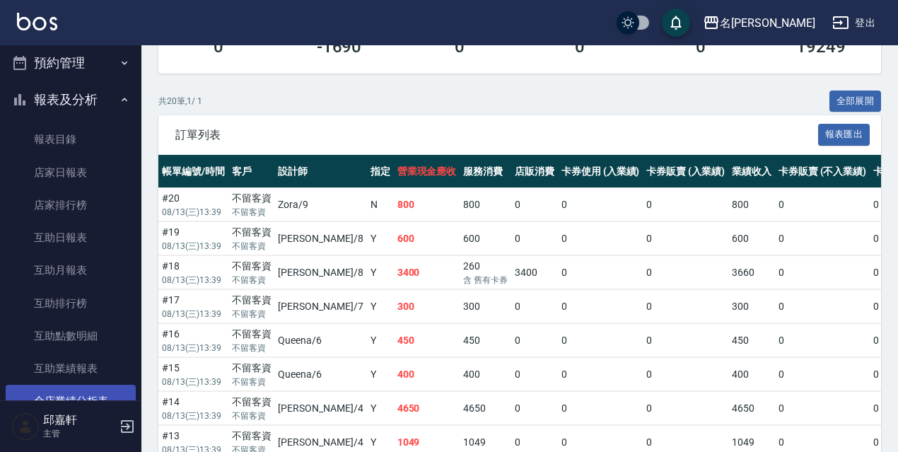
scroll to position [354, 0]
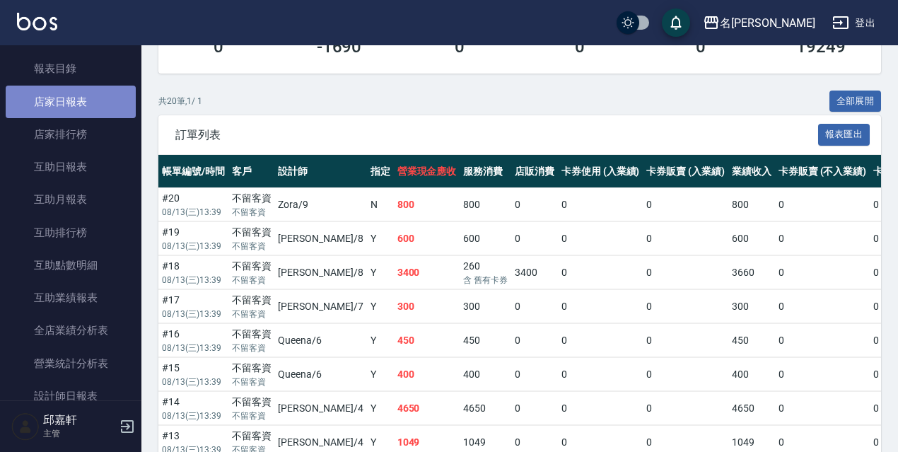
click at [88, 98] on link "店家日報表" at bounding box center [71, 102] width 130 height 33
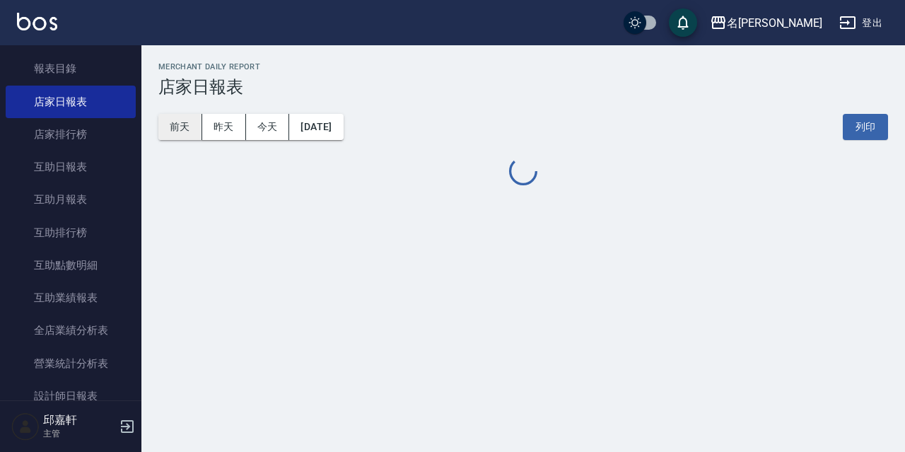
click at [187, 121] on button "前天" at bounding box center [180, 127] width 44 height 26
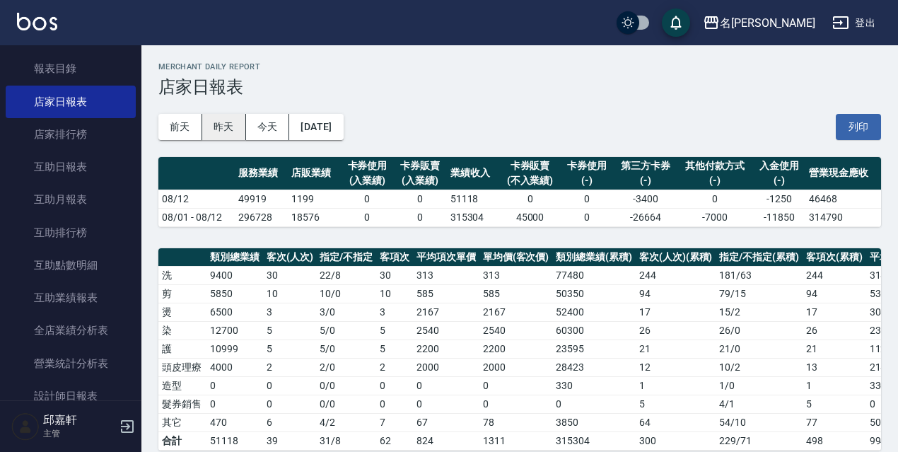
click at [226, 131] on button "昨天" at bounding box center [224, 127] width 44 height 26
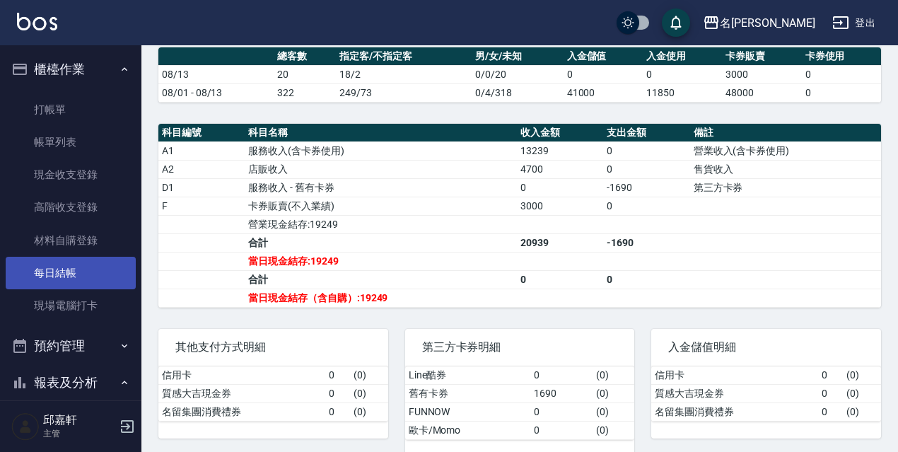
click at [103, 258] on link "每日結帳" at bounding box center [71, 273] width 130 height 33
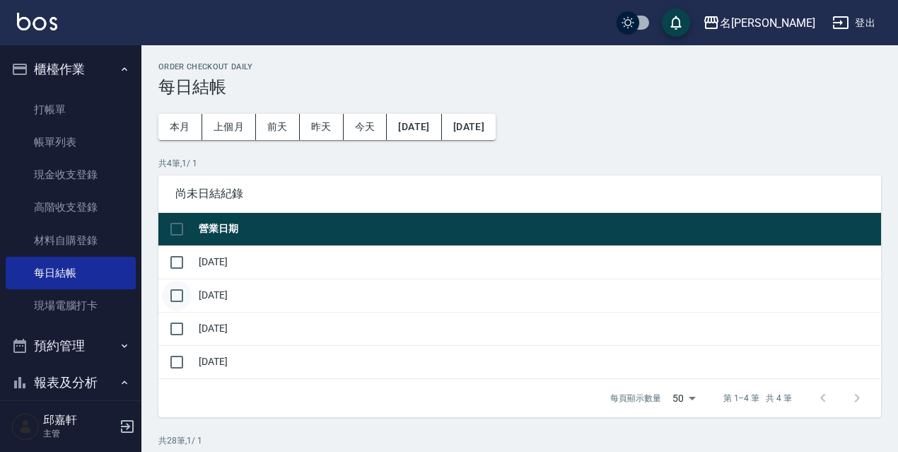
drag, startPoint x: 189, startPoint y: 253, endPoint x: 189, endPoint y: 294, distance: 41.0
click at [188, 257] on input "checkbox" at bounding box center [177, 263] width 30 height 30
checkbox input "true"
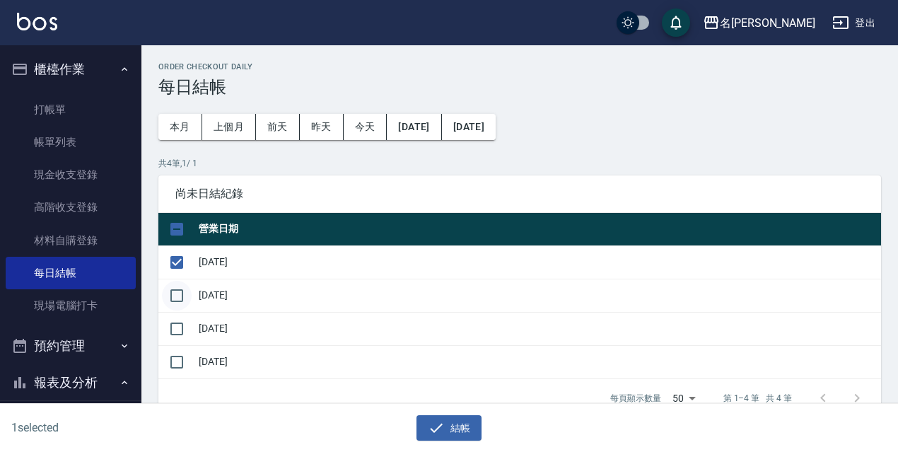
click at [189, 296] on input "checkbox" at bounding box center [177, 296] width 30 height 30
checkbox input "true"
click at [182, 332] on input "checkbox" at bounding box center [177, 329] width 30 height 30
checkbox input "true"
click at [420, 409] on div "結帳" at bounding box center [443, 422] width 443 height 37
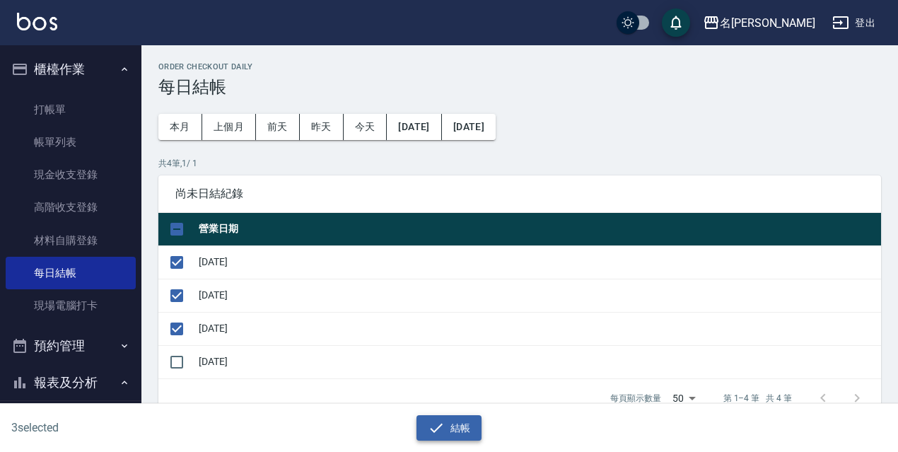
click at [437, 431] on icon "button" at bounding box center [436, 427] width 17 height 17
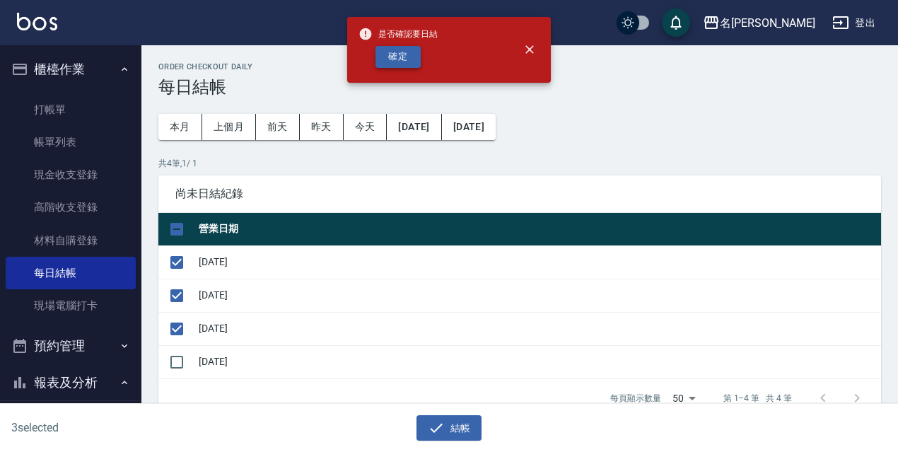
click at [387, 59] on button "確定" at bounding box center [398, 57] width 45 height 22
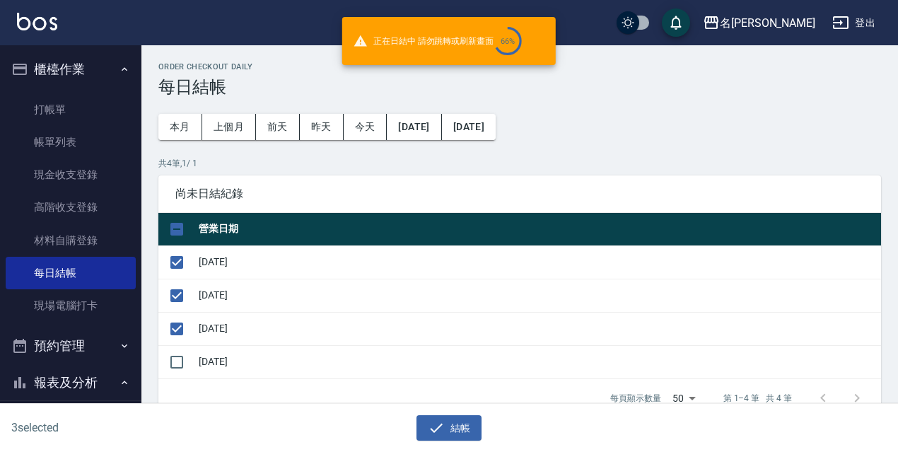
checkbox input "false"
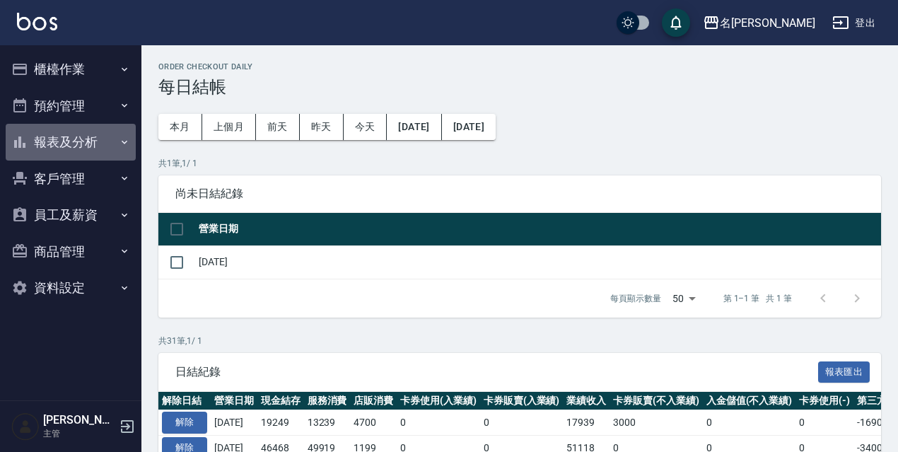
click at [74, 148] on button "報表及分析" at bounding box center [71, 142] width 130 height 37
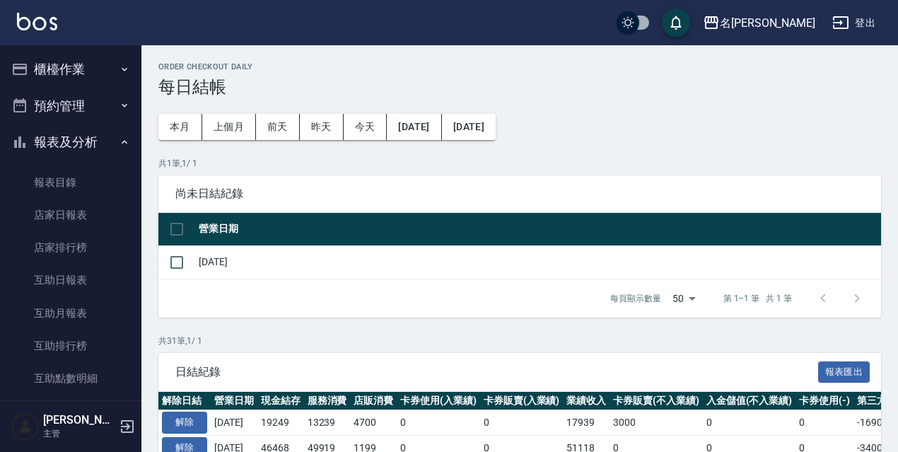
scroll to position [212, 0]
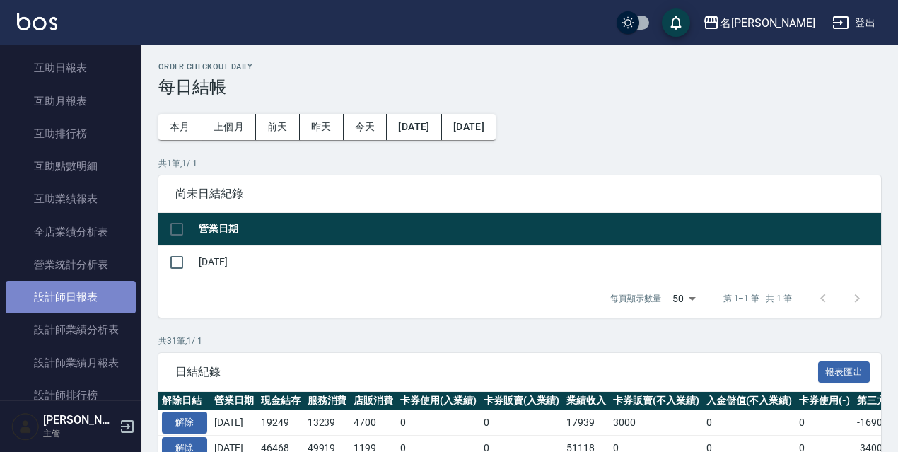
click at [84, 290] on link "設計師日報表" at bounding box center [71, 297] width 130 height 33
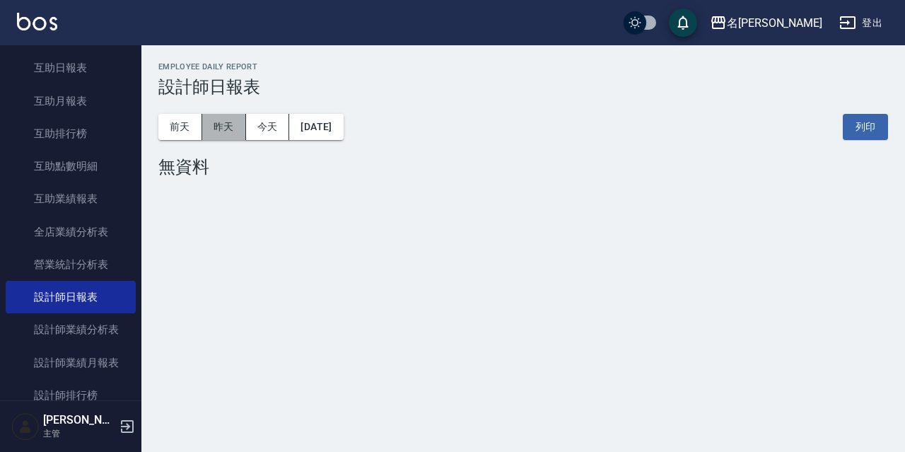
click at [233, 121] on button "昨天" at bounding box center [224, 127] width 44 height 26
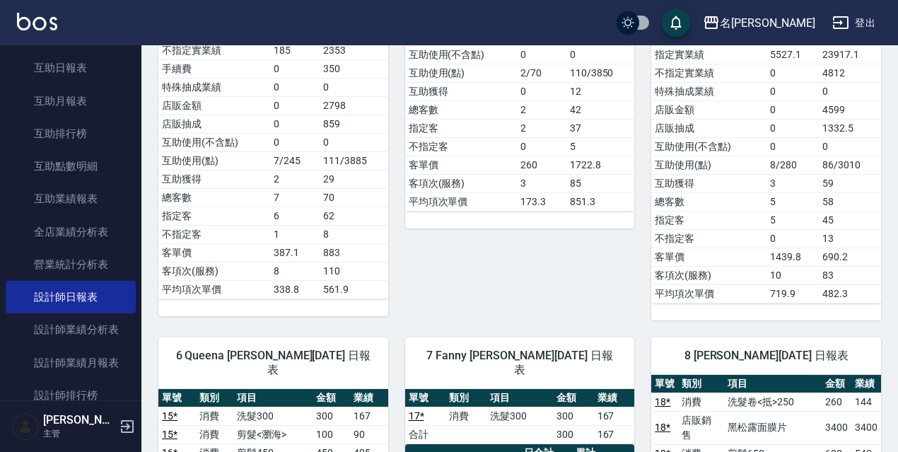
scroll to position [637, 0]
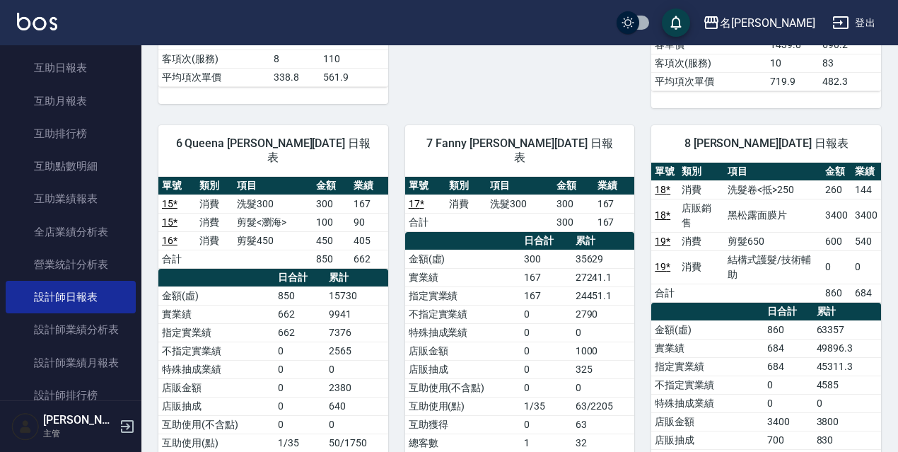
click at [861, 23] on button "登出" at bounding box center [854, 23] width 54 height 26
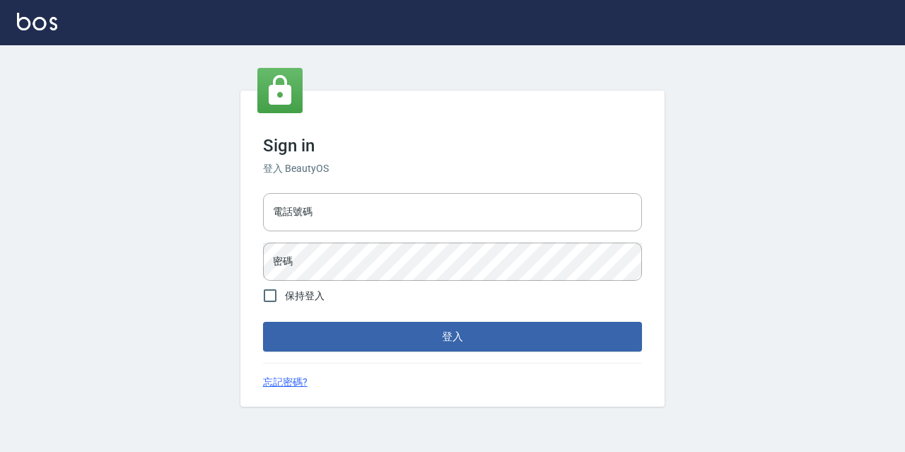
click at [512, 192] on div "電話號碼 電話號碼 密碼 密碼" at bounding box center [452, 236] width 390 height 99
click at [512, 214] on input "電話號碼" at bounding box center [452, 212] width 379 height 38
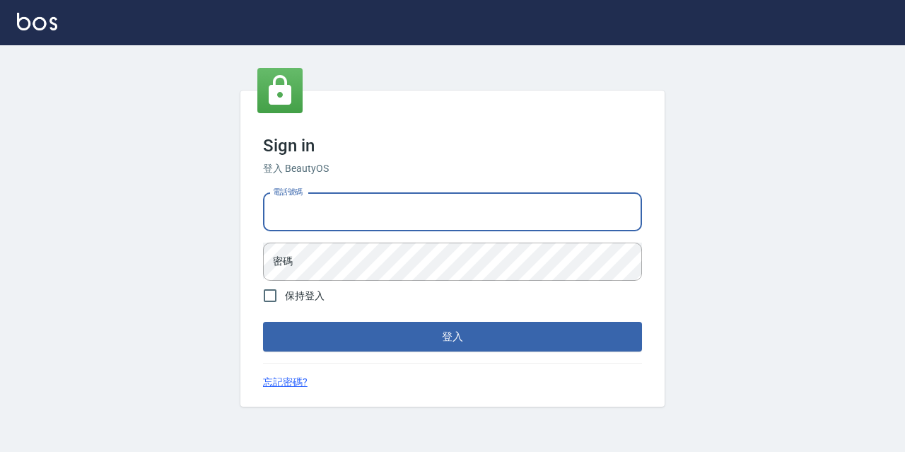
type input "0967388409"
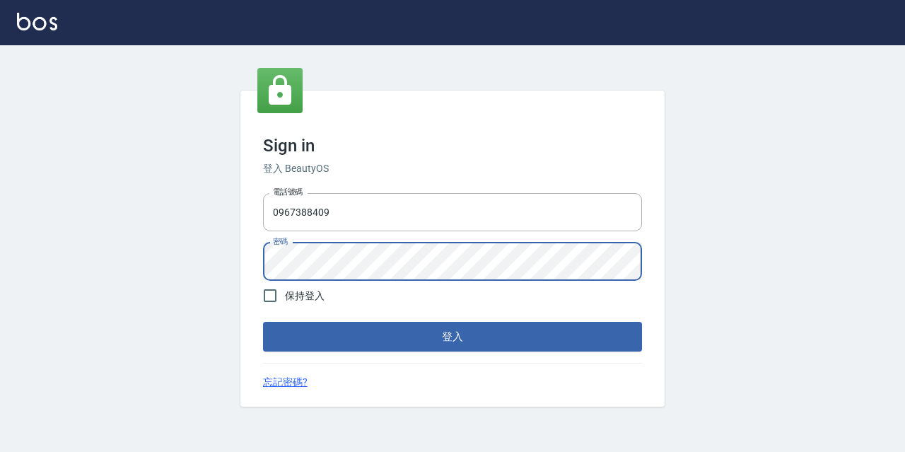
click at [263, 322] on button "登入" at bounding box center [452, 337] width 379 height 30
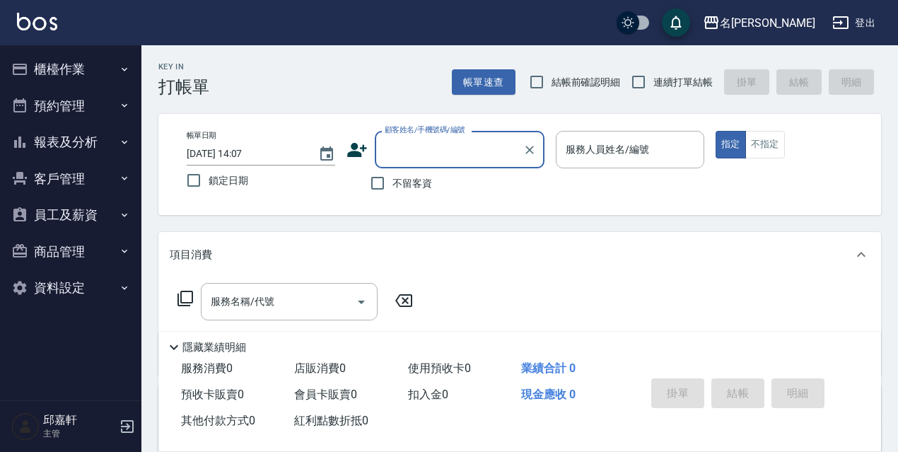
click at [83, 207] on button "員工及薪資" at bounding box center [71, 215] width 130 height 37
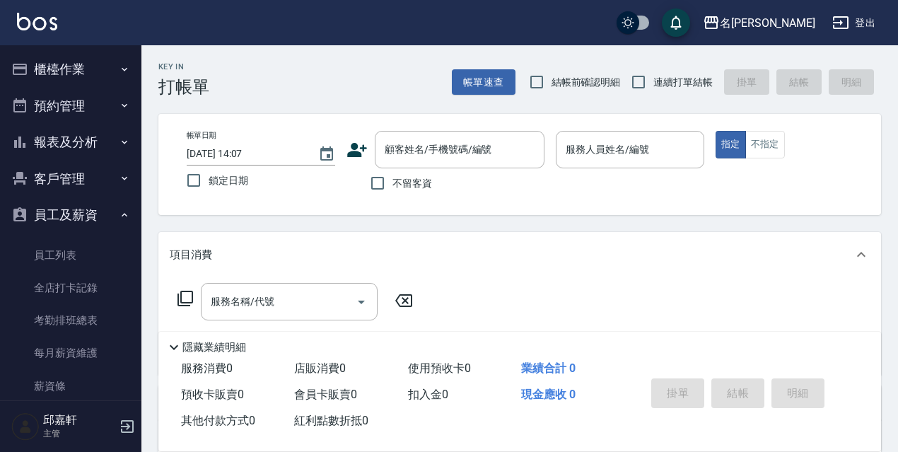
click at [69, 179] on button "客戶管理" at bounding box center [71, 179] width 130 height 37
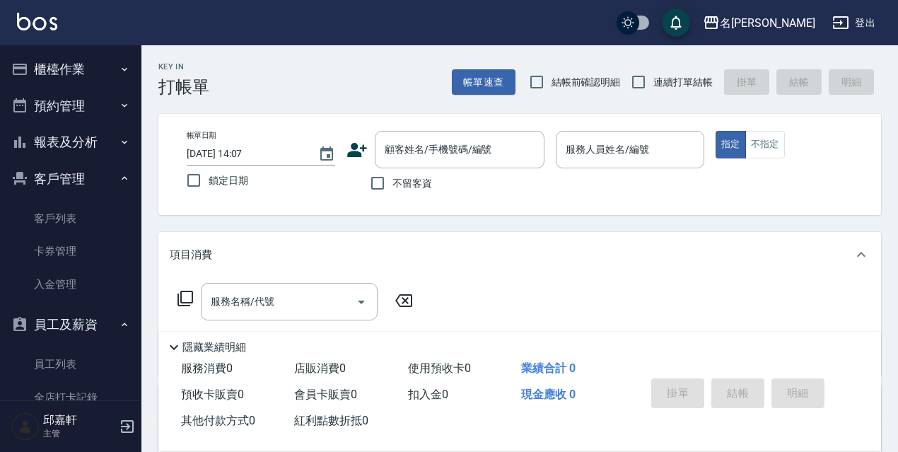
click at [89, 148] on button "報表及分析" at bounding box center [71, 142] width 130 height 37
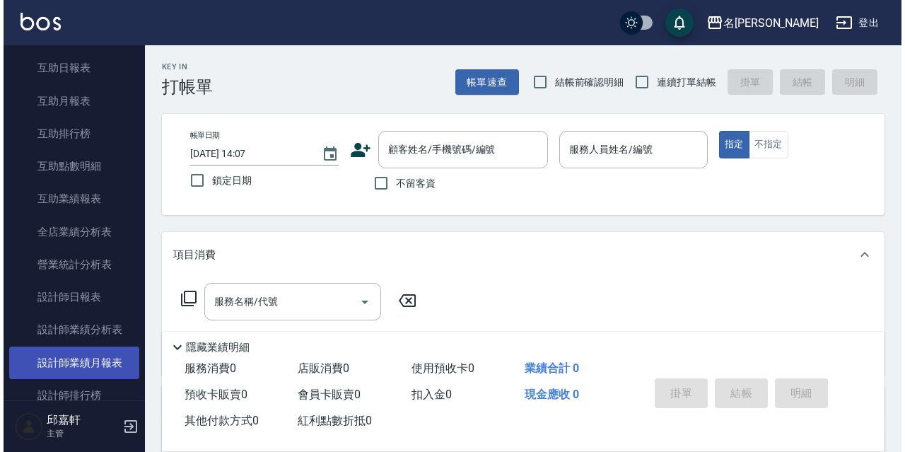
scroll to position [283, 0]
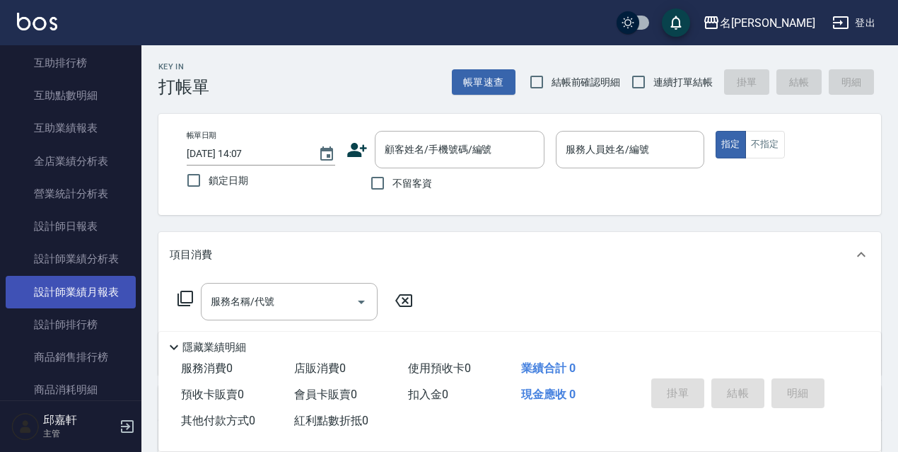
click at [86, 296] on link "設計師業績月報表" at bounding box center [71, 292] width 130 height 33
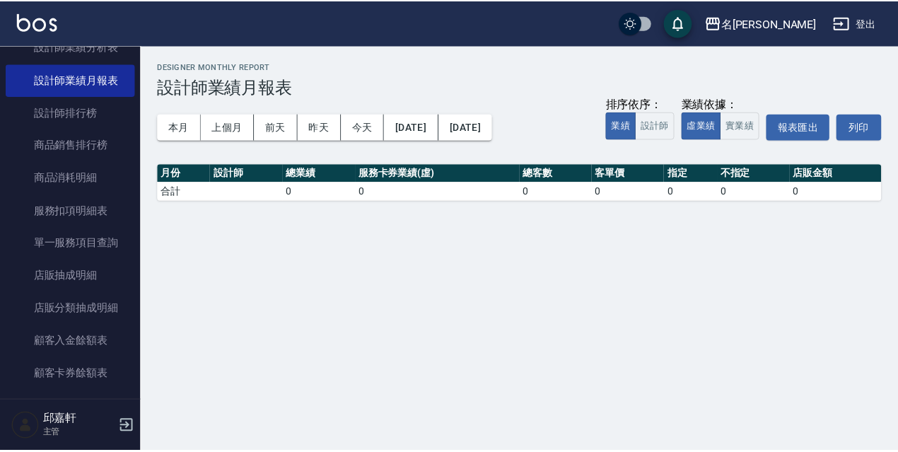
scroll to position [283, 0]
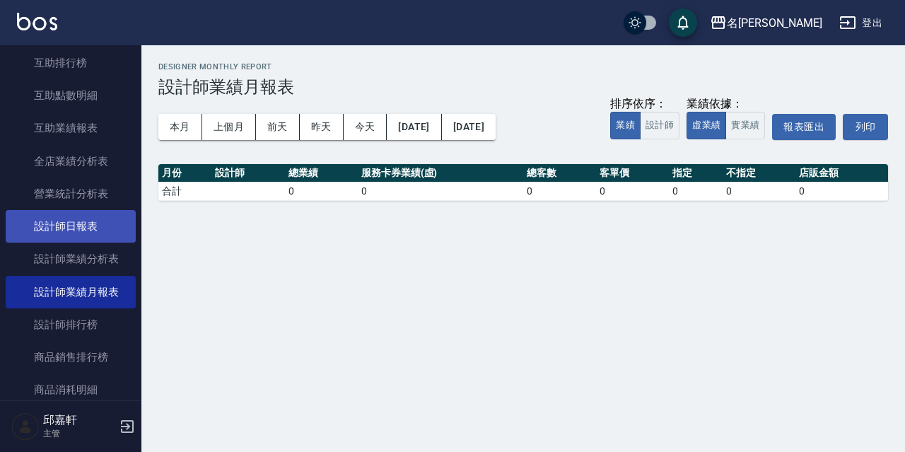
click at [80, 229] on link "設計師日報表" at bounding box center [71, 226] width 130 height 33
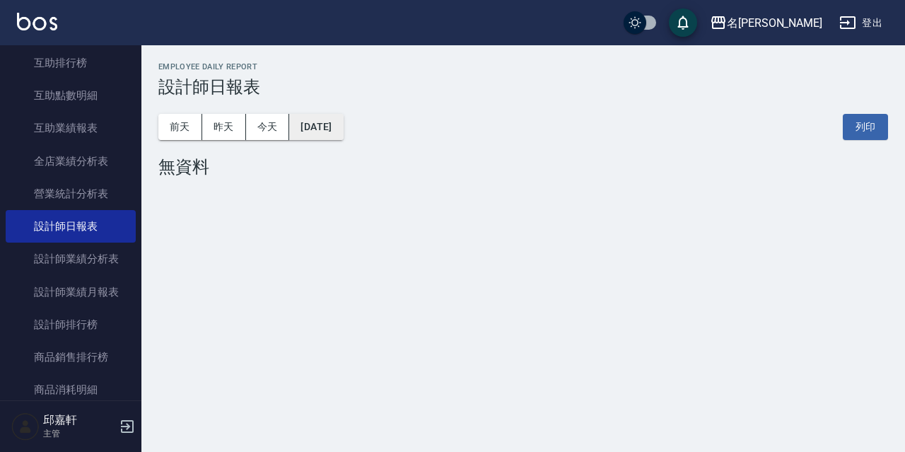
click at [343, 125] on button "[DATE]" at bounding box center [316, 127] width 54 height 26
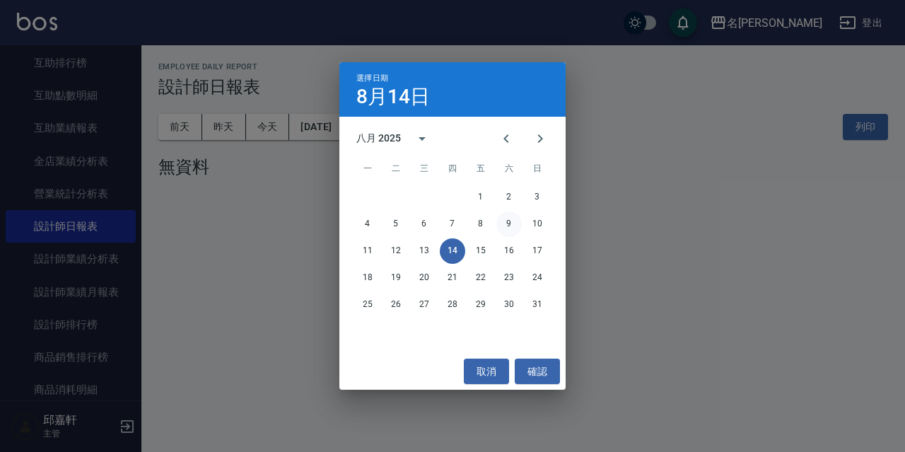
click at [511, 225] on button "9" at bounding box center [509, 223] width 25 height 25
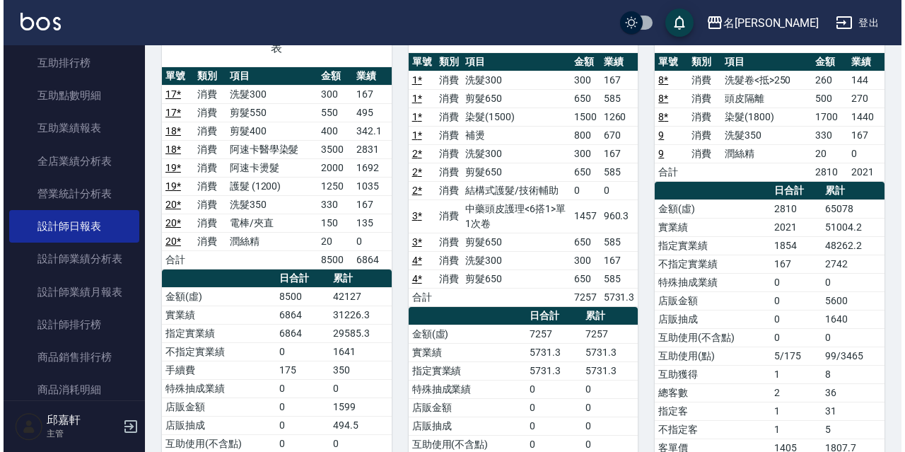
scroll to position [71, 0]
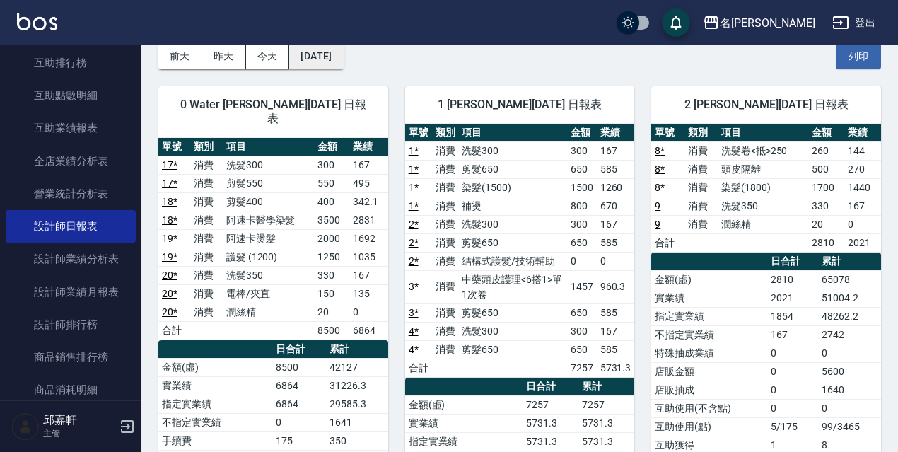
click at [335, 60] on button "[DATE]" at bounding box center [316, 56] width 54 height 26
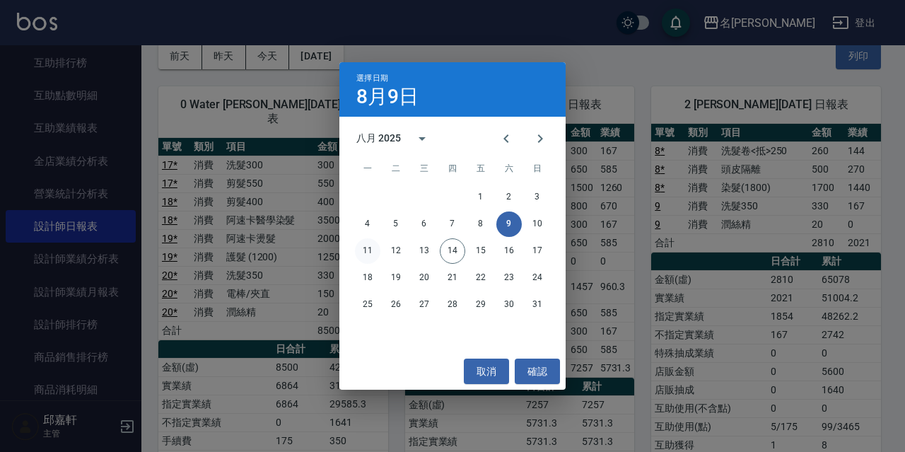
click at [364, 248] on button "11" at bounding box center [367, 250] width 25 height 25
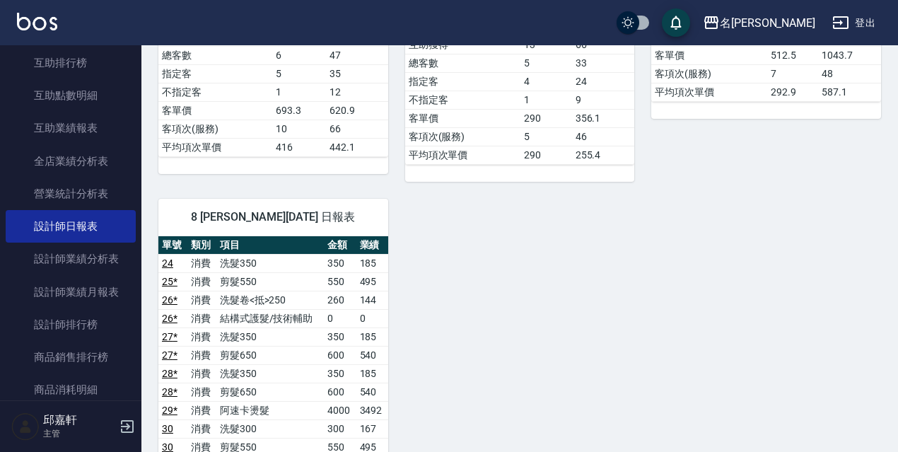
scroll to position [1139, 0]
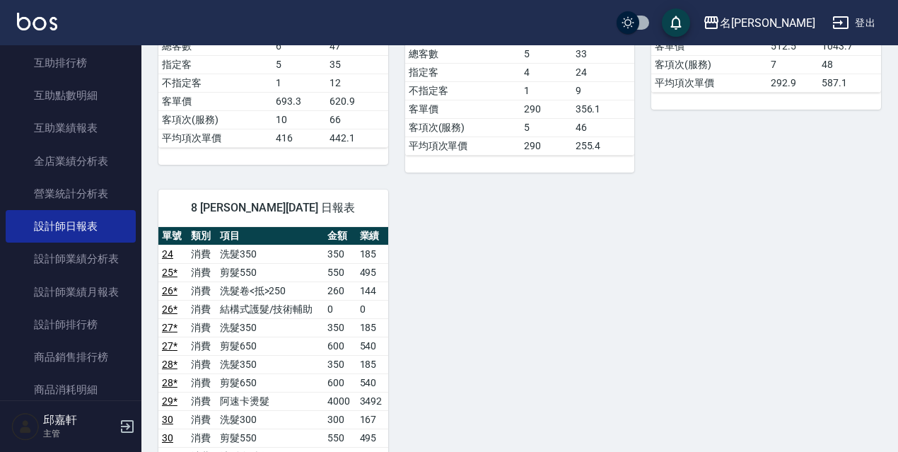
drag, startPoint x: 903, startPoint y: 104, endPoint x: 627, endPoint y: 338, distance: 362.3
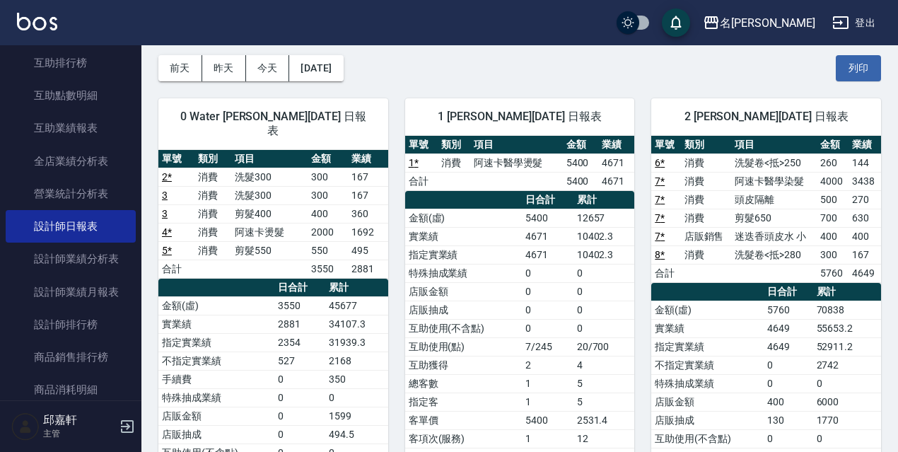
scroll to position [0, 0]
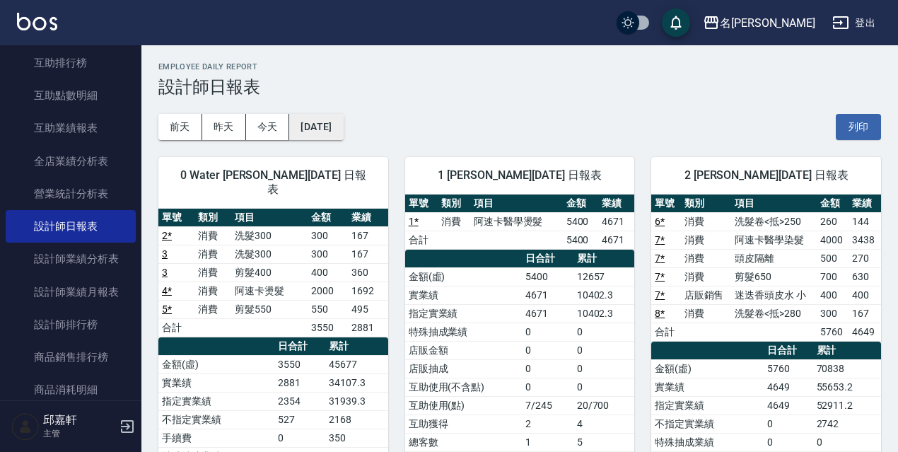
click at [343, 137] on button "[DATE]" at bounding box center [316, 127] width 54 height 26
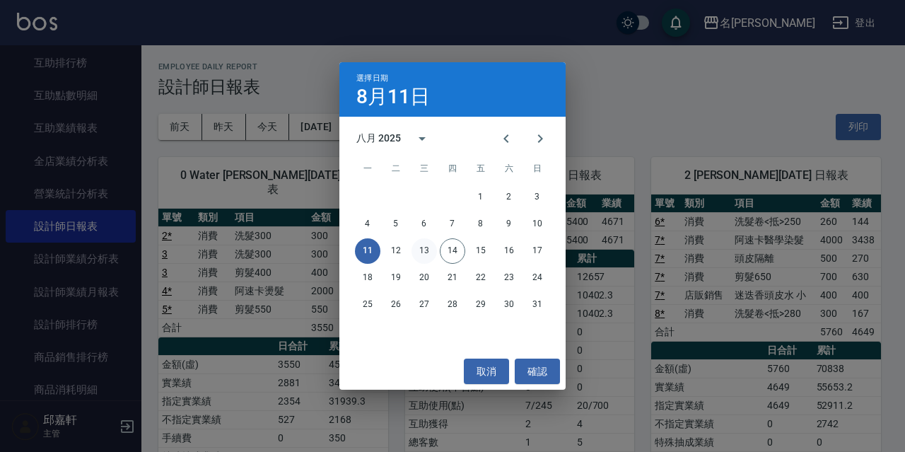
click at [428, 252] on button "13" at bounding box center [424, 250] width 25 height 25
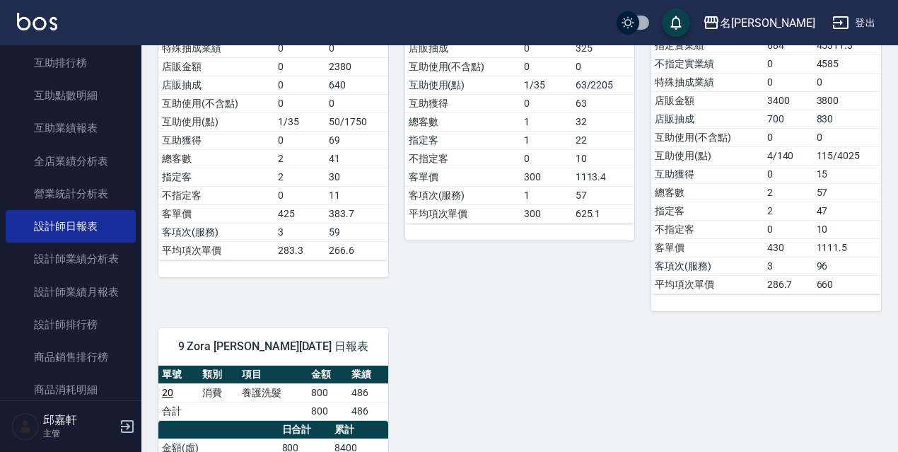
scroll to position [960, 0]
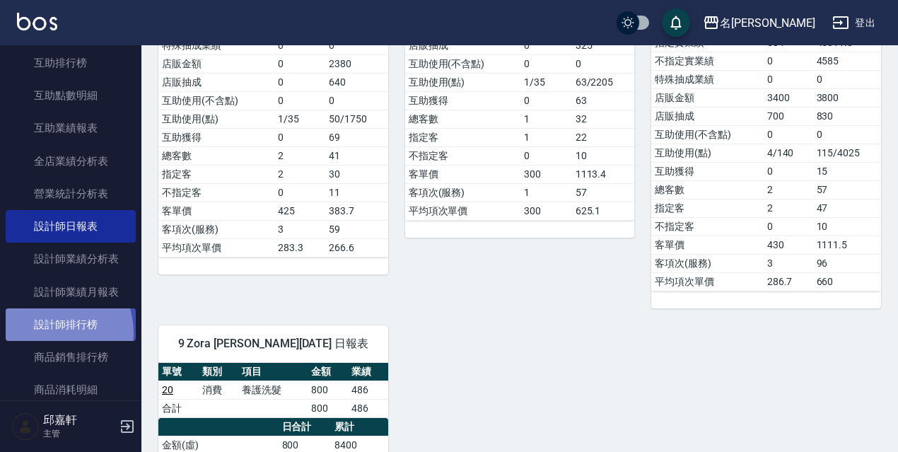
click at [49, 333] on link "設計師排行榜" at bounding box center [71, 324] width 130 height 33
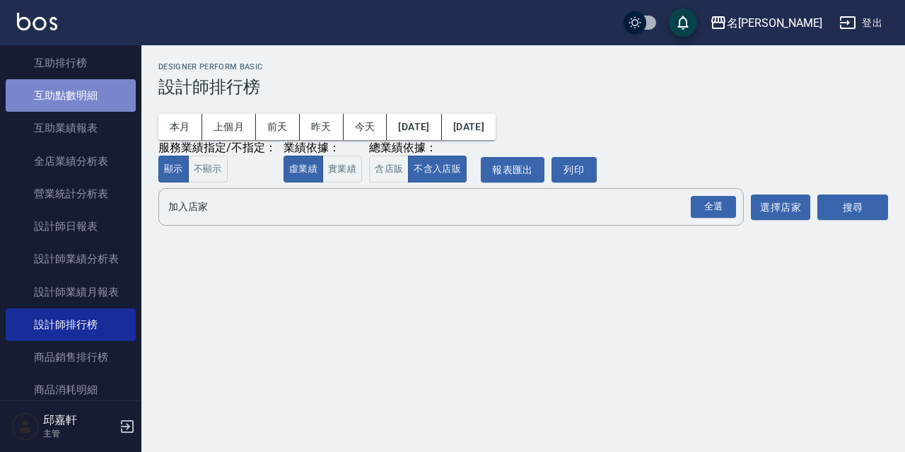
click at [76, 95] on link "互助點數明細" at bounding box center [71, 95] width 130 height 33
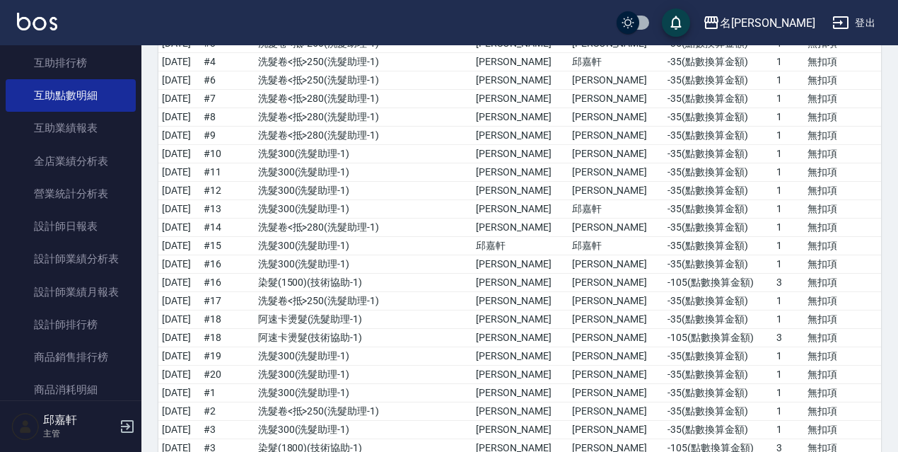
scroll to position [141, 0]
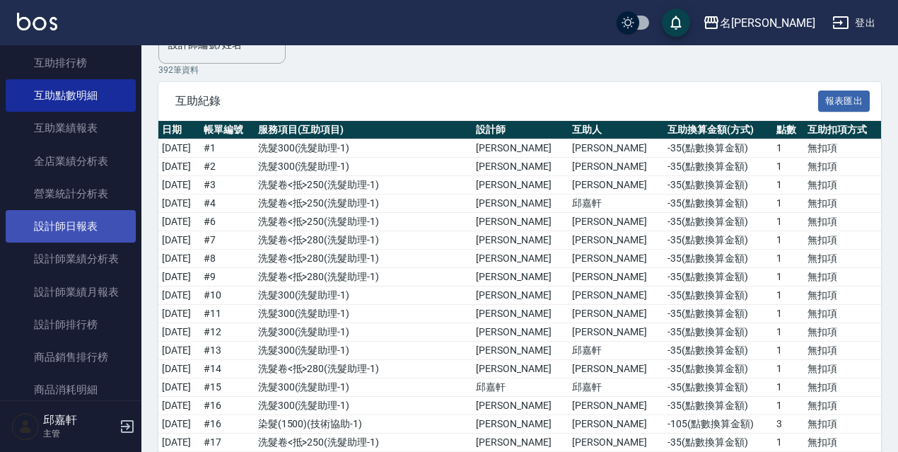
click at [84, 225] on link "設計師日報表" at bounding box center [71, 226] width 130 height 33
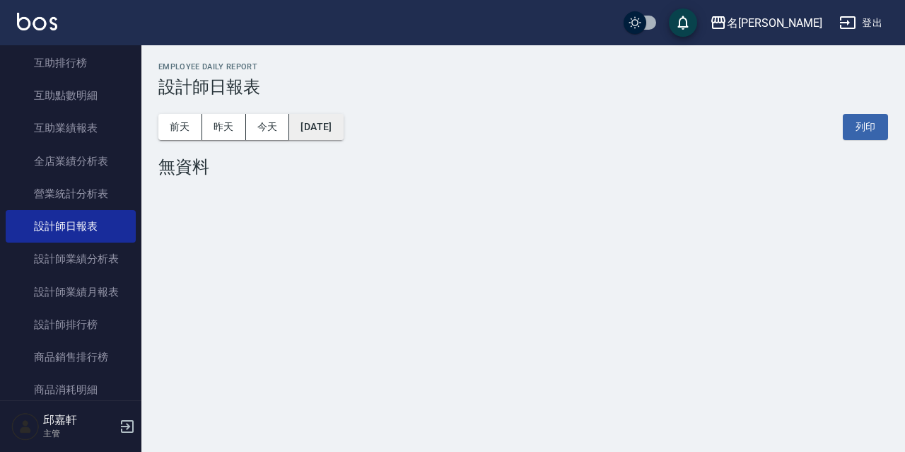
click at [337, 131] on button "[DATE]" at bounding box center [316, 127] width 54 height 26
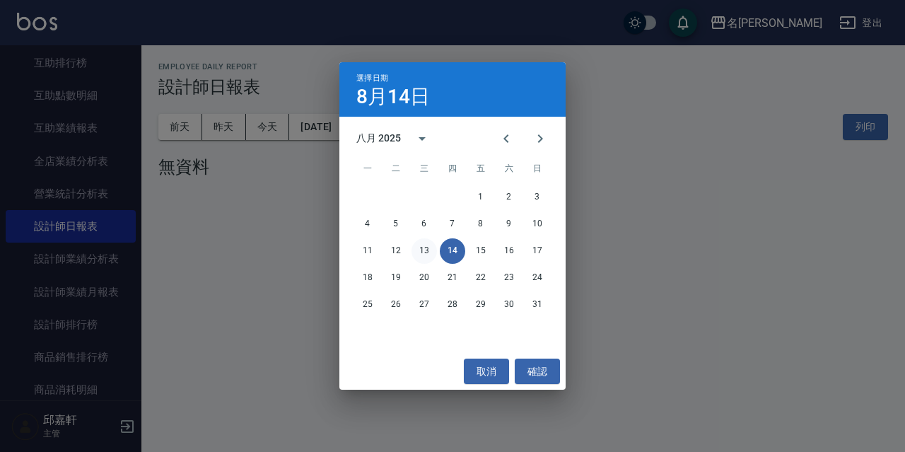
click at [429, 252] on button "13" at bounding box center [424, 250] width 25 height 25
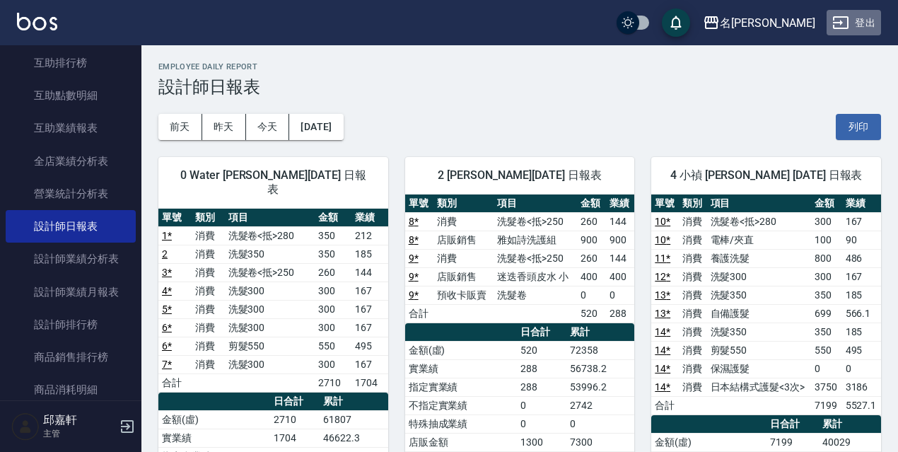
click at [867, 10] on button "登出" at bounding box center [854, 23] width 54 height 26
